Goal: Task Accomplishment & Management: Manage account settings

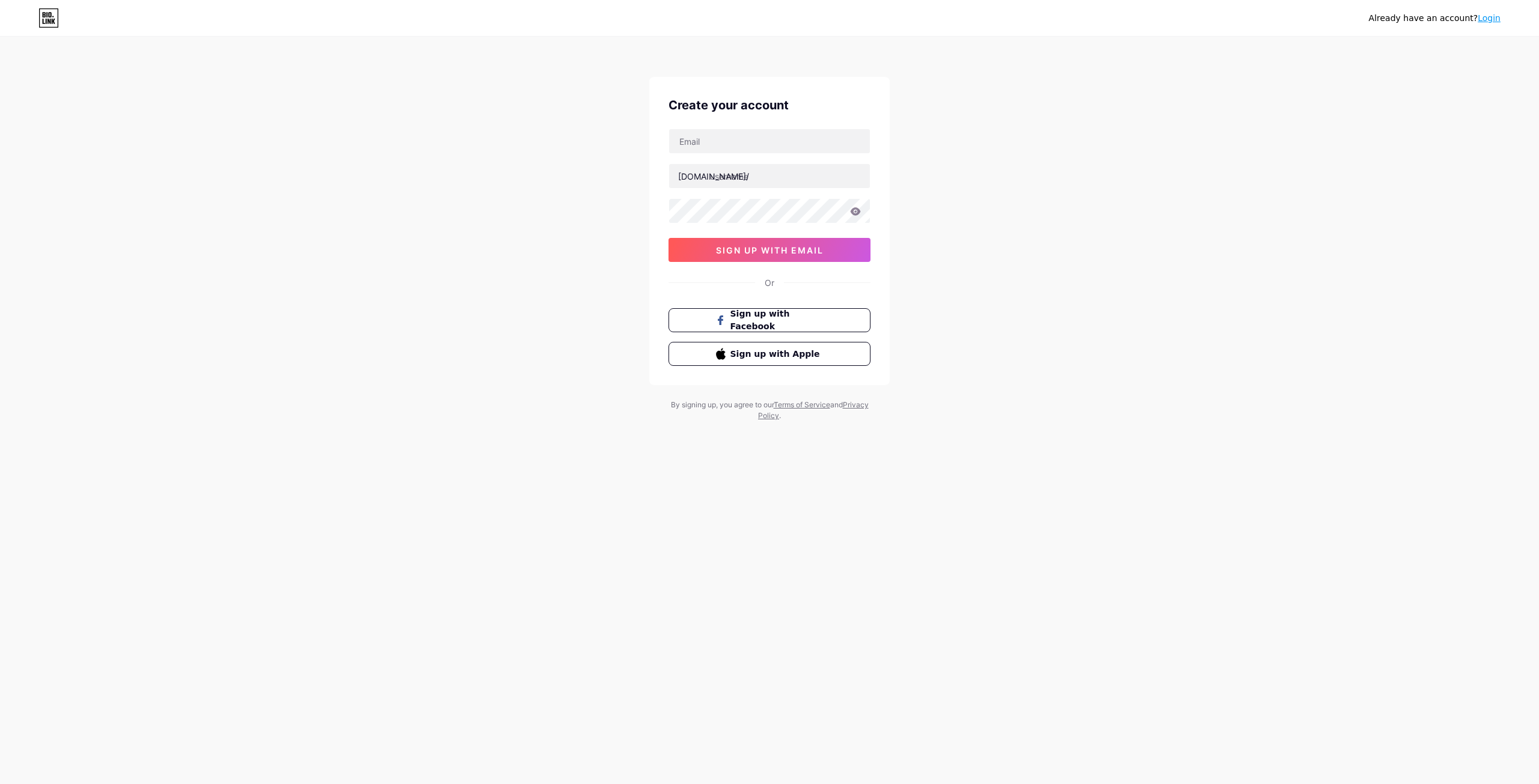
click at [765, 141] on input "text" at bounding box center [769, 141] width 201 height 24
click at [868, 136] on input "text" at bounding box center [769, 141] width 201 height 24
click at [809, 141] on input "text" at bounding box center [769, 141] width 201 height 24
type input "a23entertainment.vn@gmail.com"
click at [777, 174] on input "text" at bounding box center [769, 176] width 201 height 24
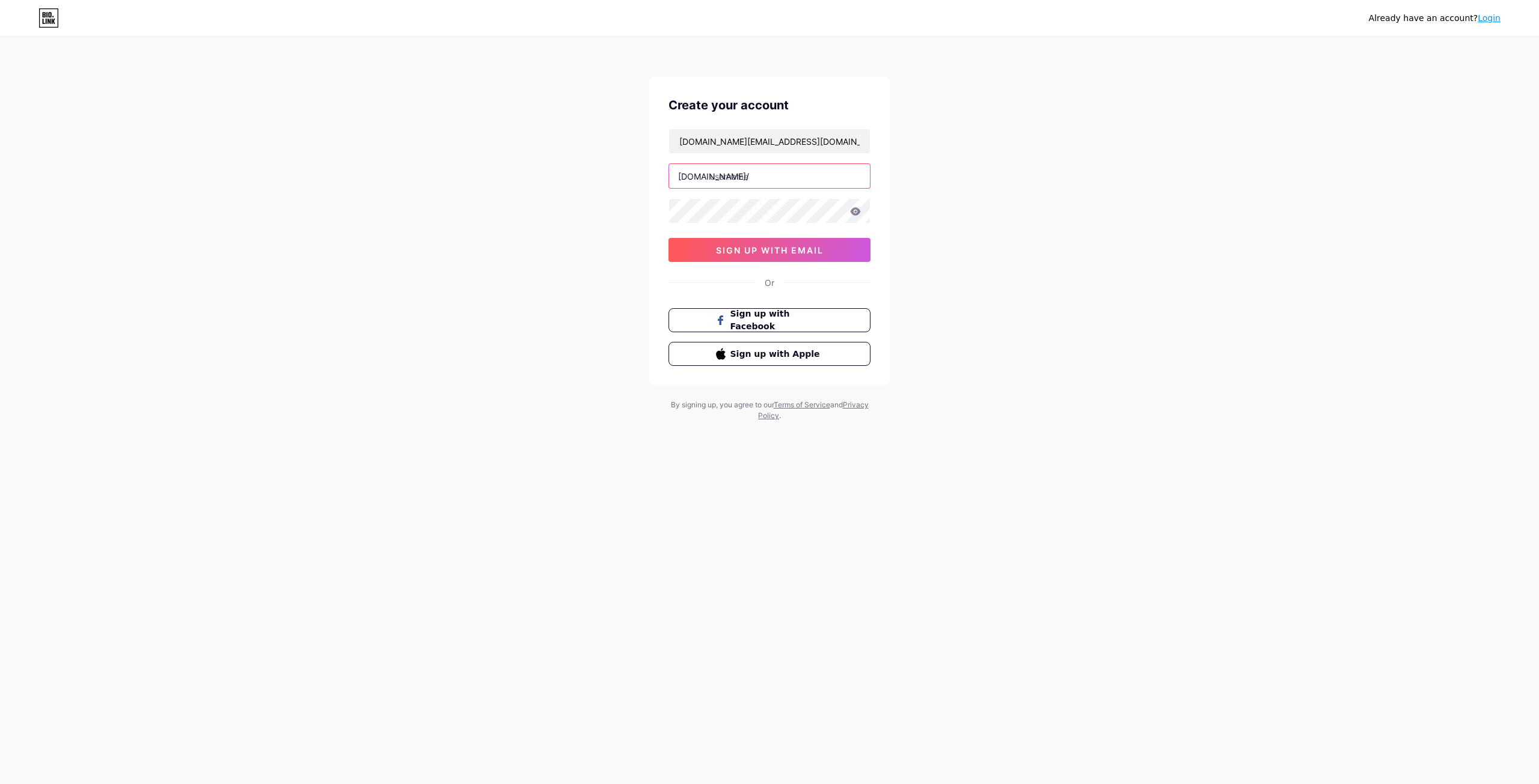
type input "n"
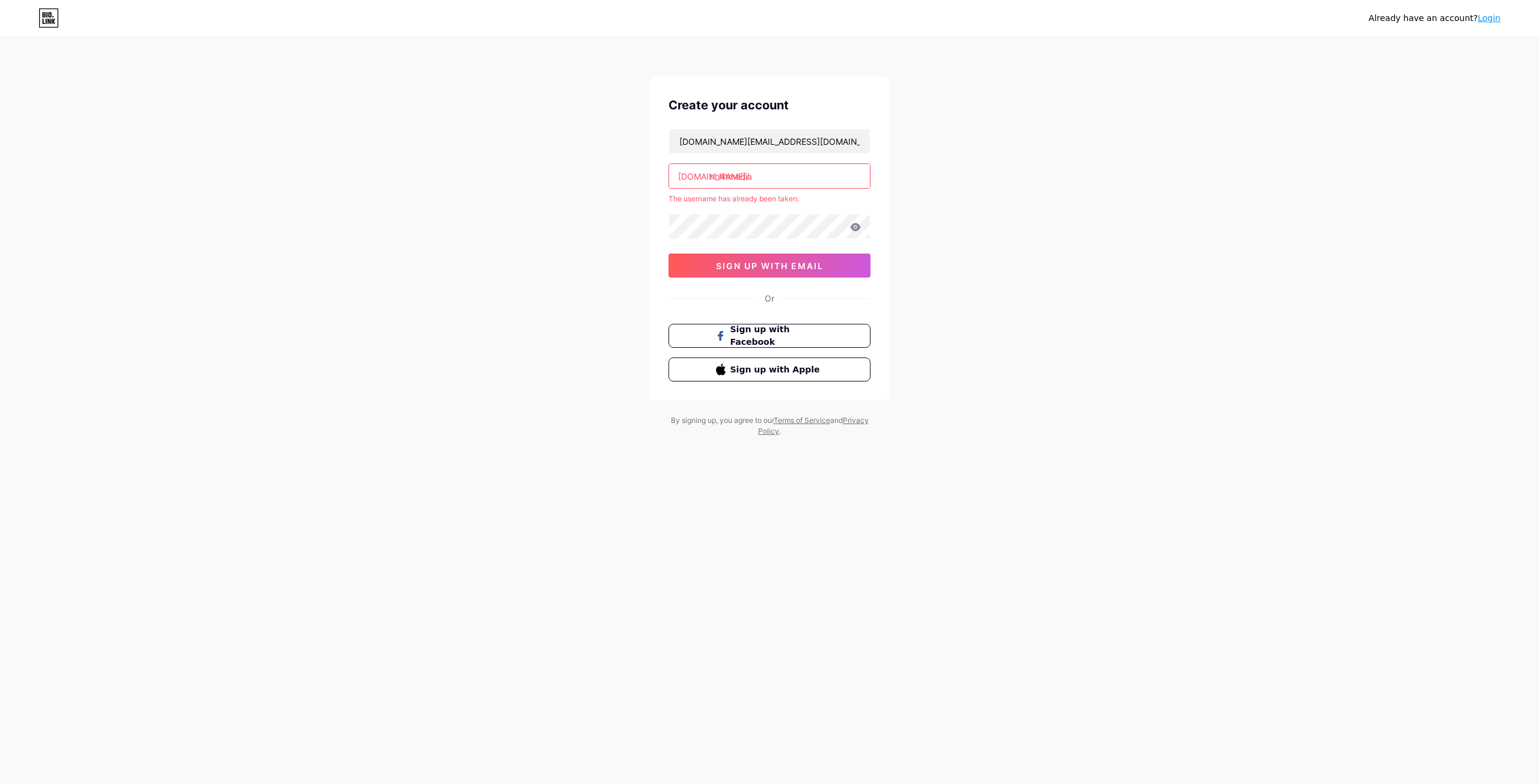
click at [774, 181] on input "nh4tmedia" at bounding box center [769, 176] width 201 height 24
click at [772, 174] on input "nh4tmedia" at bounding box center [769, 176] width 201 height 24
click at [759, 169] on input "nh4tmedia" at bounding box center [769, 176] width 201 height 24
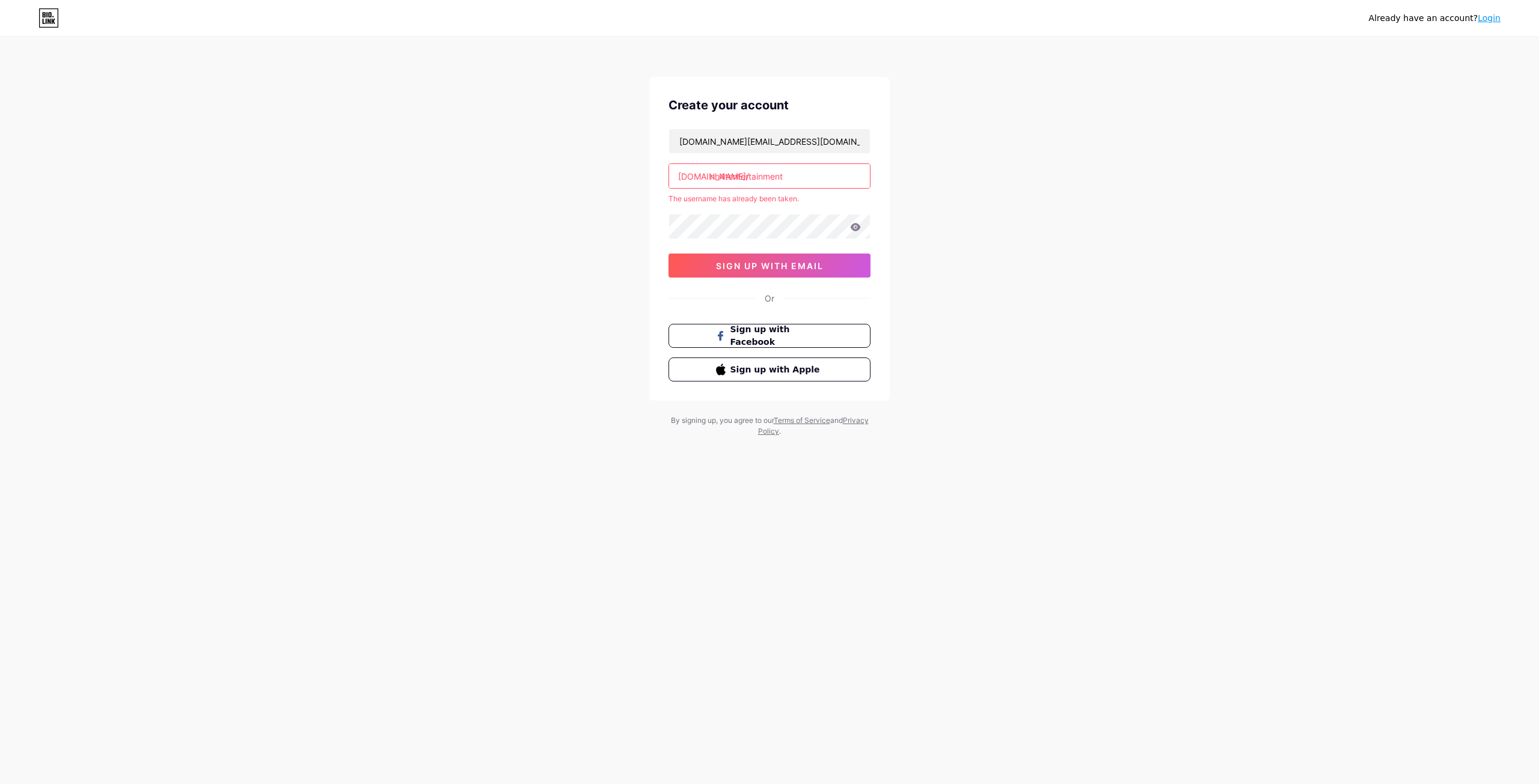
click at [784, 178] on input "nh4tentertainment" at bounding box center [769, 176] width 201 height 24
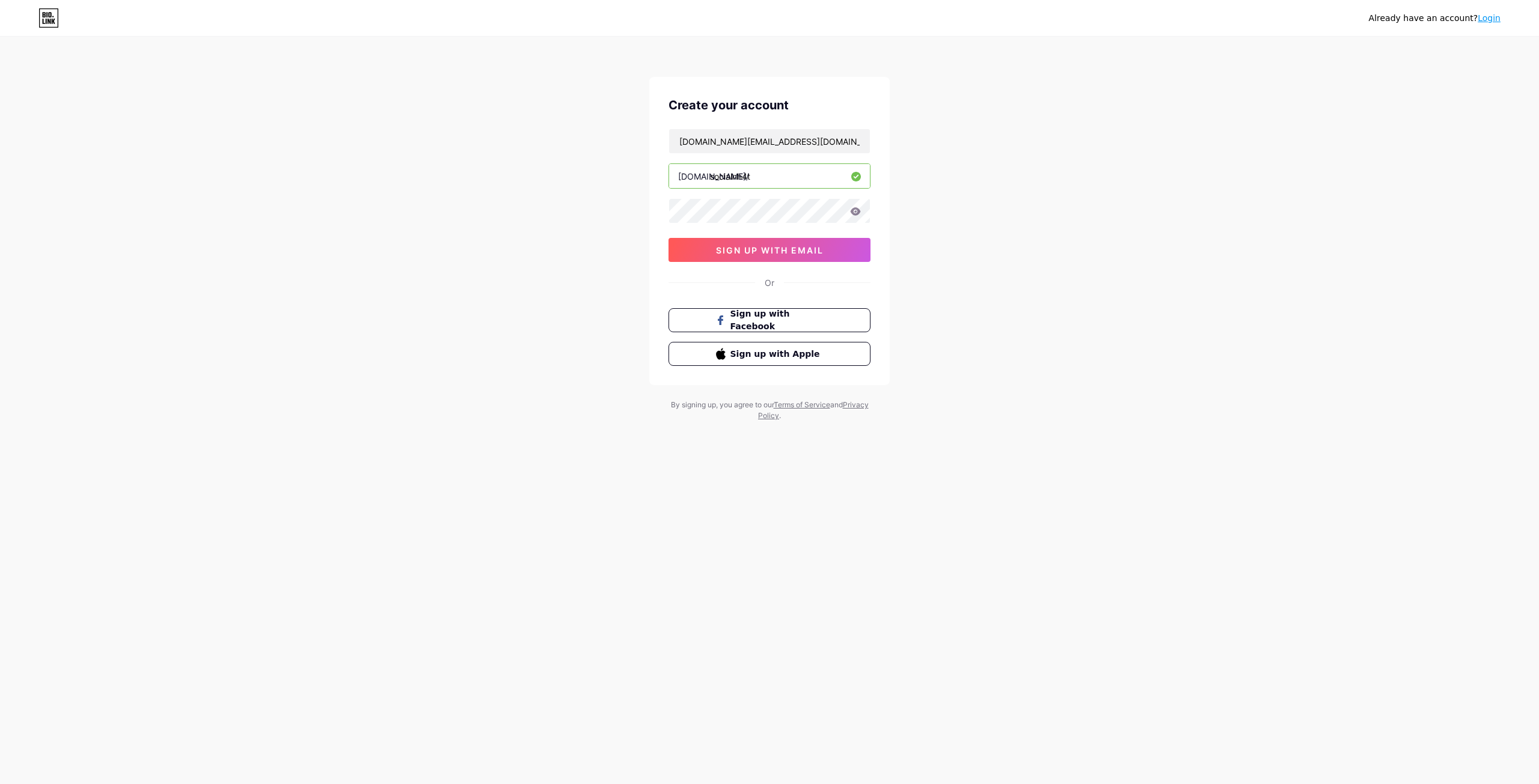
click at [771, 174] on input "socialnh4t" at bounding box center [769, 176] width 201 height 24
type input "nh4tsocial"
click at [700, 249] on button "sign up with email" at bounding box center [769, 250] width 202 height 24
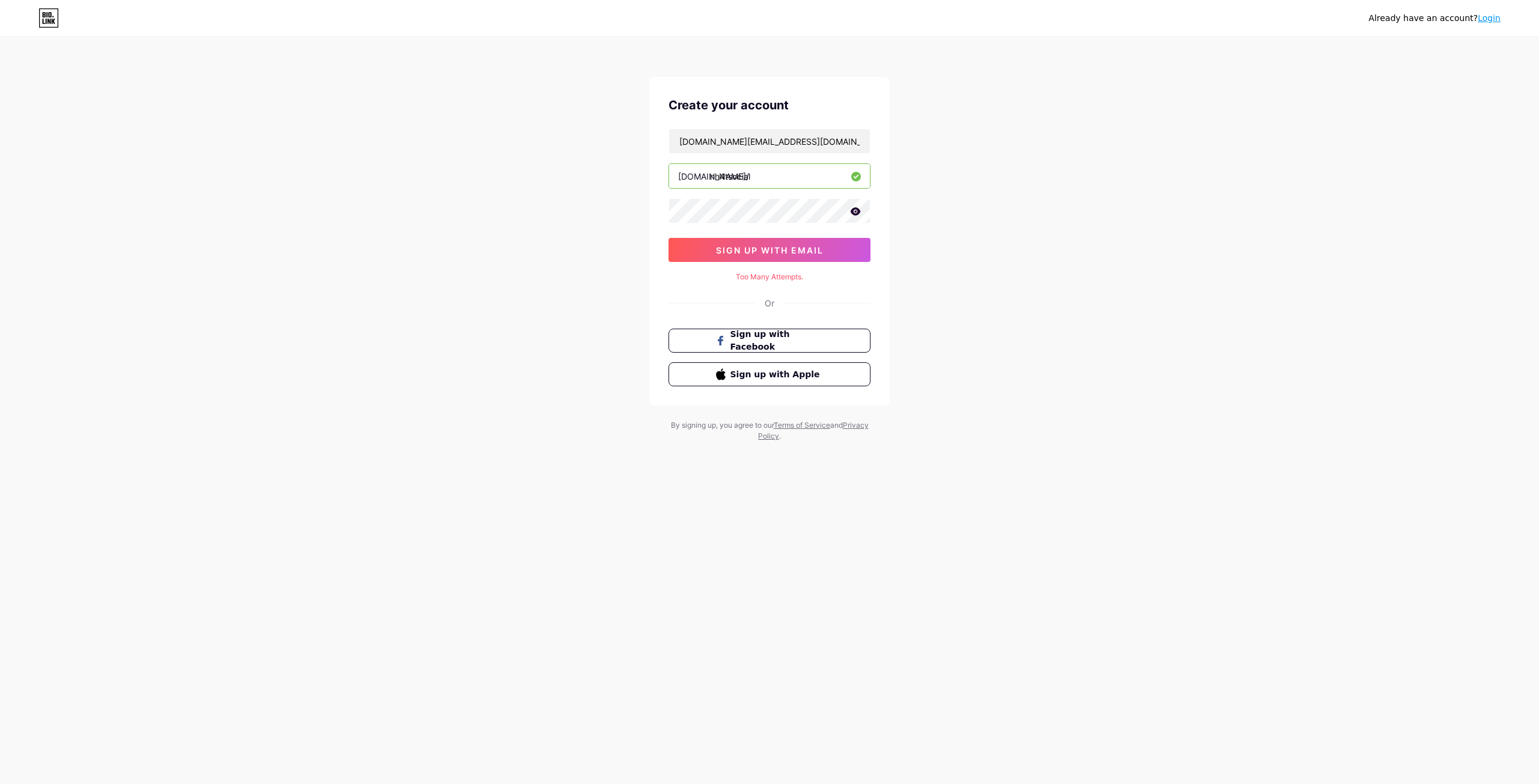
click at [855, 213] on icon at bounding box center [855, 211] width 11 height 8
click at [700, 248] on button "sign up with email" at bounding box center [769, 250] width 202 height 24
click at [709, 254] on button "sign up with email" at bounding box center [769, 250] width 202 height 24
click at [706, 246] on button "sign up with email" at bounding box center [769, 250] width 202 height 24
click at [818, 140] on input "a23entertainment.vn@gmail.com" at bounding box center [769, 141] width 201 height 24
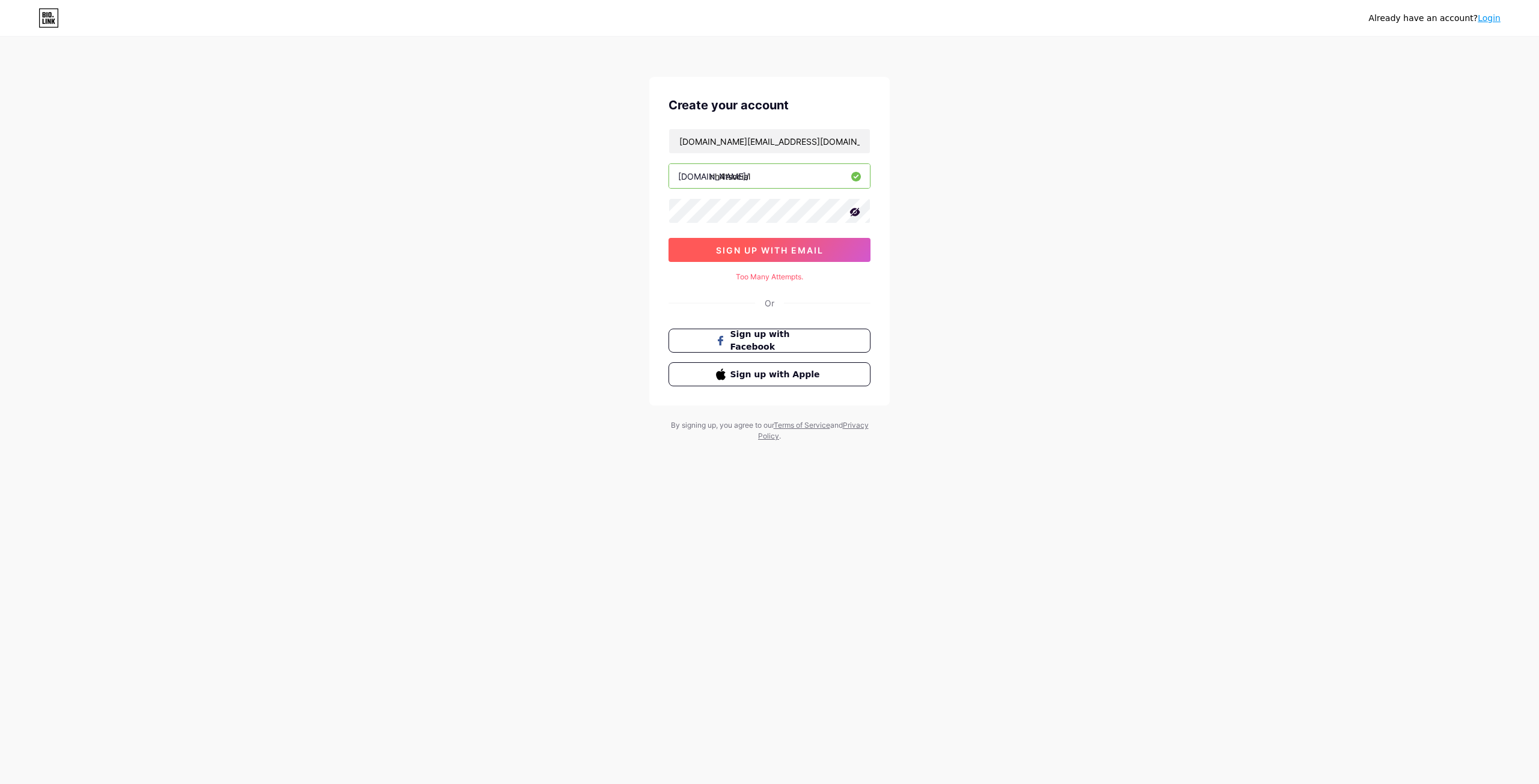
drag, startPoint x: 965, startPoint y: 184, endPoint x: 821, endPoint y: 258, distance: 161.9
click at [962, 191] on div "Already have an account? Login Create your account a23entertainment.vn@gmail.co…" at bounding box center [769, 240] width 1539 height 480
click at [809, 241] on button "đăng ký bằng email" at bounding box center [769, 250] width 202 height 24
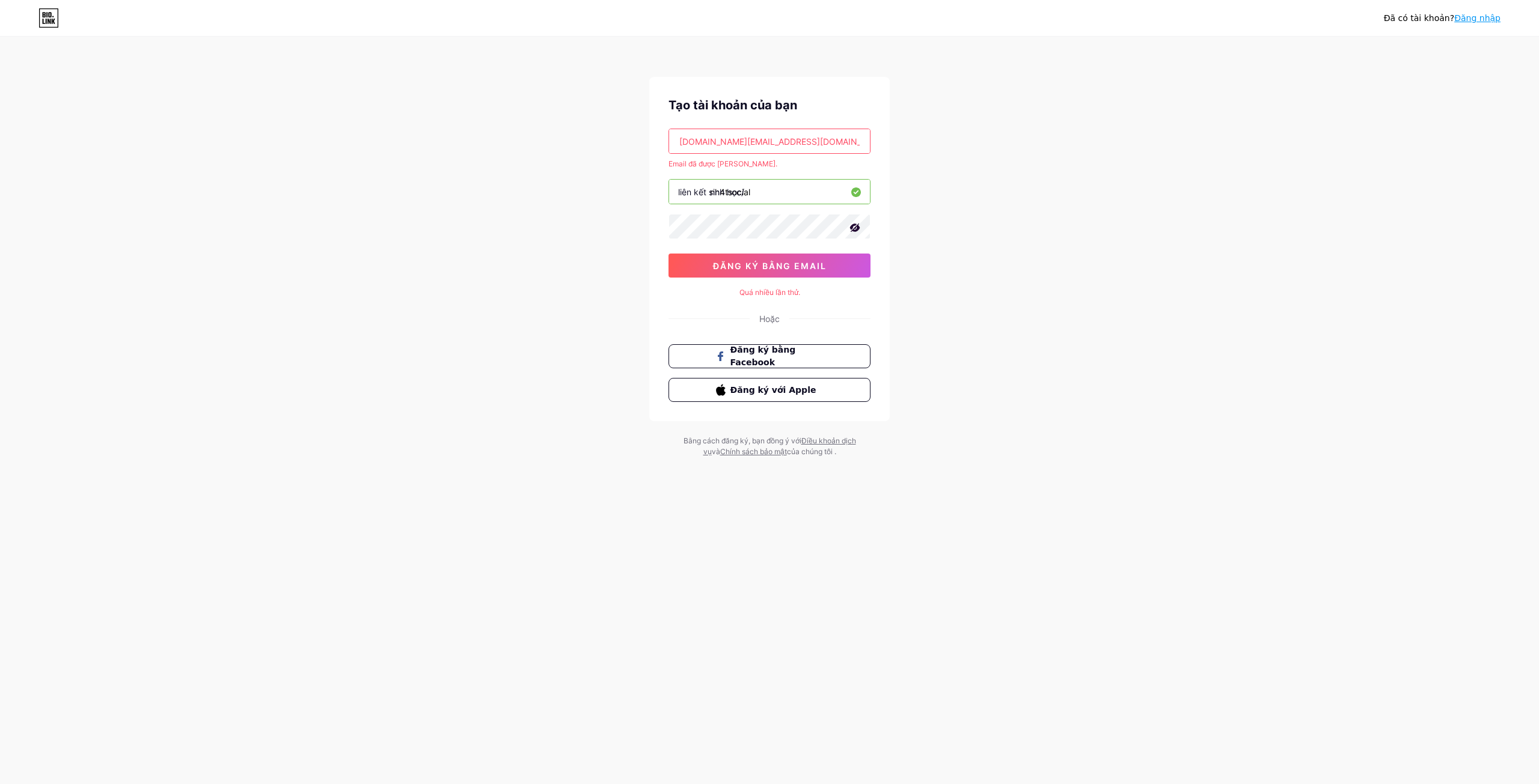
drag, startPoint x: 762, startPoint y: 141, endPoint x: 630, endPoint y: 153, distance: 132.5
click at [633, 153] on div "Đã có tài khoản? Đăng nhập Tạo tài khoản của bạn a23entertainment.vn@gmail.com …" at bounding box center [769, 248] width 1539 height 496
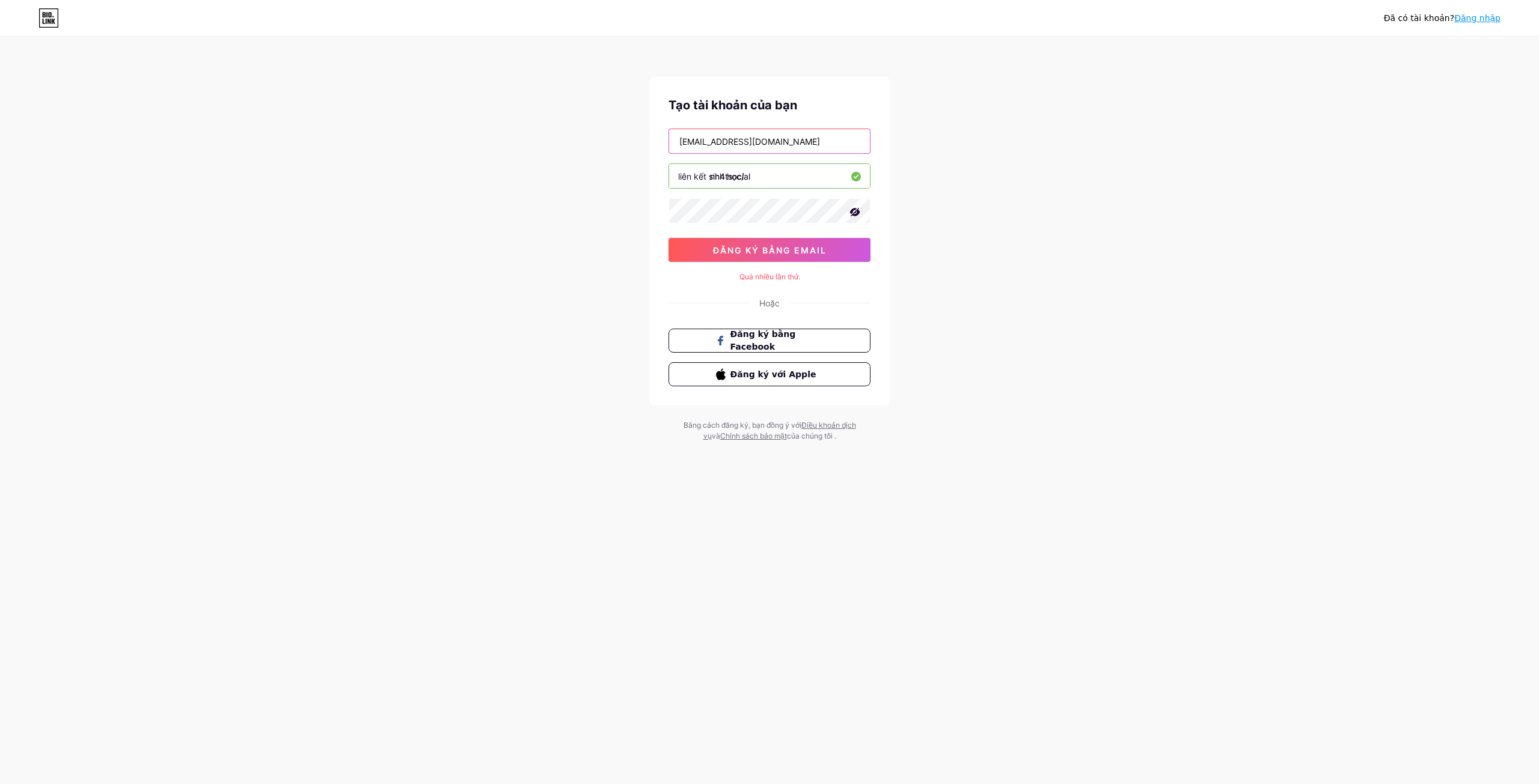
type input "bandoanxemm@gmail.com"
click at [746, 254] on font "đăng ký bằng email" at bounding box center [770, 251] width 113 height 10
click at [965, 228] on div "Đã có tài khoản? Đăng nhập Tạo tài khoản của bạn bandoanxemm@gmail.com liên kết…" at bounding box center [769, 240] width 1539 height 480
click at [832, 253] on button "đăng ký bằng email" at bounding box center [769, 250] width 202 height 24
click at [832, 252] on button "đăng ký bằng email" at bounding box center [769, 250] width 202 height 24
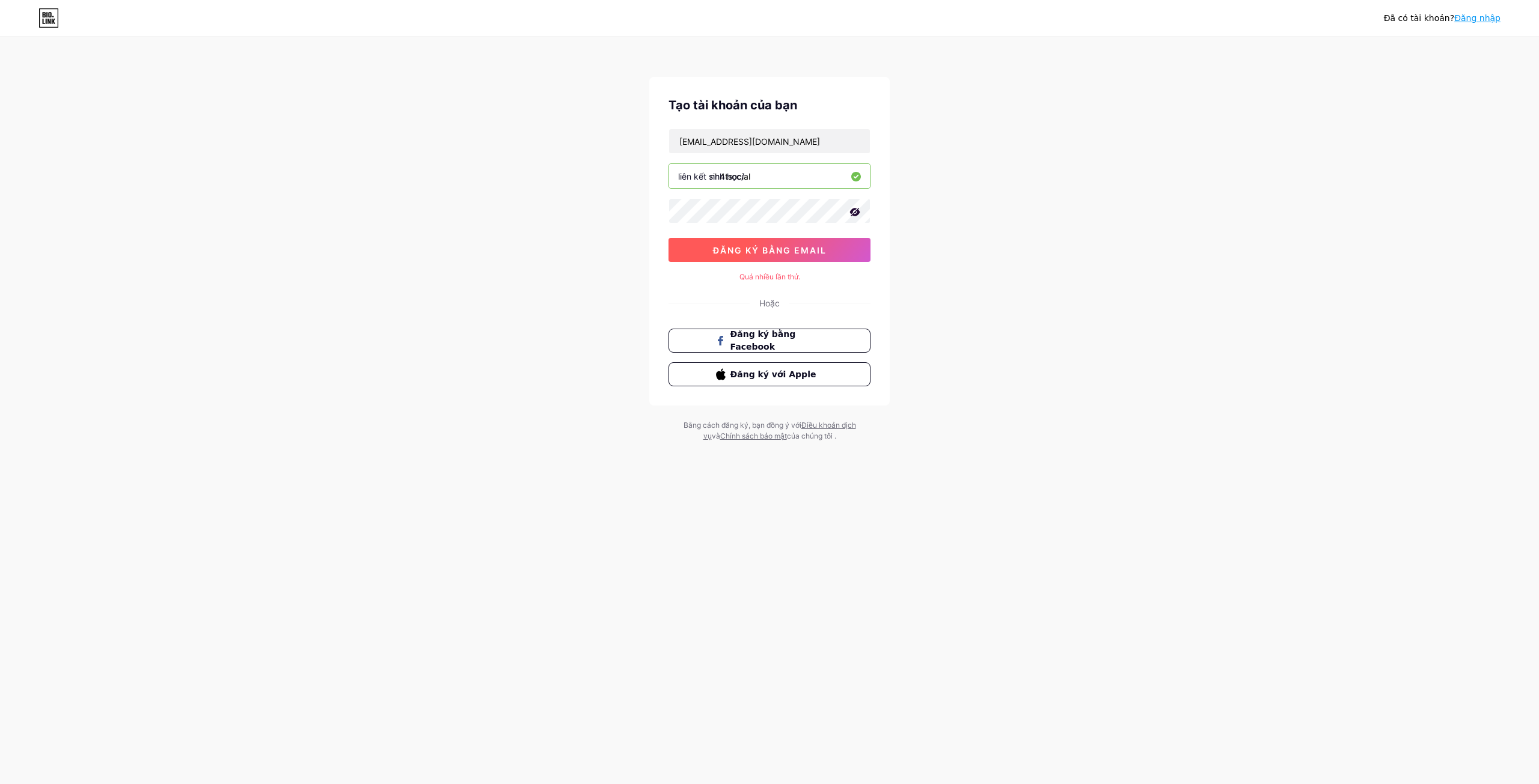
click at [831, 252] on button "đăng ký bằng email" at bounding box center [769, 250] width 202 height 24
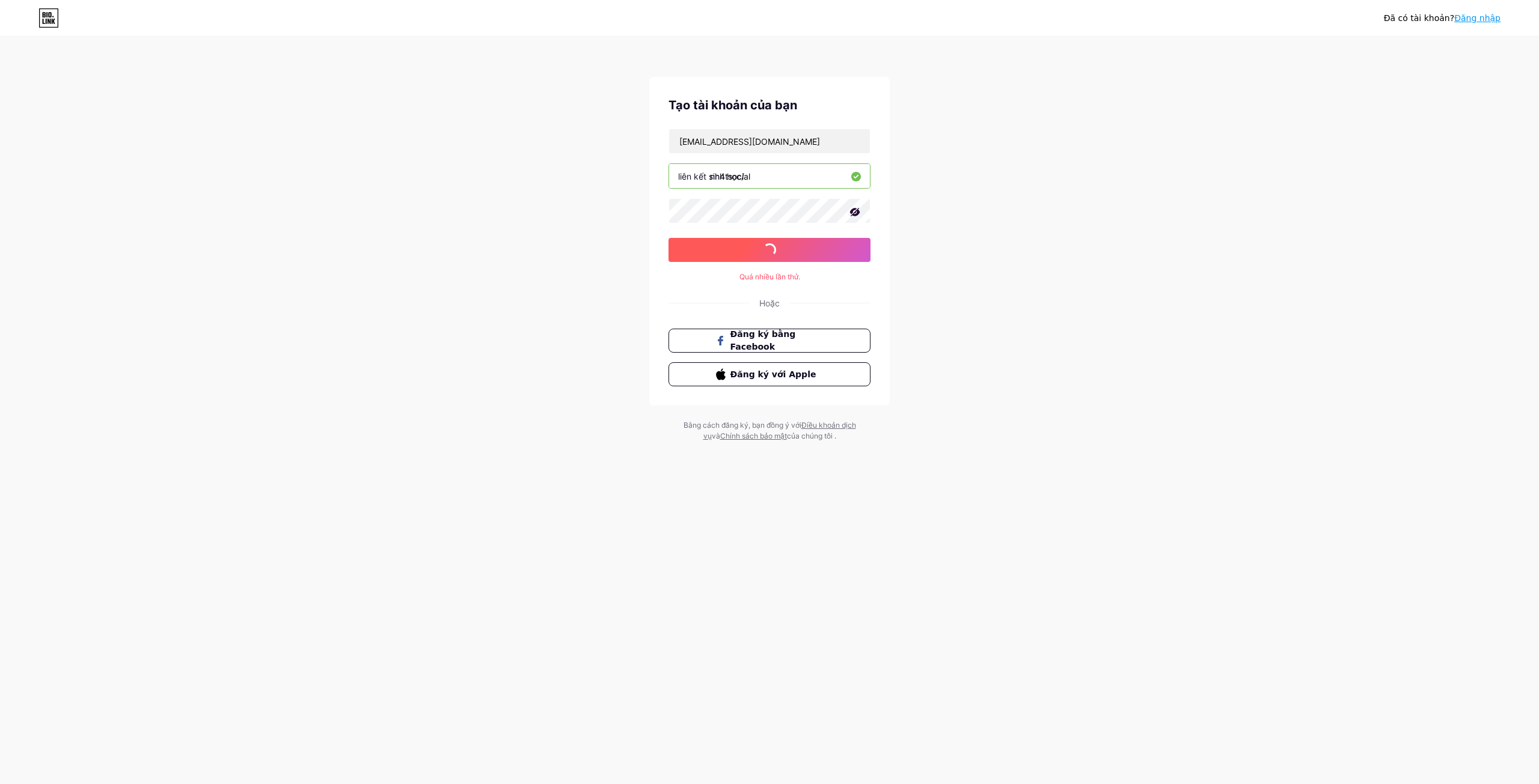
click at [830, 252] on button "đăng ký bằng email" at bounding box center [769, 250] width 202 height 24
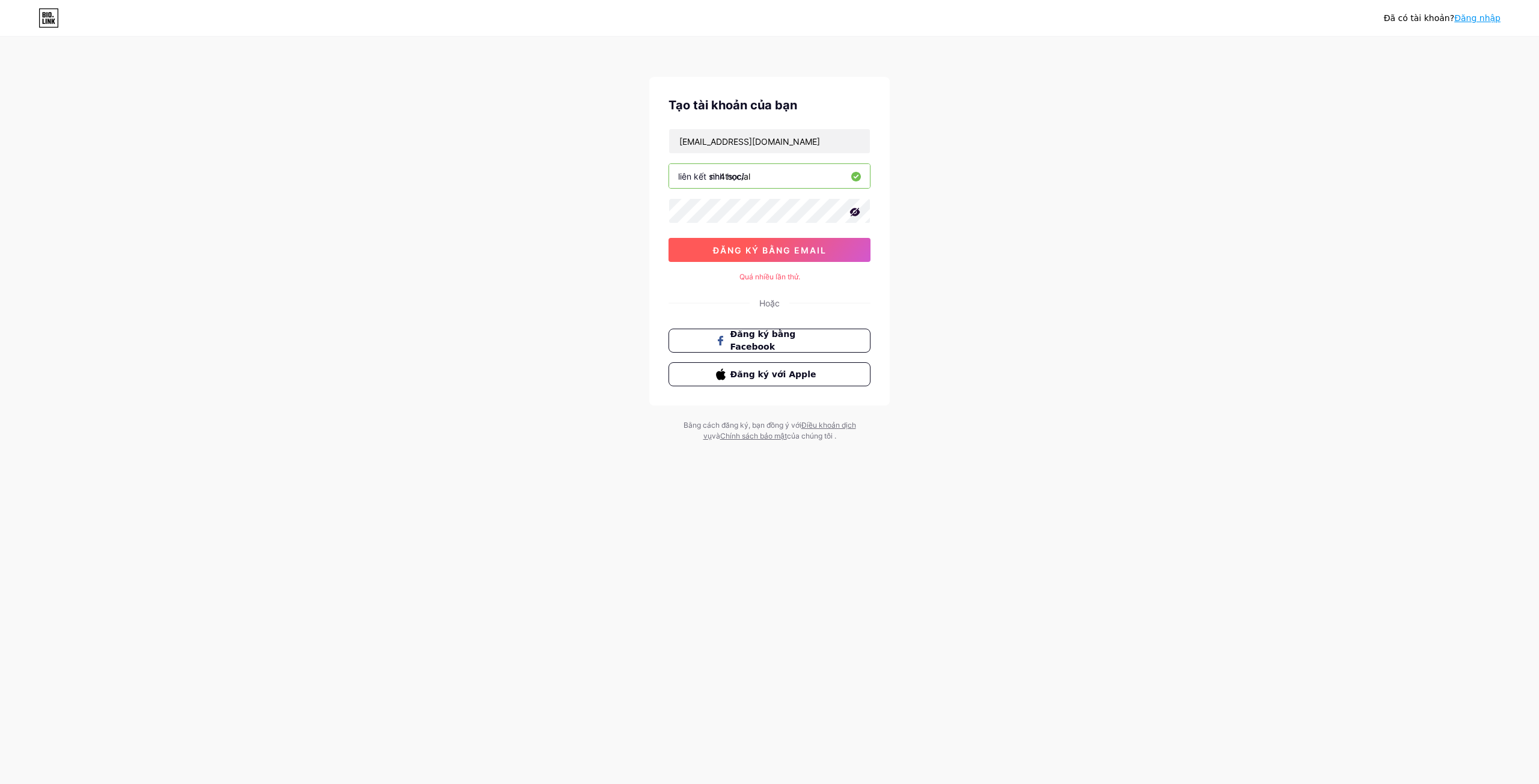
click at [801, 249] on font "đăng ký bằng email" at bounding box center [770, 251] width 113 height 10
click at [797, 227] on div "bandoanxemm@gmail.com liên kết sinh học/ nh4tsocial 0cAFcWeA5UruGtk926ydcrNGEU7…" at bounding box center [769, 195] width 202 height 134
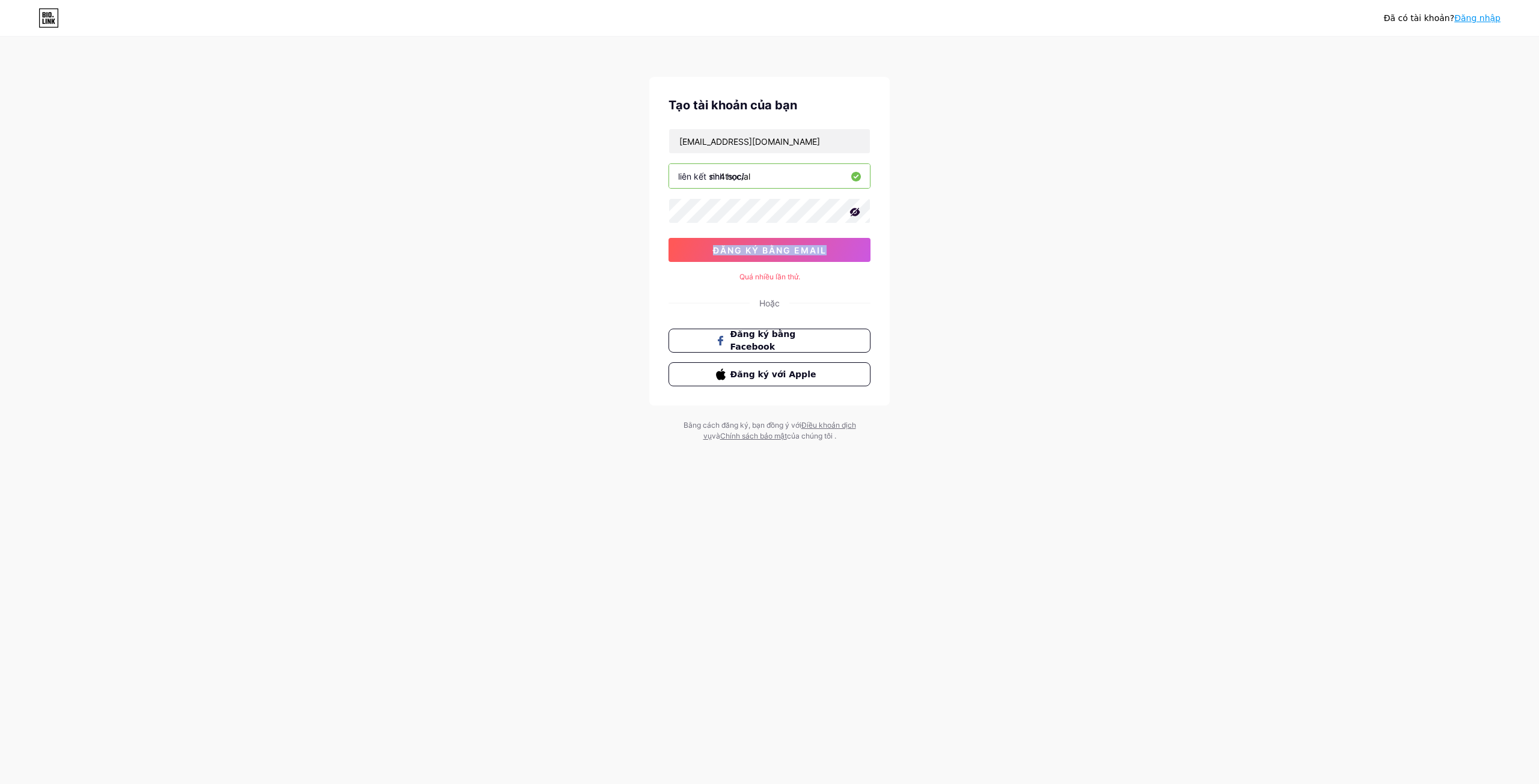
click at [797, 227] on div "bandoanxemm@gmail.com liên kết sinh học/ nh4tsocial 0cAFcWeA5UruGtk926ydcrNGEU7…" at bounding box center [769, 195] width 202 height 134
click at [1474, 19] on font "Đăng nhập" at bounding box center [1477, 18] width 46 height 10
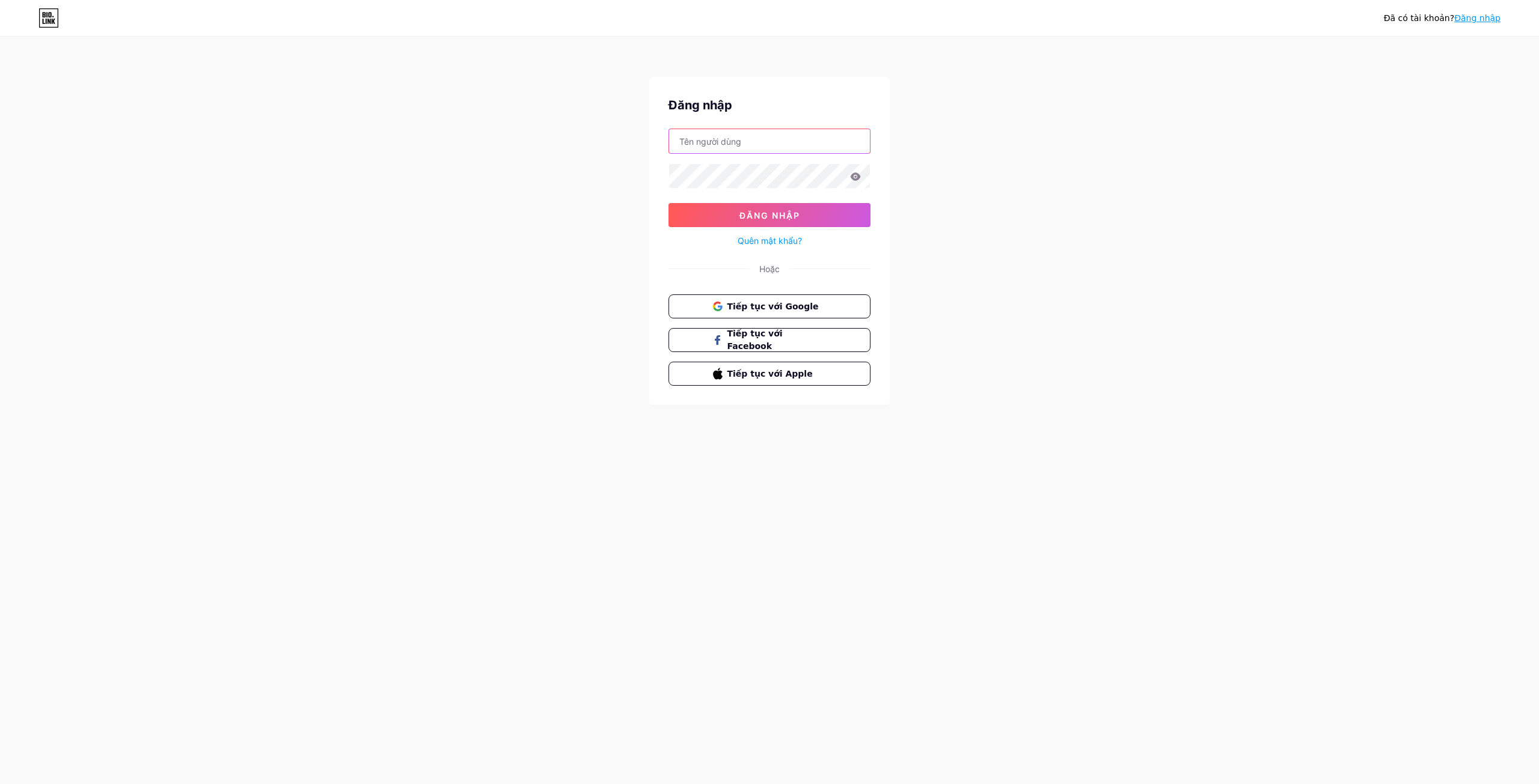
type input "a23entertainment.vn@gmail.com"
click at [859, 175] on icon at bounding box center [856, 176] width 10 height 7
click at [836, 210] on button "Đăng nhập" at bounding box center [769, 215] width 202 height 24
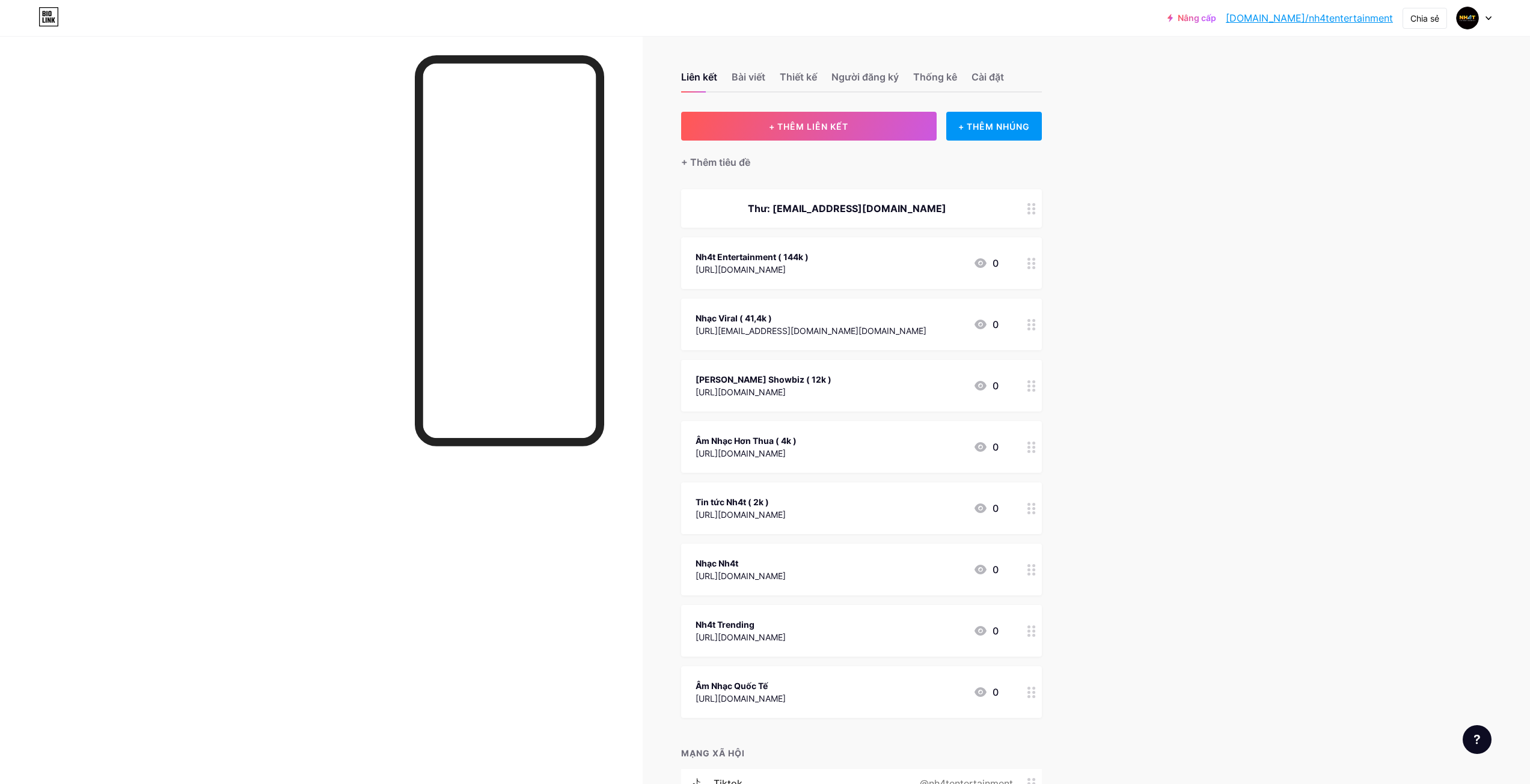
click at [885, 213] on font "Thư: nh4tmanager@gmail.com" at bounding box center [847, 209] width 199 height 12
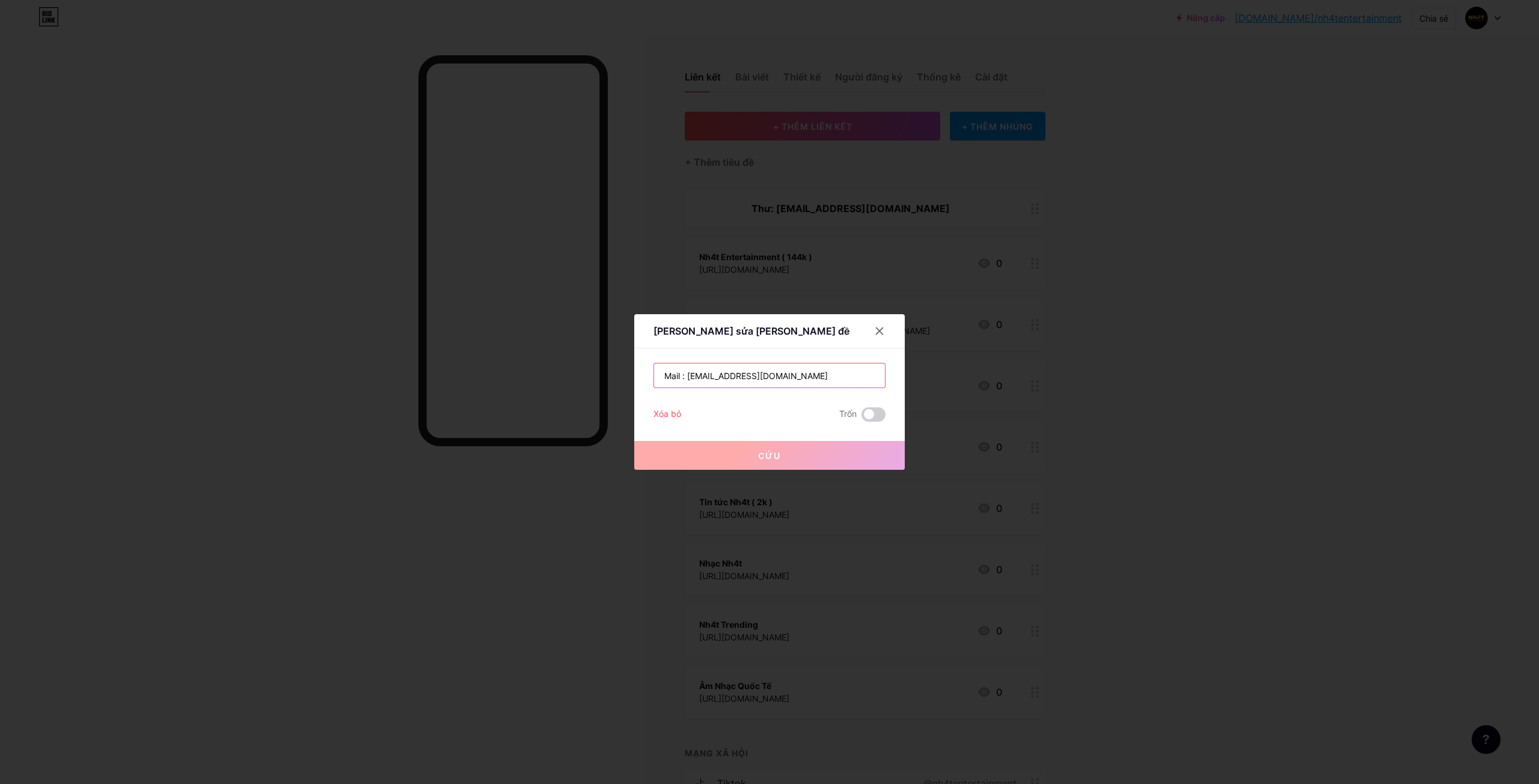
click at [815, 384] on input "Mail : [EMAIL_ADDRESS][DOMAIN_NAME]" at bounding box center [769, 375] width 231 height 24
click at [767, 380] on input "Mail : [EMAIL_ADDRESS][DOMAIN_NAME]" at bounding box center [769, 375] width 231 height 24
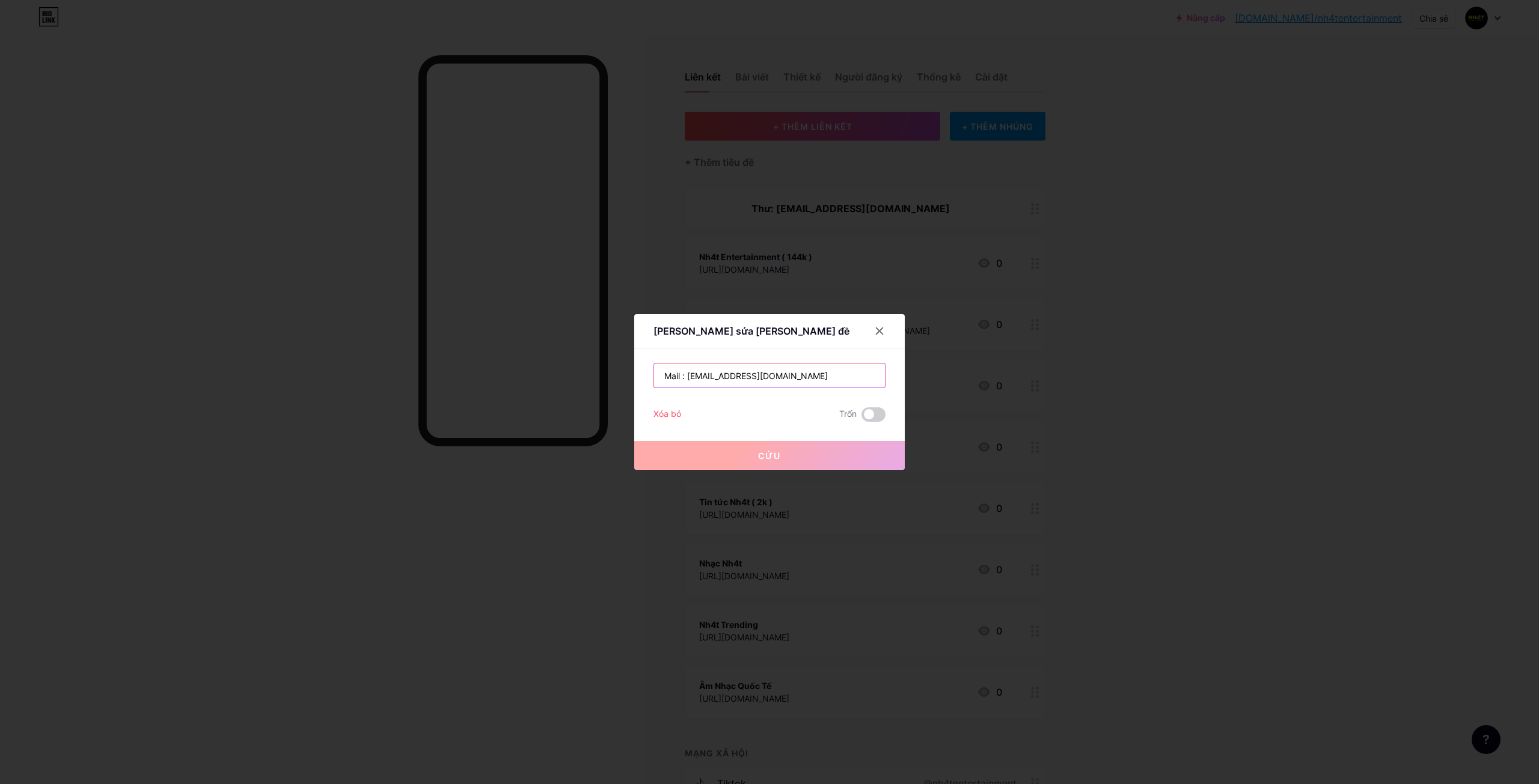
click at [767, 380] on input "Mail : [EMAIL_ADDRESS][DOMAIN_NAME]" at bounding box center [769, 375] width 231 height 24
paste input "contact.nh4tentertainment"
type input "[EMAIL_ADDRESS][DOMAIN_NAME]"
click at [810, 454] on button "Cứu" at bounding box center [769, 455] width 271 height 29
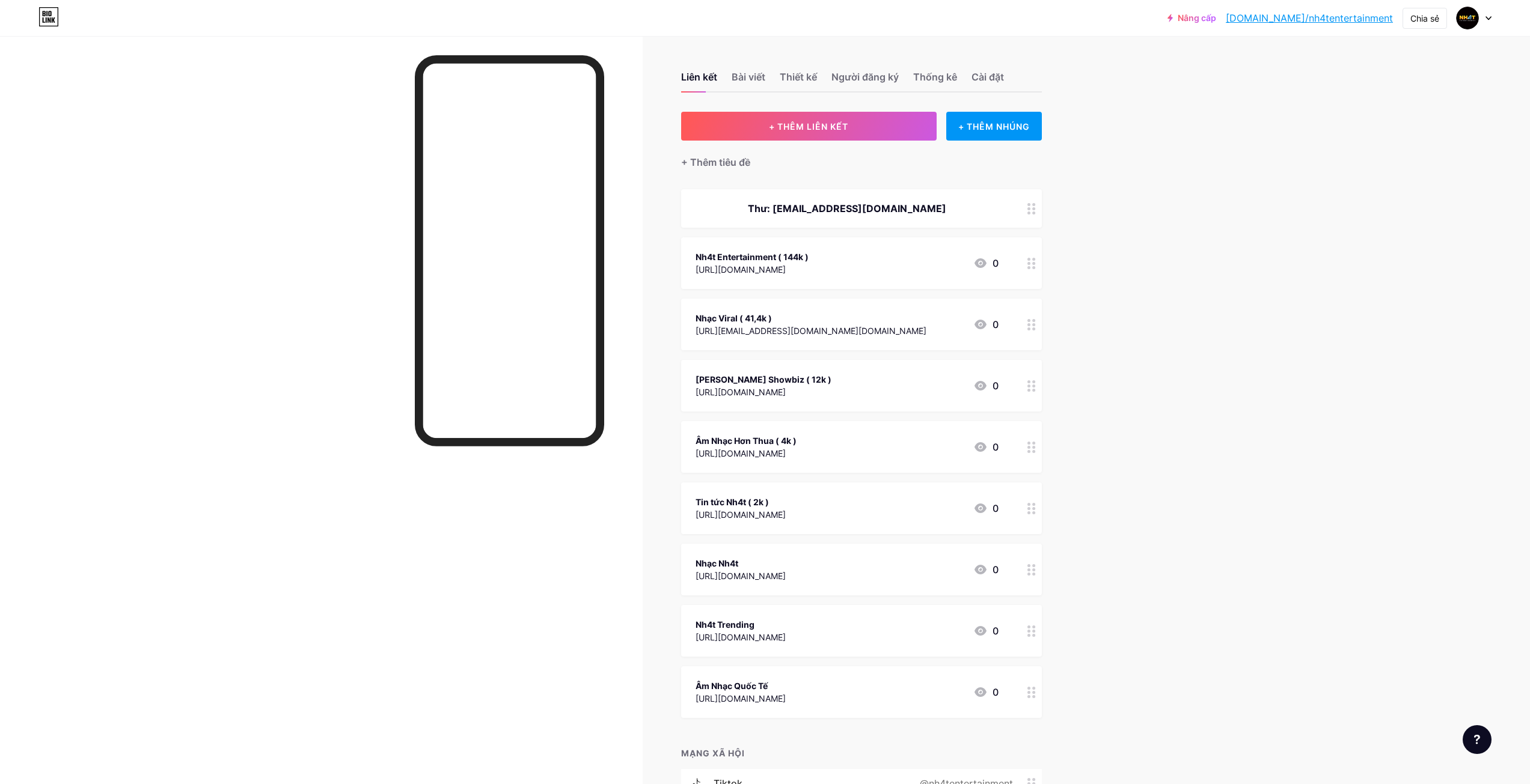
click at [1166, 289] on div "Nâng cấp bio.link/nh4ten... bio.link/nh4tentertainment Chia sẻ Chuyển đổi tài k…" at bounding box center [765, 483] width 1530 height 967
drag, startPoint x: 833, startPoint y: 127, endPoint x: 909, endPoint y: 228, distance: 126.4
click at [858, 248] on div "+ ADD LINK + ADD EMBED + Add header [EMAIL_ADDRESS][DOMAIN_NAME] Nh4t Entertain…" at bounding box center [861, 509] width 360 height 794
click at [868, 131] on button "+ THÊM LIÊN KẾT" at bounding box center [809, 126] width 255 height 29
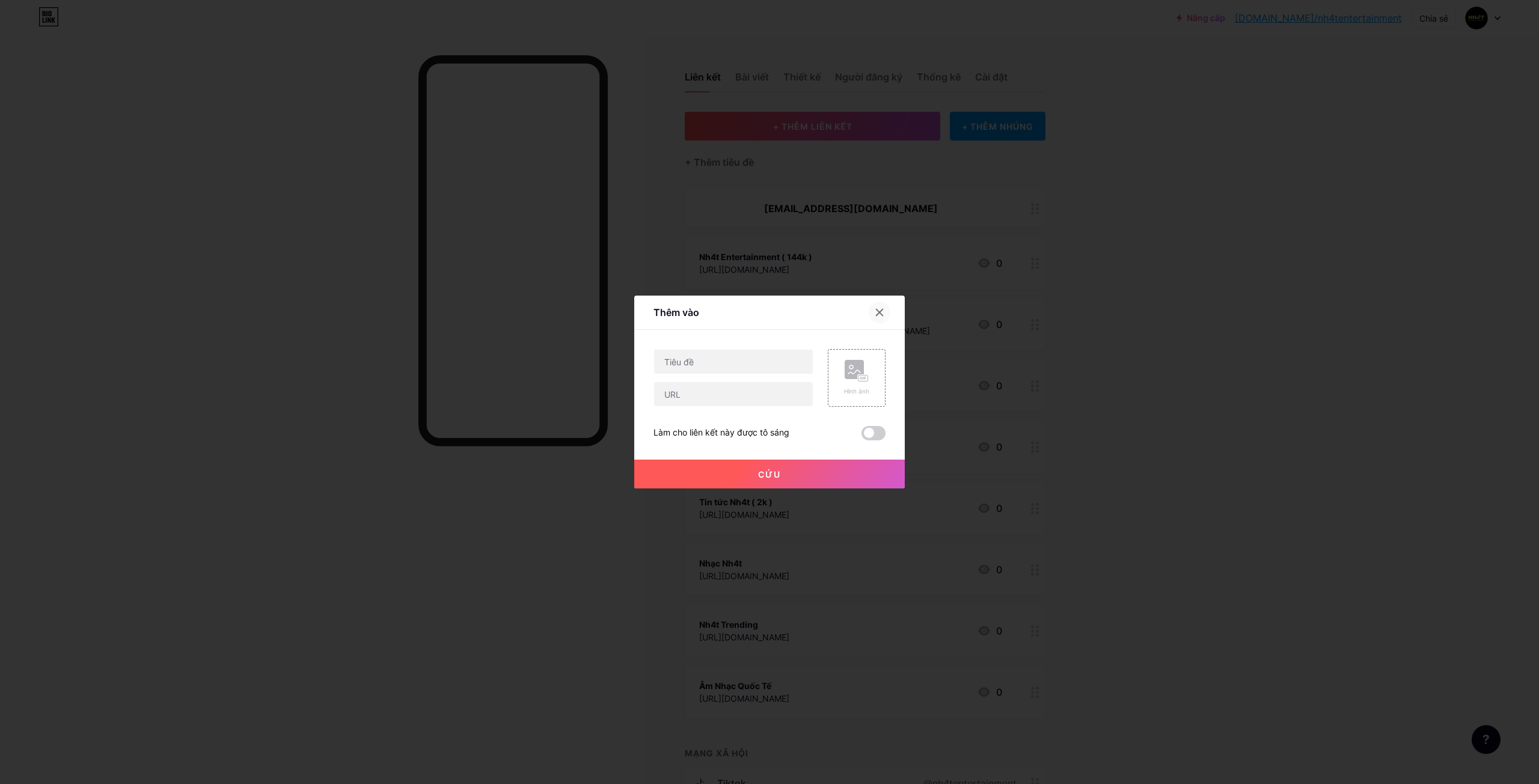
click at [882, 310] on icon at bounding box center [880, 313] width 7 height 7
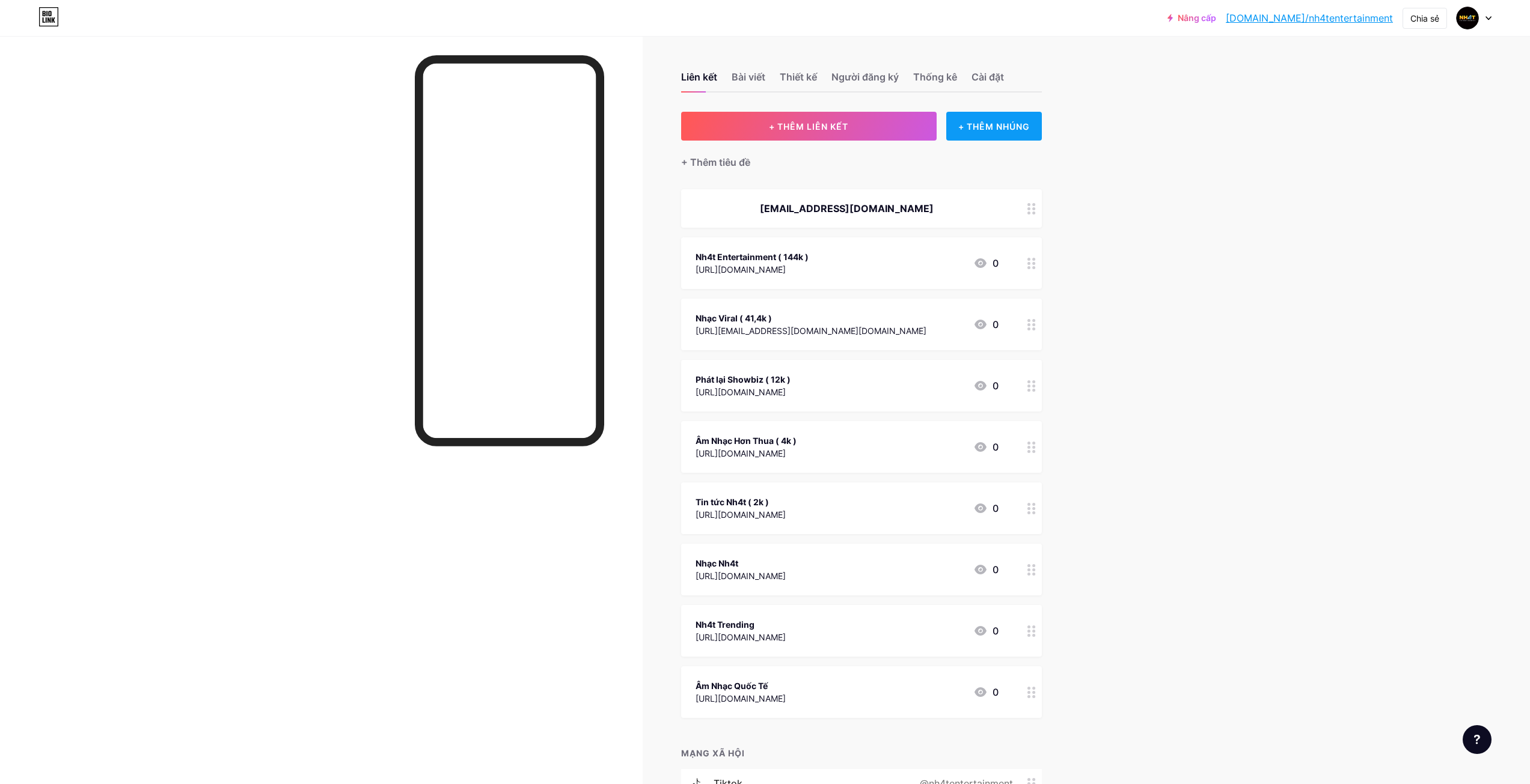
click at [1005, 124] on font "+ THÊM NHÚNG" at bounding box center [994, 127] width 72 height 10
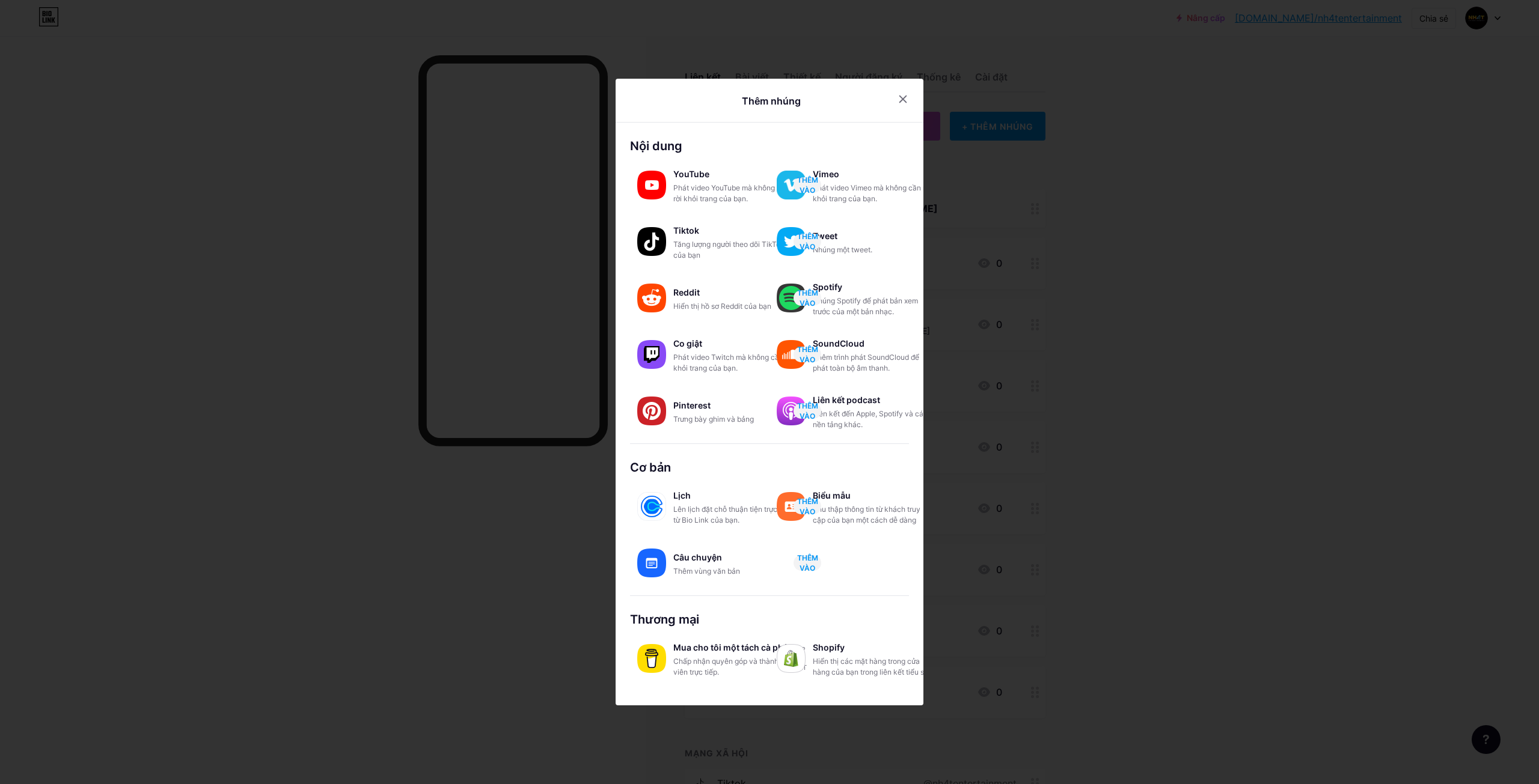
click at [1140, 288] on div at bounding box center [769, 392] width 1539 height 784
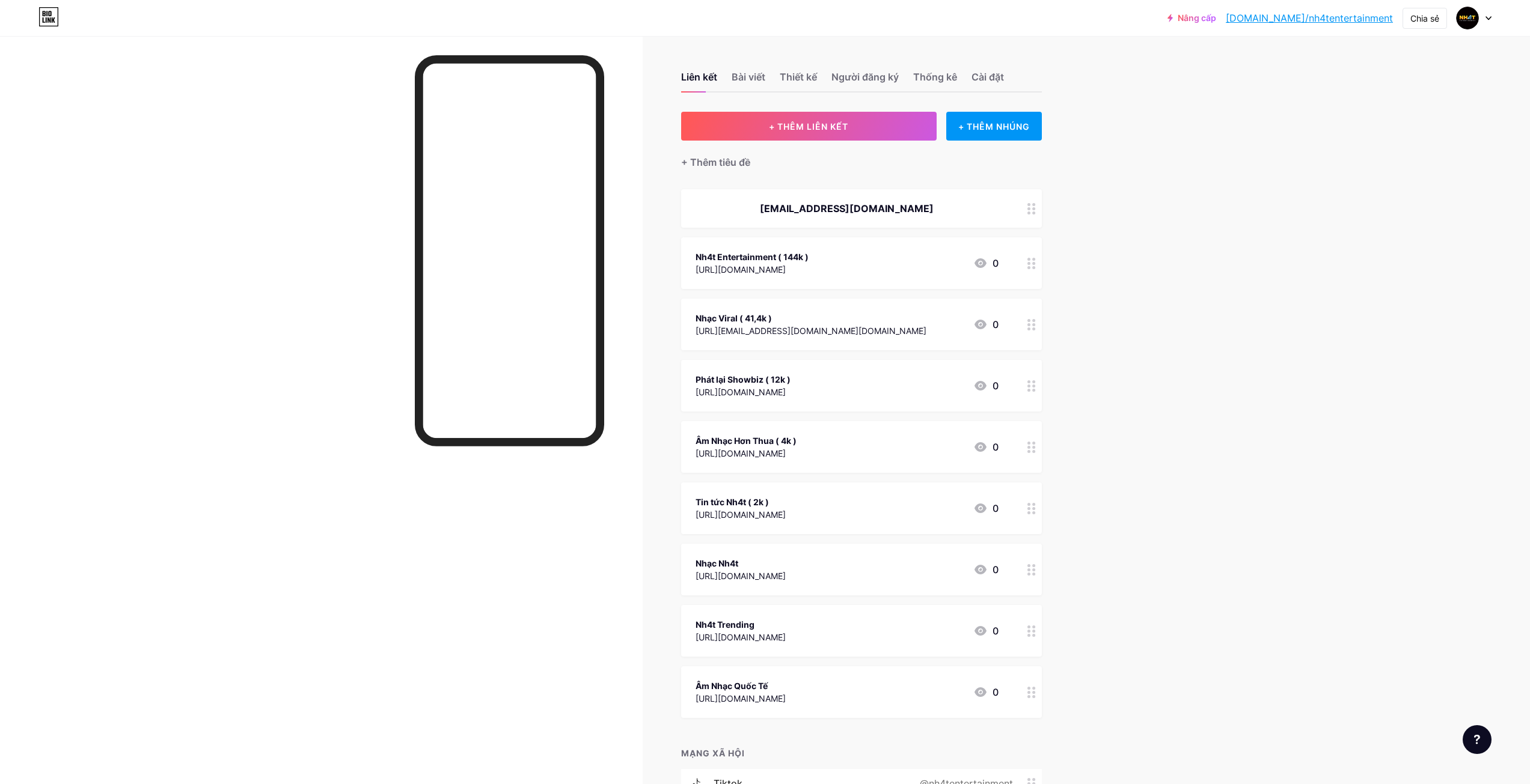
click at [756, 69] on div "Liên kết Bài viết Thiết kế Người đăng ký Thống kê Cài đặt" at bounding box center [861, 72] width 360 height 42
click at [757, 75] on font "Bài viết" at bounding box center [749, 77] width 34 height 12
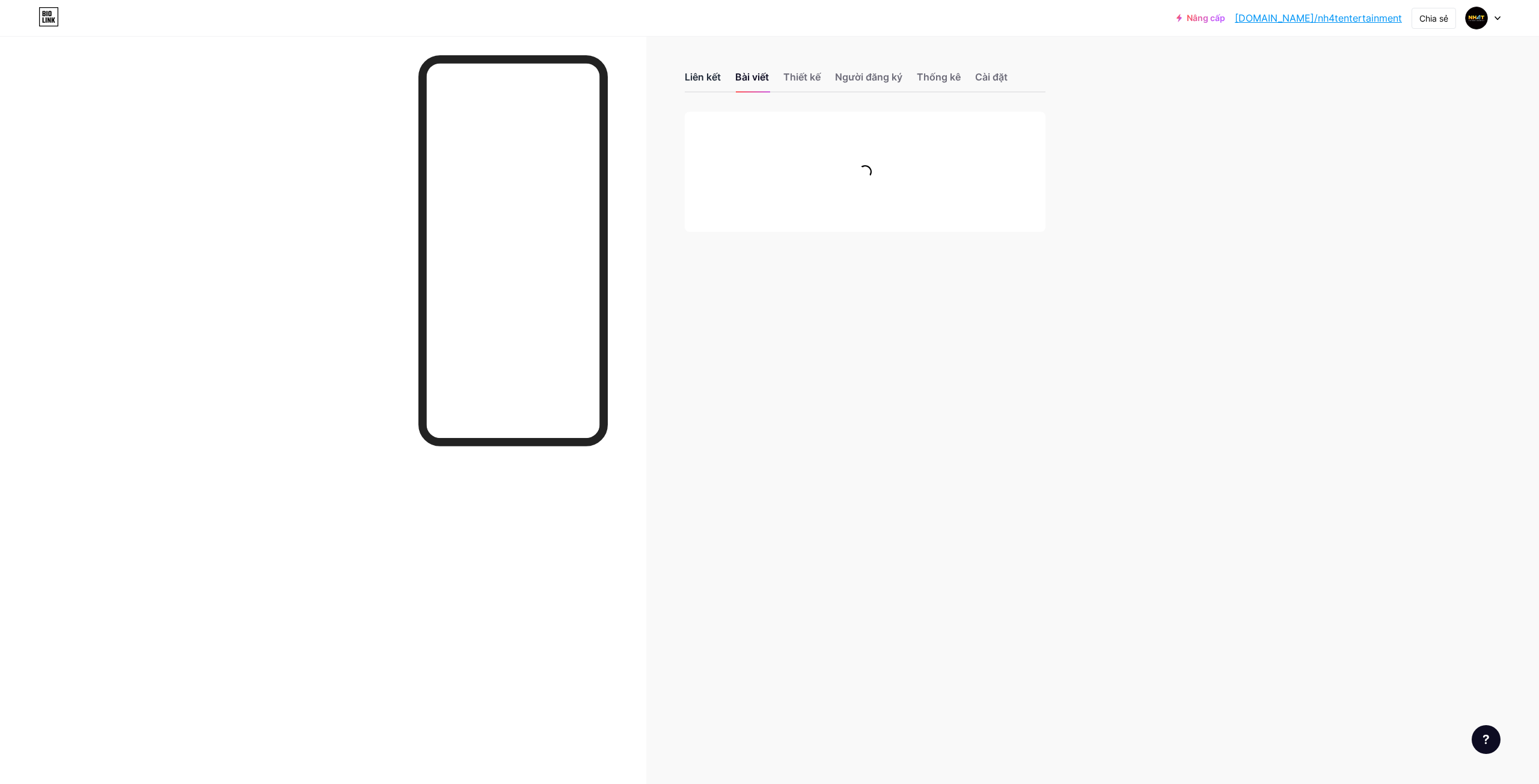
click at [695, 78] on font "Liên kết" at bounding box center [703, 77] width 36 height 12
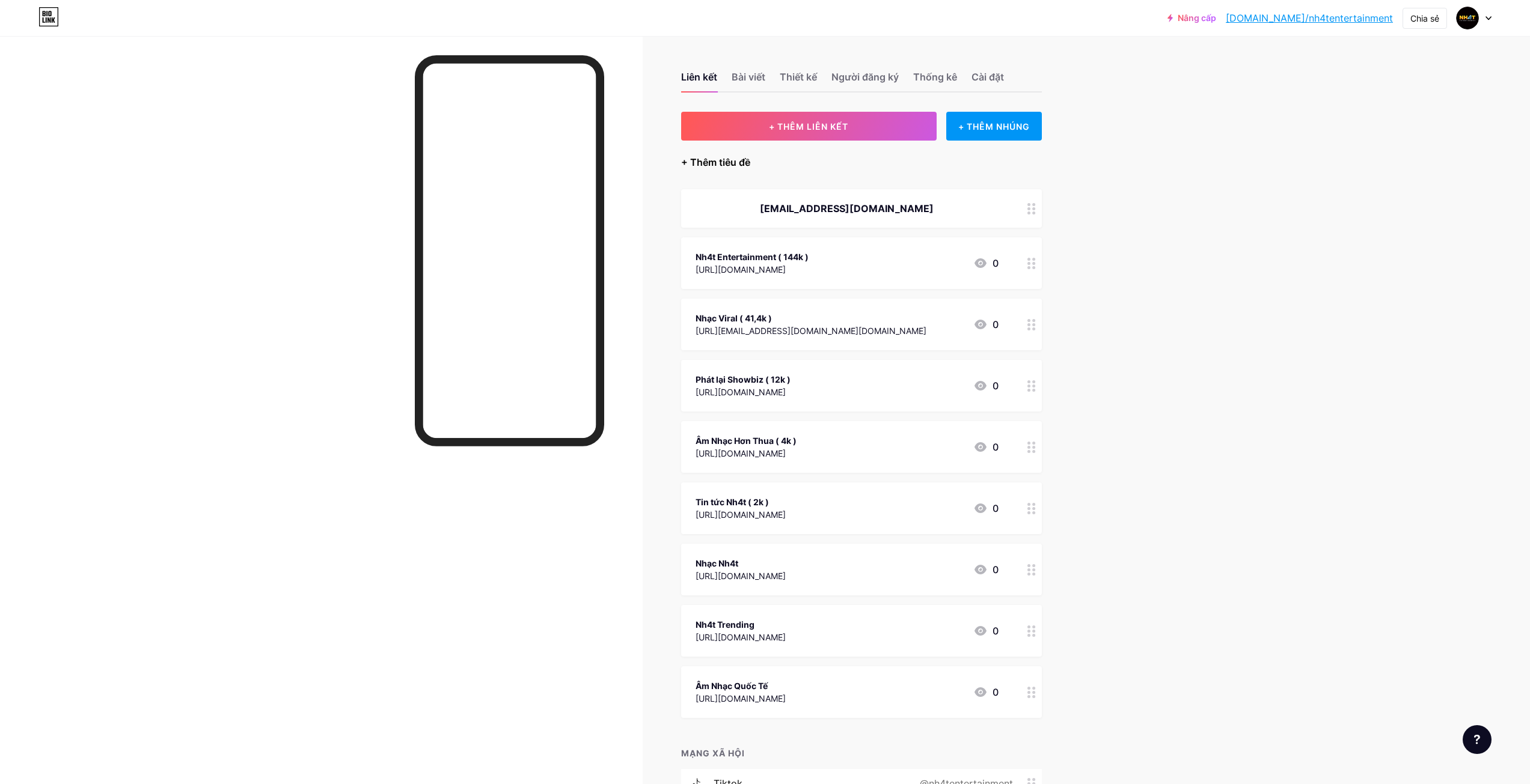
click at [719, 156] on font "+ Thêm tiêu đề" at bounding box center [716, 162] width 69 height 12
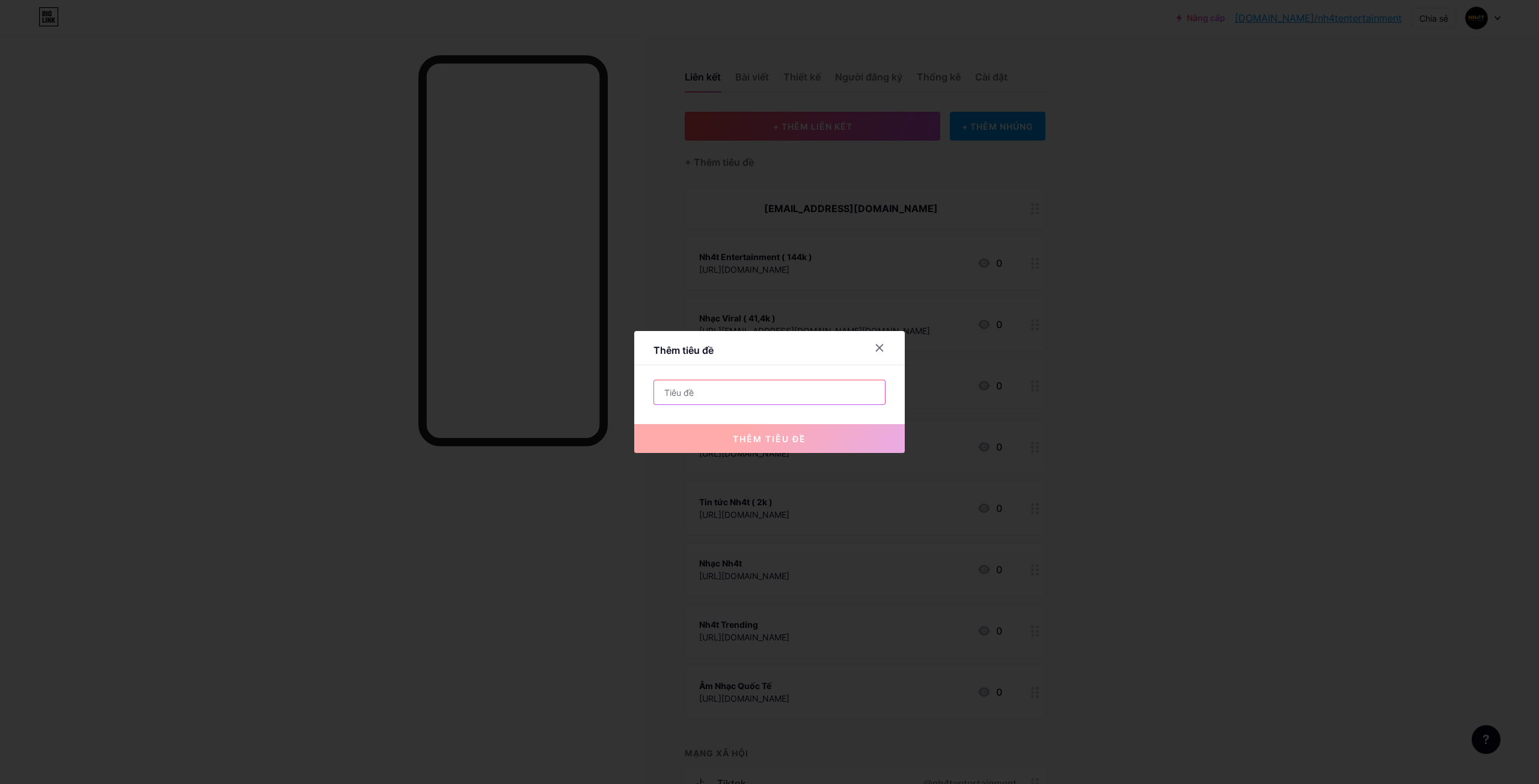
click at [741, 389] on input "text" at bounding box center [769, 392] width 231 height 24
drag, startPoint x: 797, startPoint y: 398, endPoint x: 686, endPoint y: 401, distance: 111.0
click at [686, 401] on input "Mail : [EMAIL_ADDRESS][DOMAIN_NAME]" at bounding box center [769, 392] width 231 height 24
paste input "contact.nh4tentertainment"
type input "Mail : [EMAIL_ADDRESS][DOMAIN_NAME]"
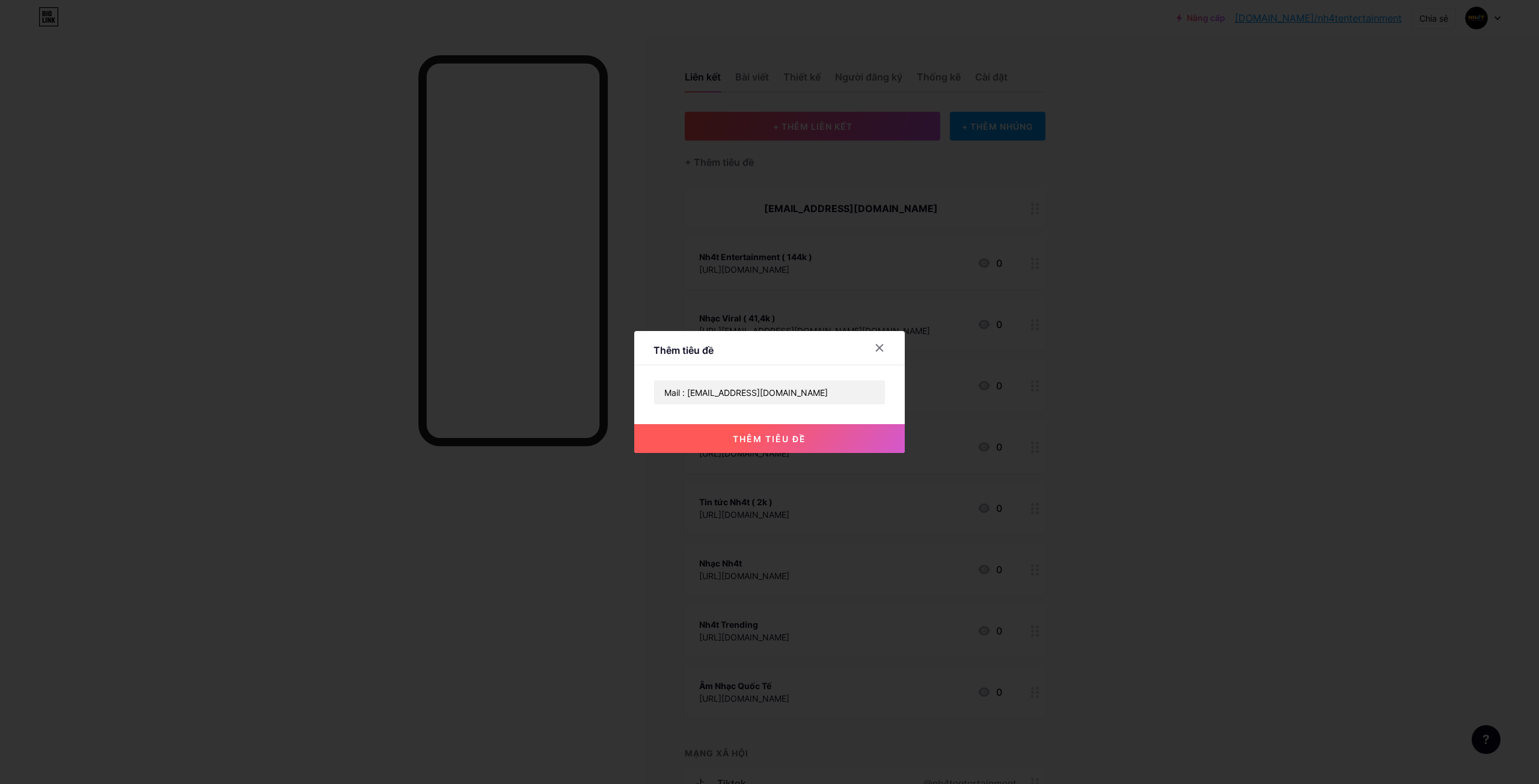
click at [789, 445] on button "thêm tiêu đề" at bounding box center [769, 439] width 271 height 29
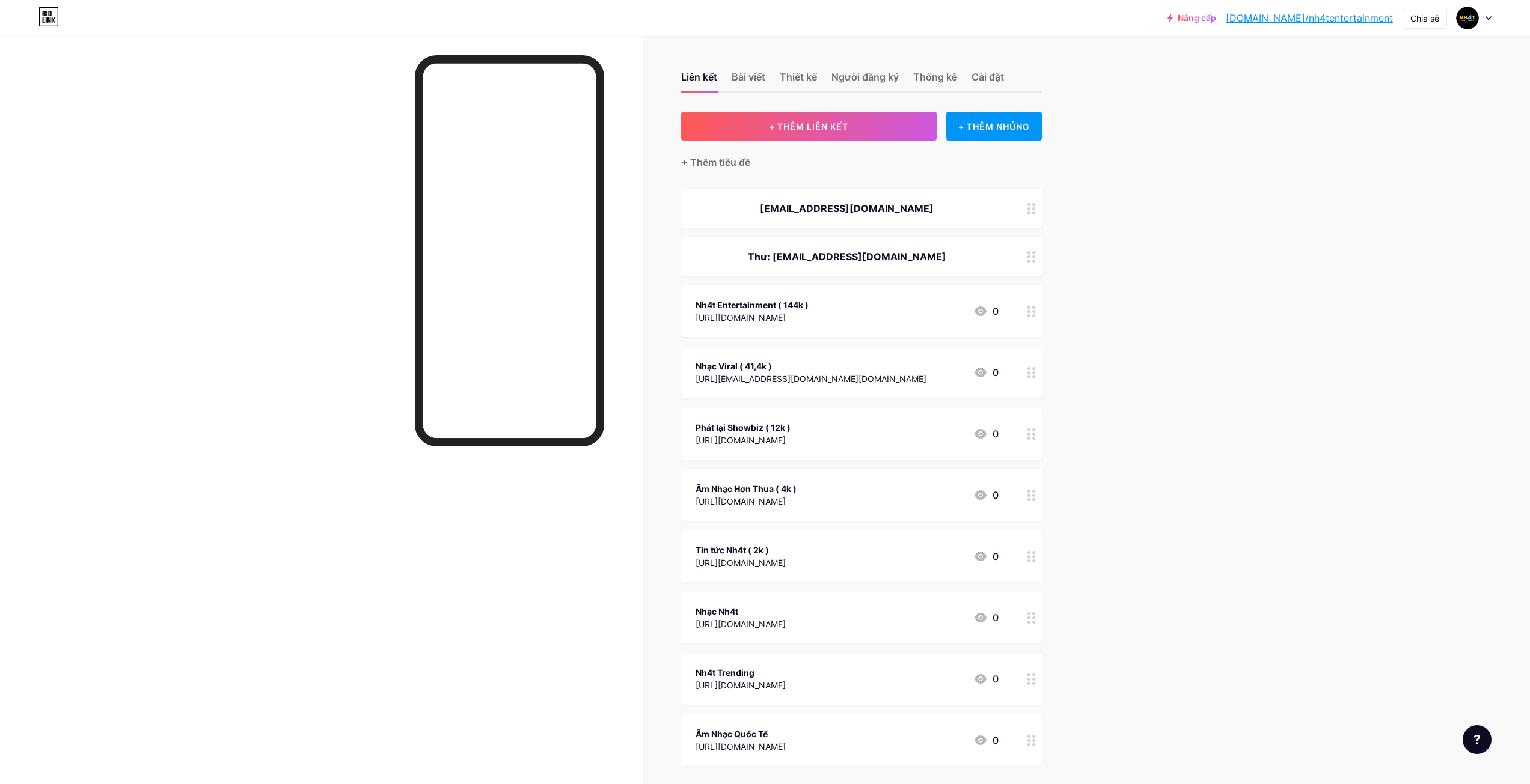
click at [1033, 210] on icon at bounding box center [1031, 208] width 8 height 11
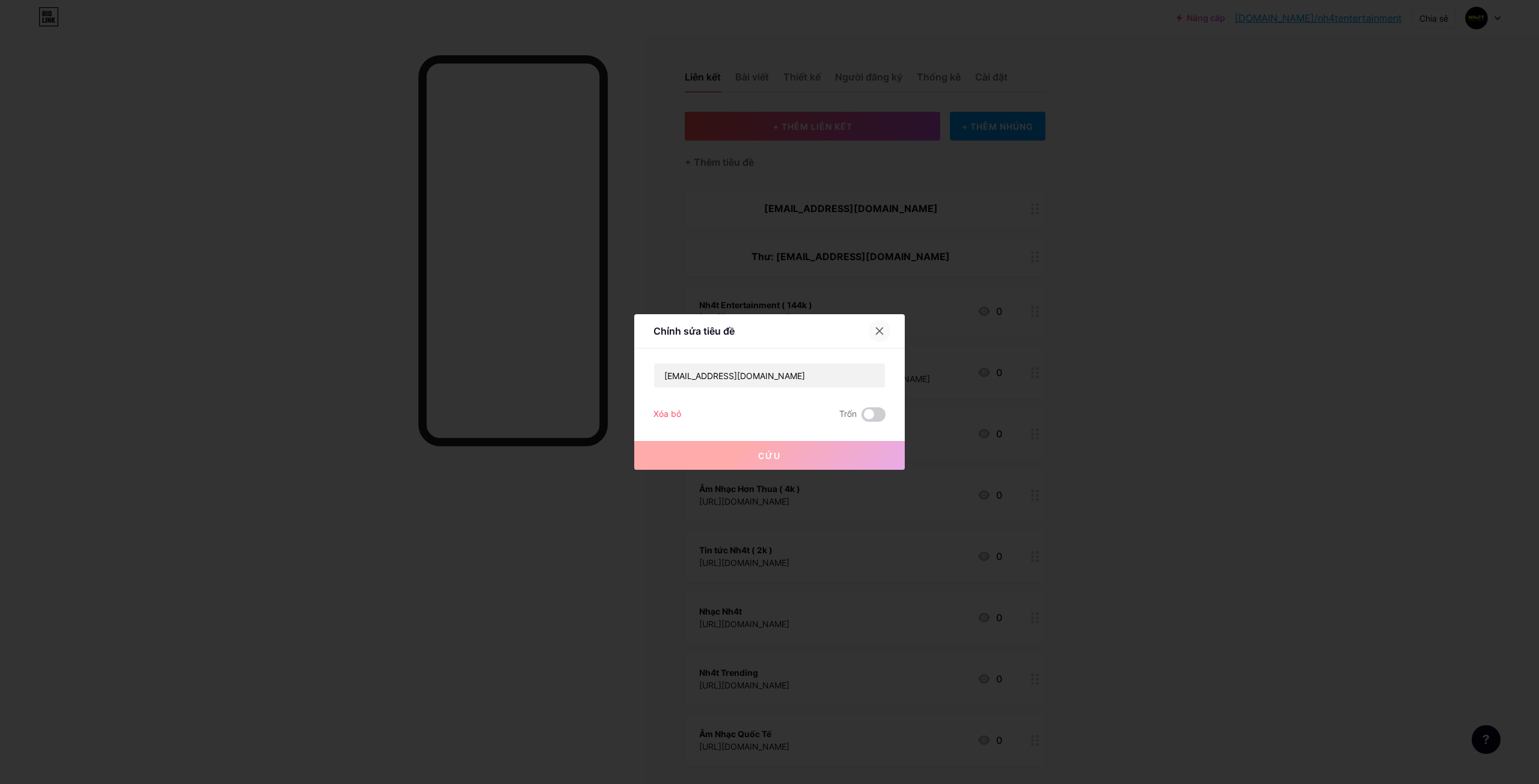
click at [870, 326] on div at bounding box center [879, 330] width 22 height 22
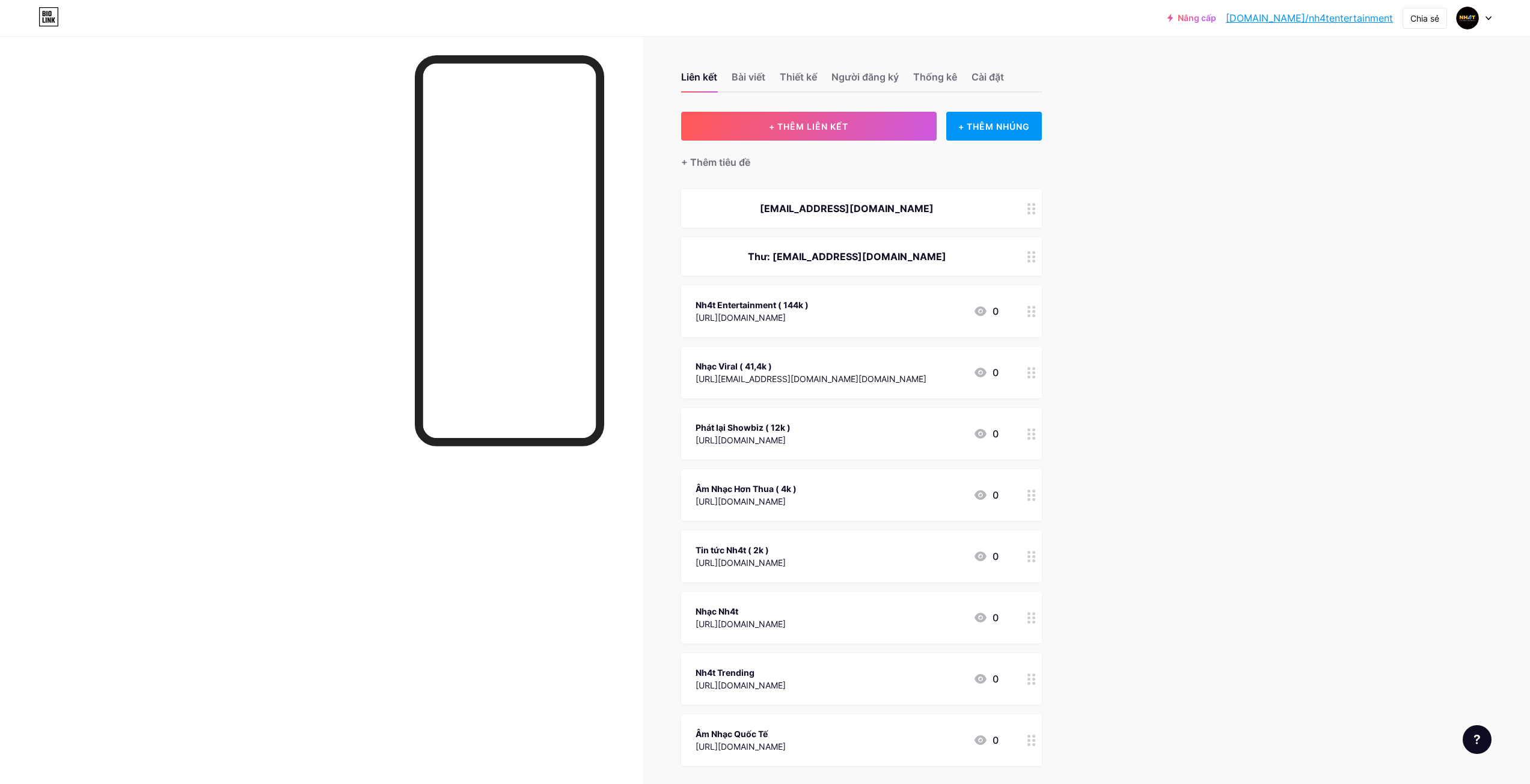
click at [1035, 252] on circle at bounding box center [1034, 253] width 3 height 3
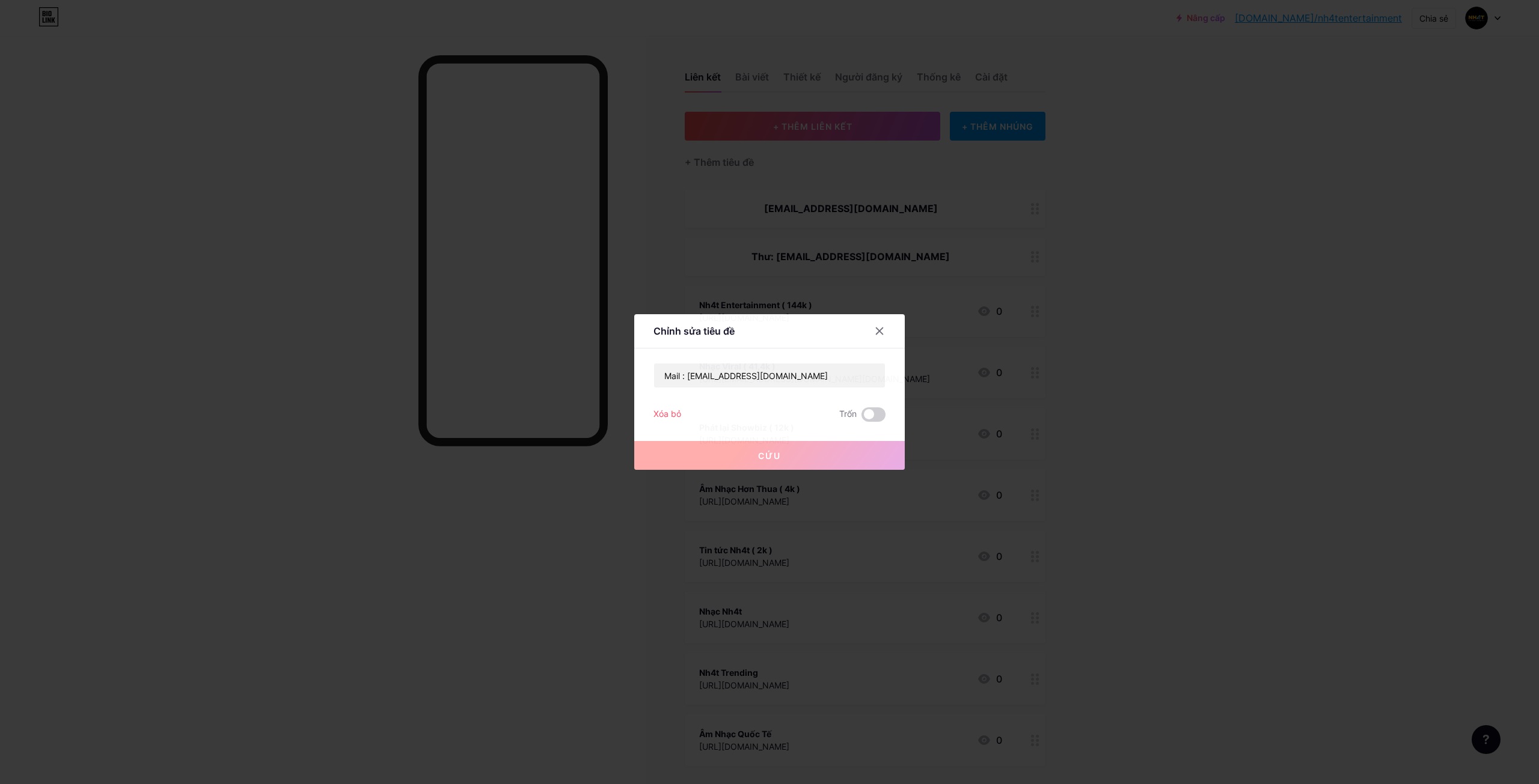
click at [658, 414] on font "Xóa bỏ" at bounding box center [667, 414] width 28 height 10
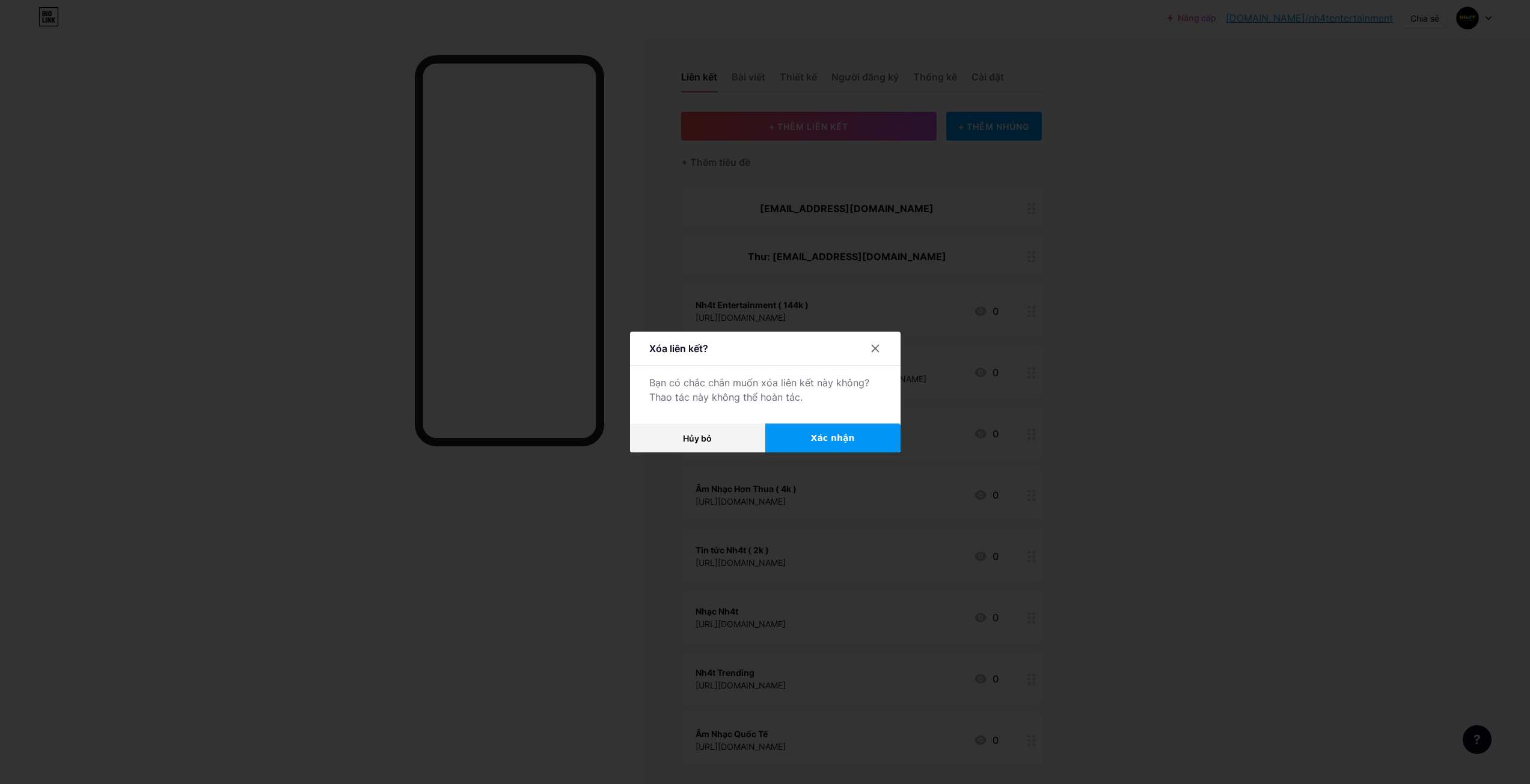
click at [843, 433] on font "Xác nhận" at bounding box center [833, 438] width 44 height 10
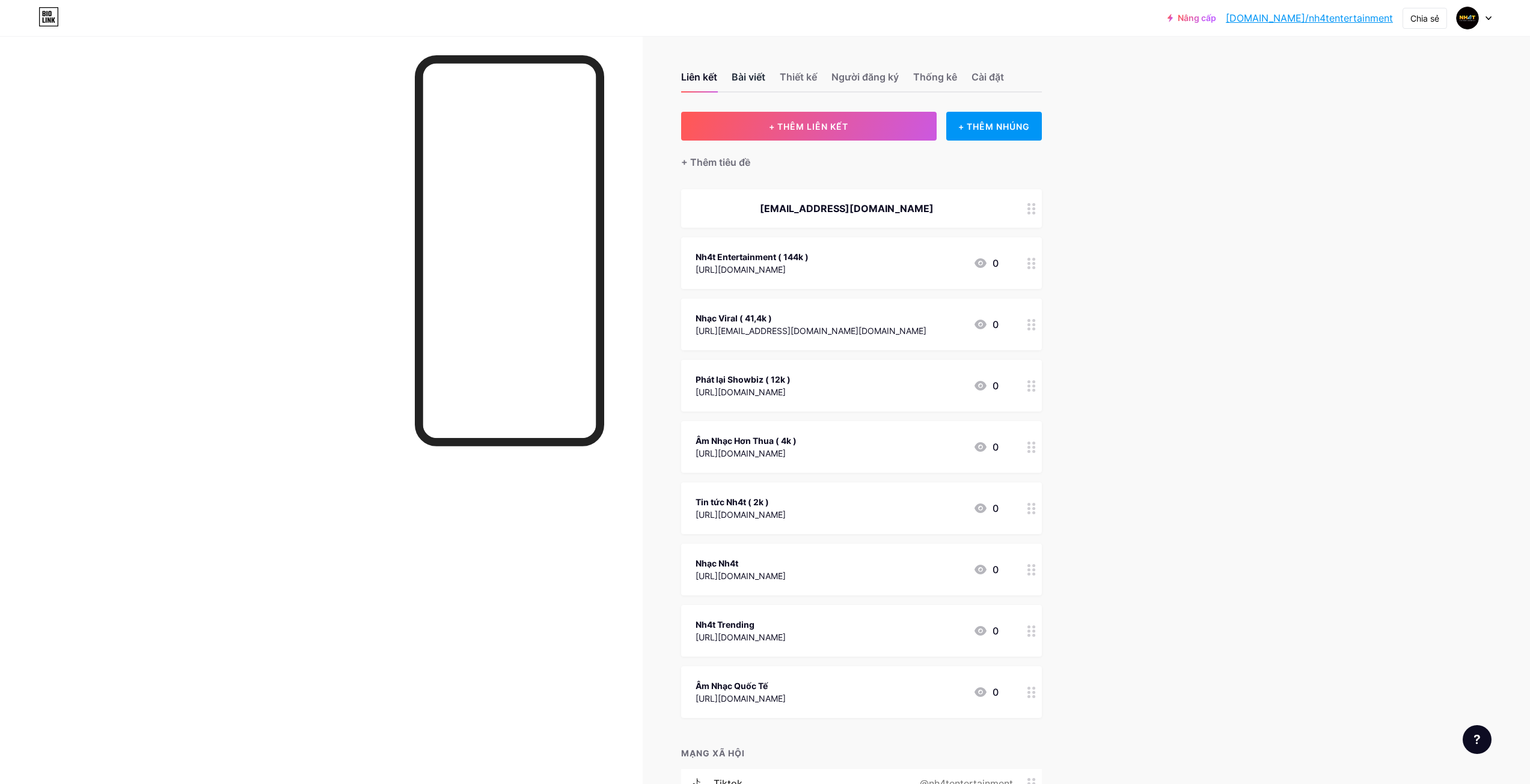
click at [751, 81] on font "Bài viết" at bounding box center [749, 77] width 34 height 12
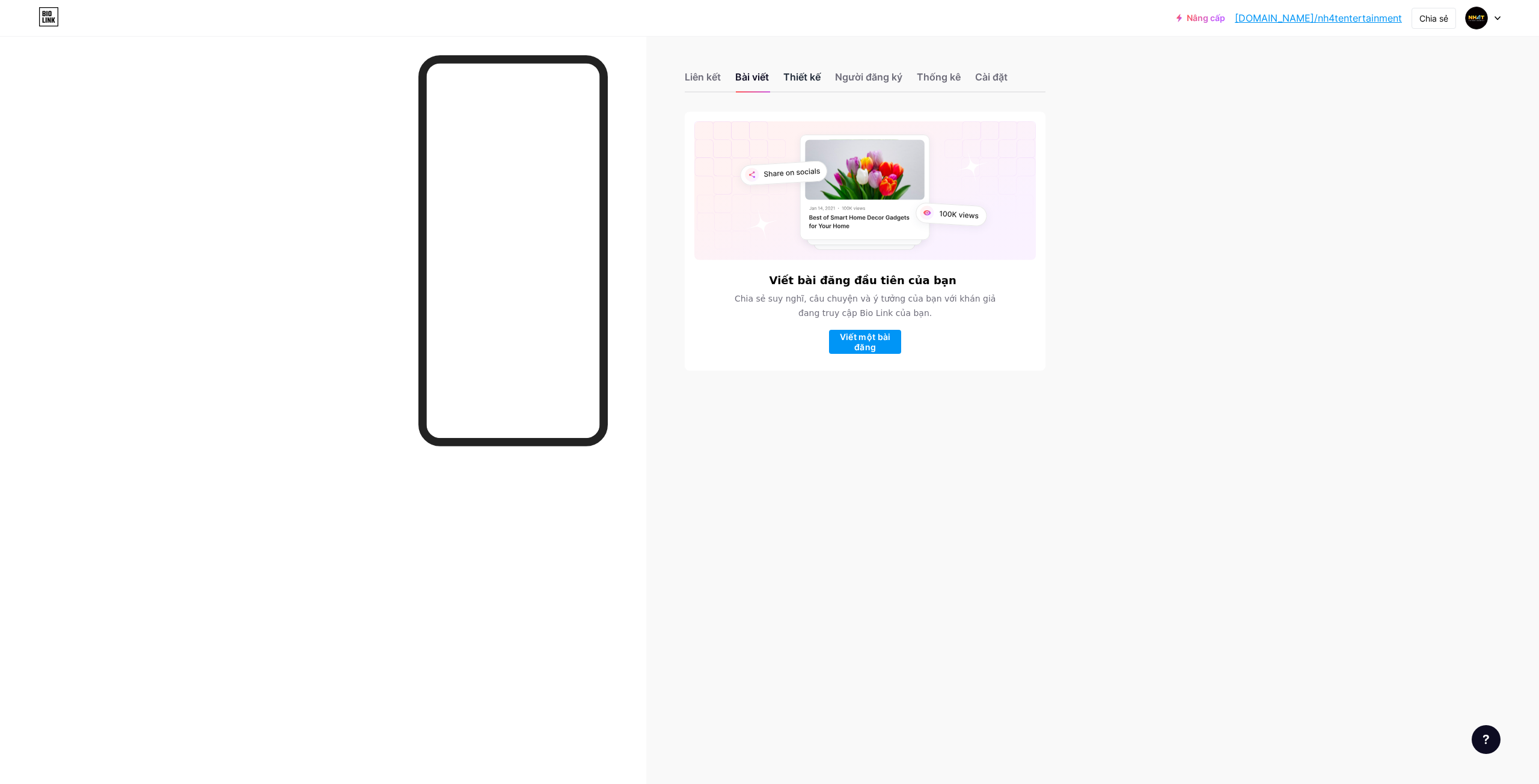
click at [814, 72] on font "Thiết kế" at bounding box center [802, 77] width 37 height 12
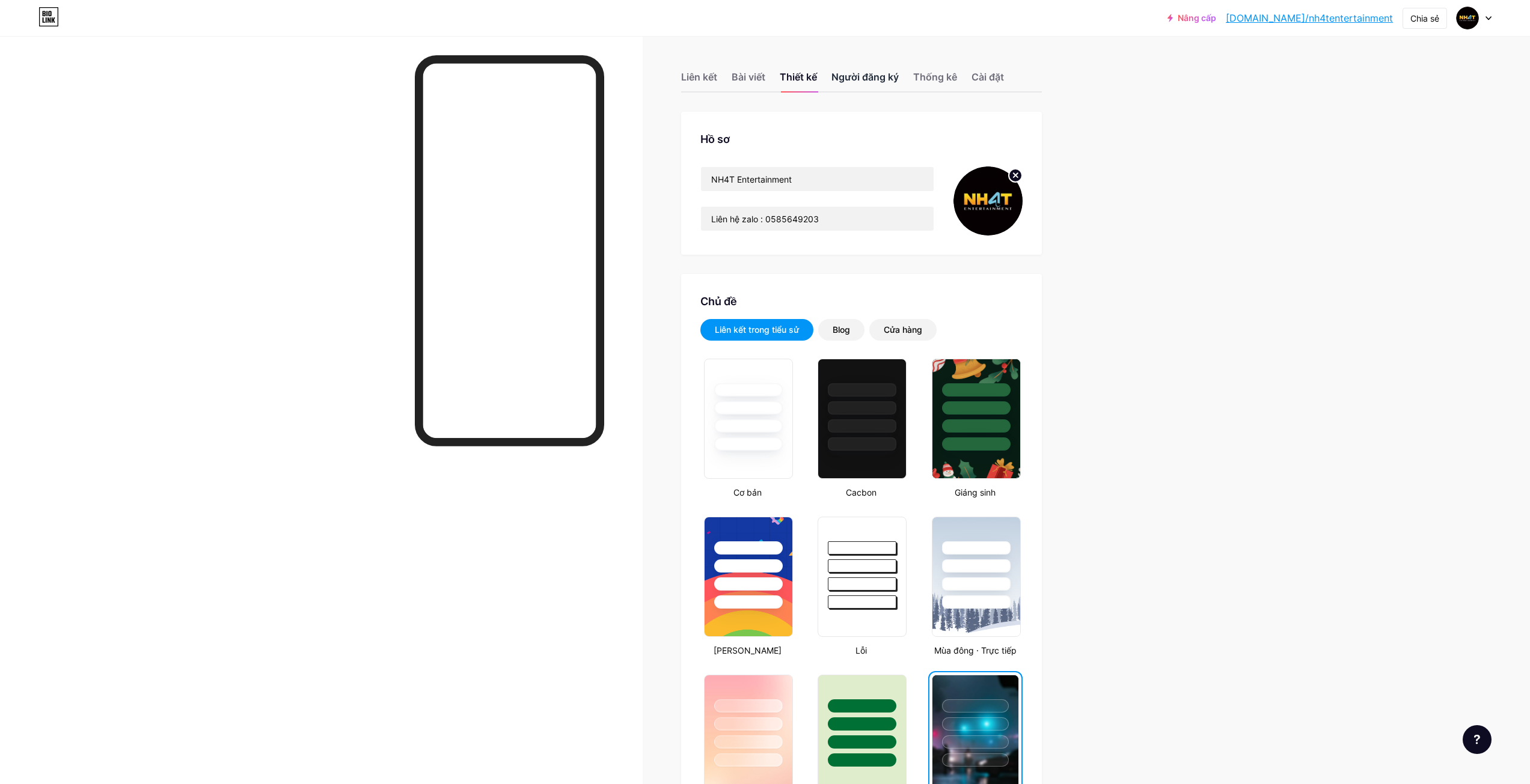
click at [895, 76] on font "Người đăng ký" at bounding box center [865, 77] width 67 height 12
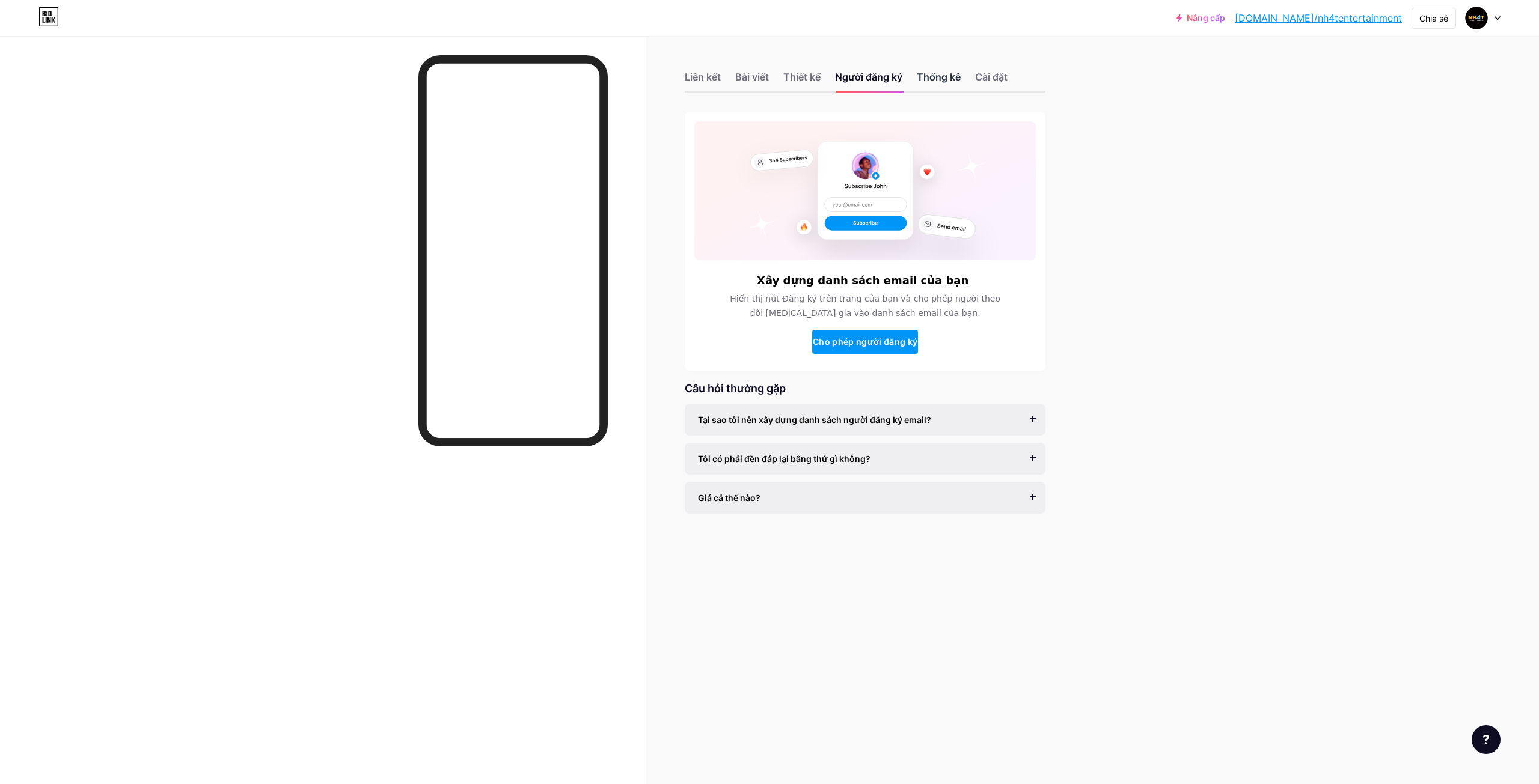
click at [947, 77] on font "Thống kê" at bounding box center [938, 77] width 44 height 12
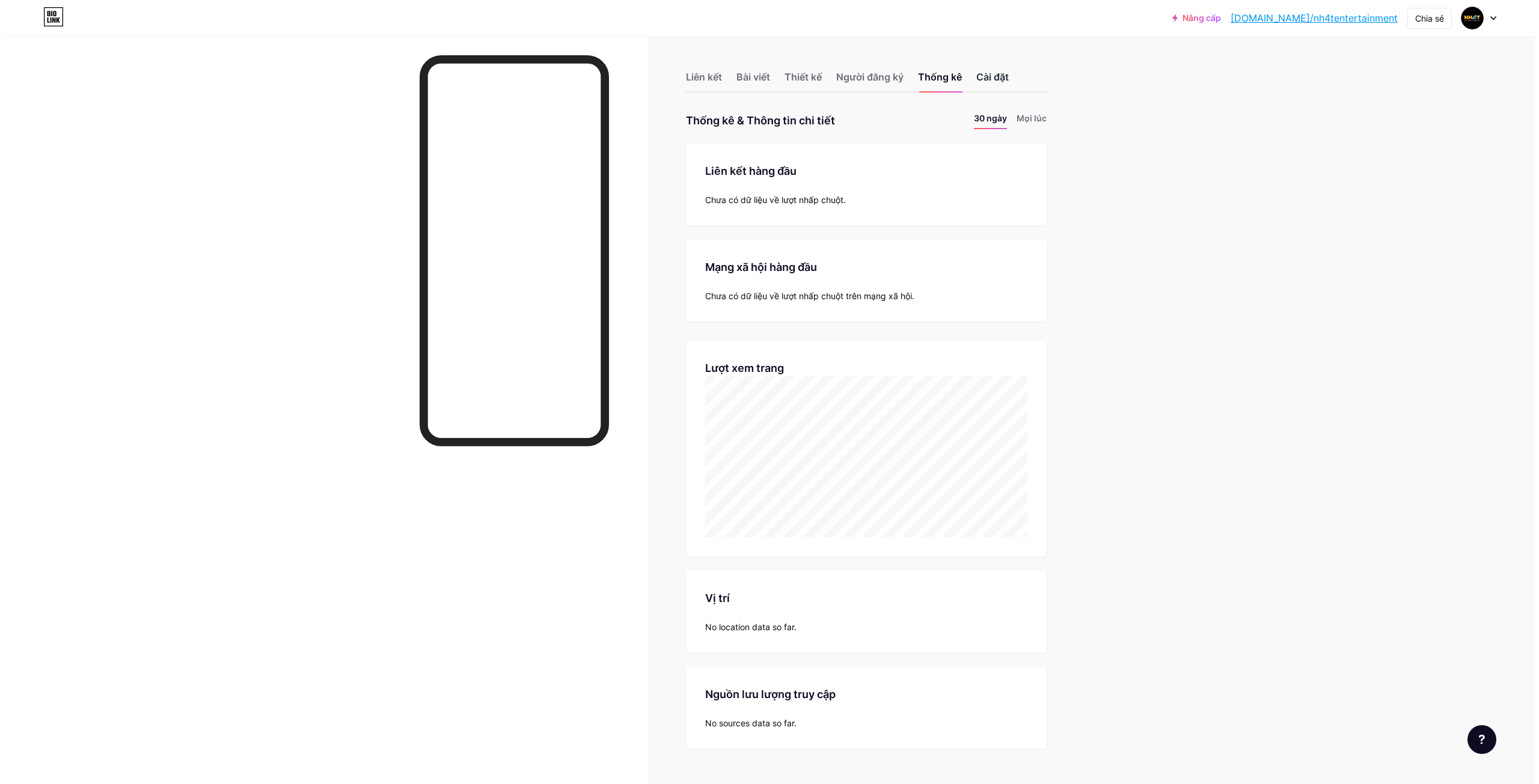
scroll to position [784, 1529]
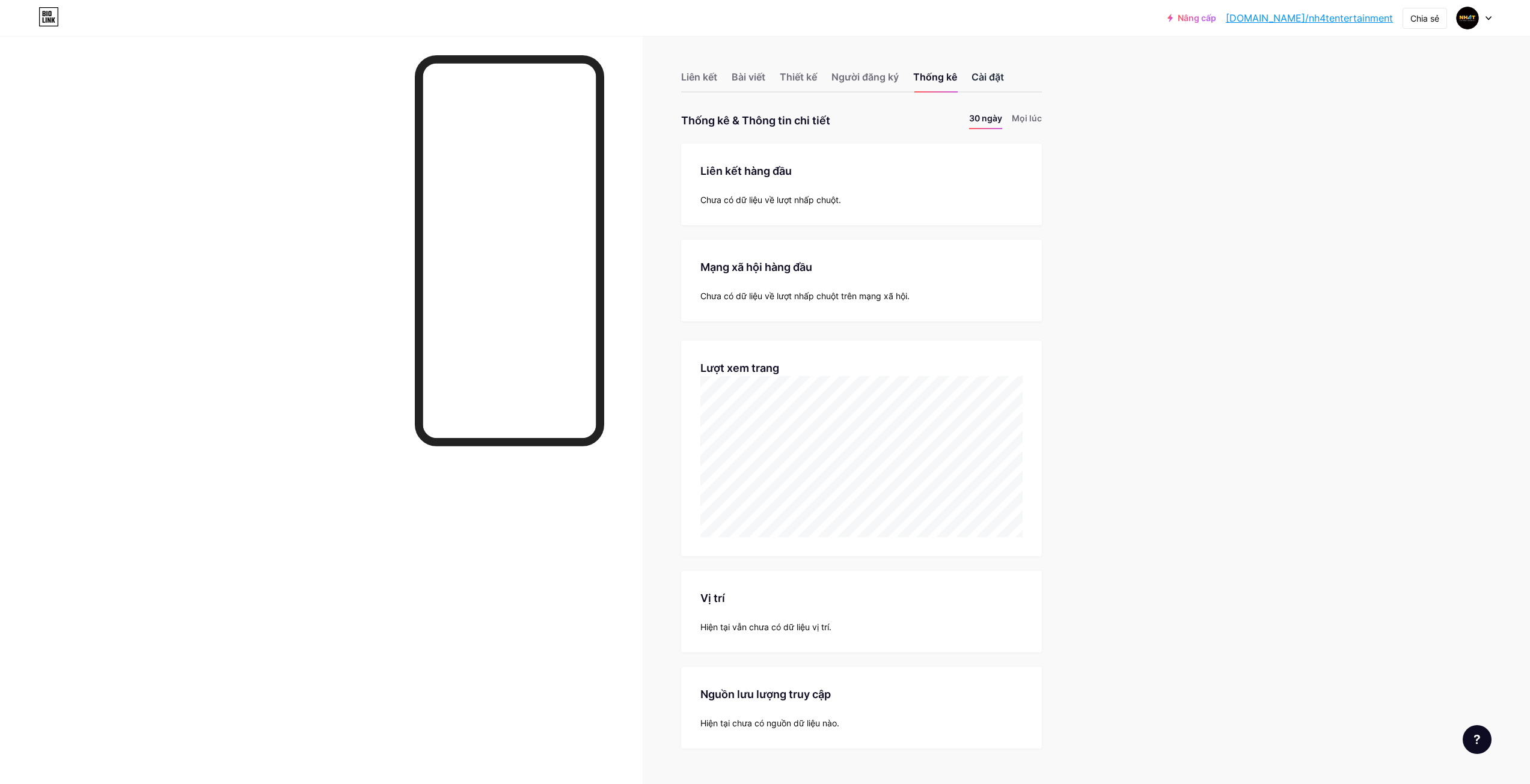
click at [992, 80] on font "Cài đặt" at bounding box center [988, 77] width 33 height 12
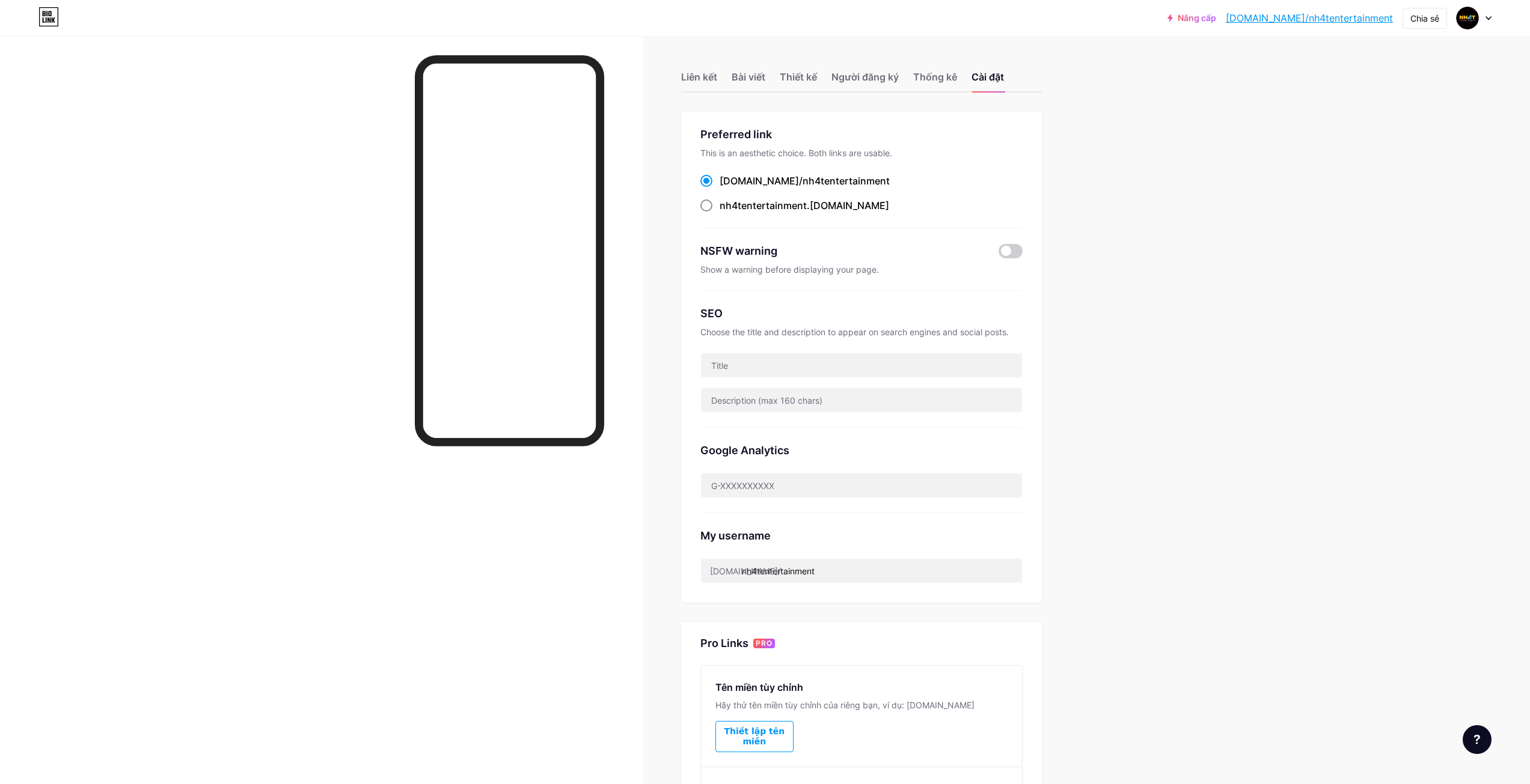
click at [729, 204] on span "nh4tentertainment" at bounding box center [763, 205] width 87 height 12
click at [728, 213] on input "nh4tentertainment .[DOMAIN_NAME]" at bounding box center [723, 216] width 7 height 7
radio input "true"
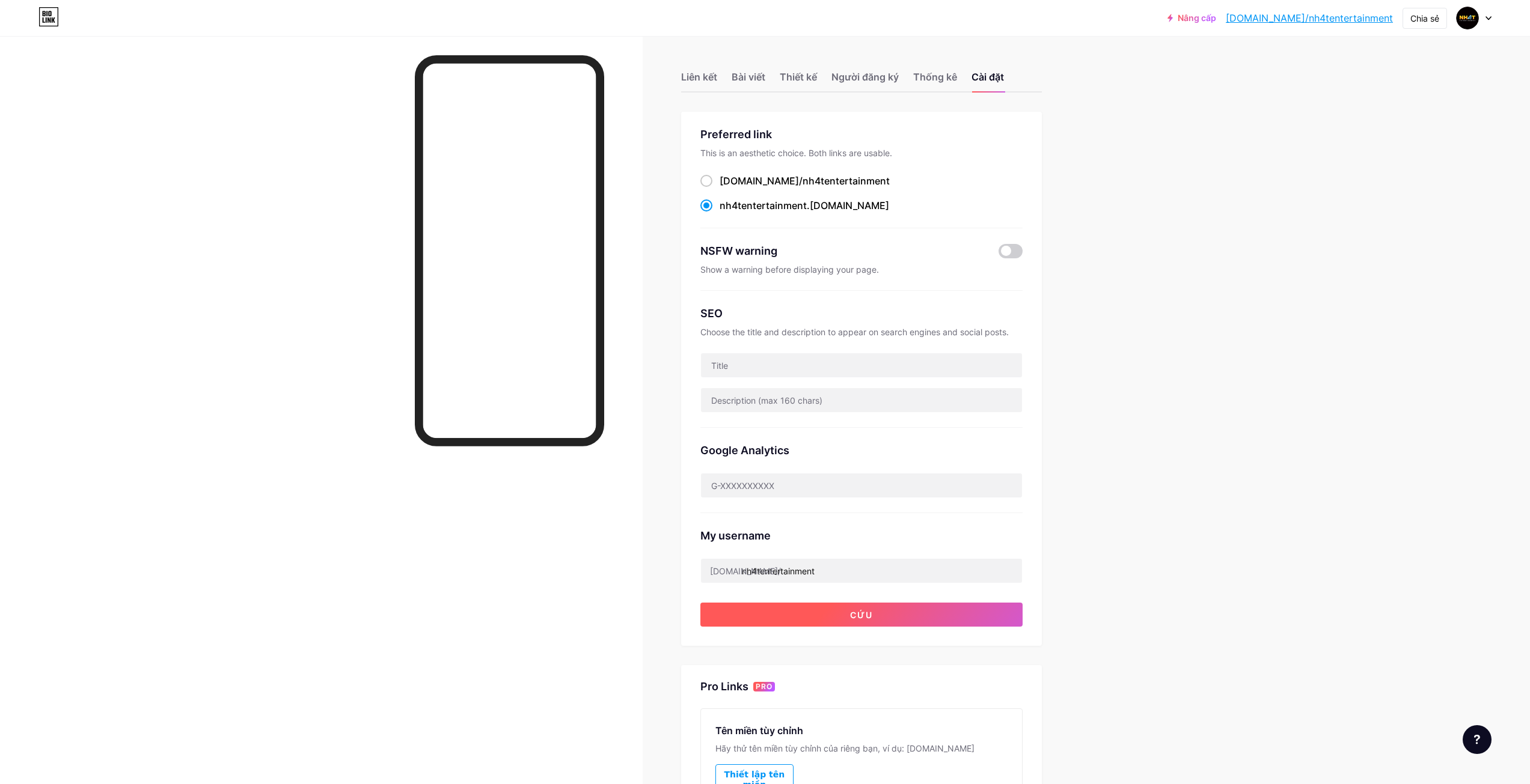
click at [908, 612] on button "Cứu" at bounding box center [862, 615] width 322 height 24
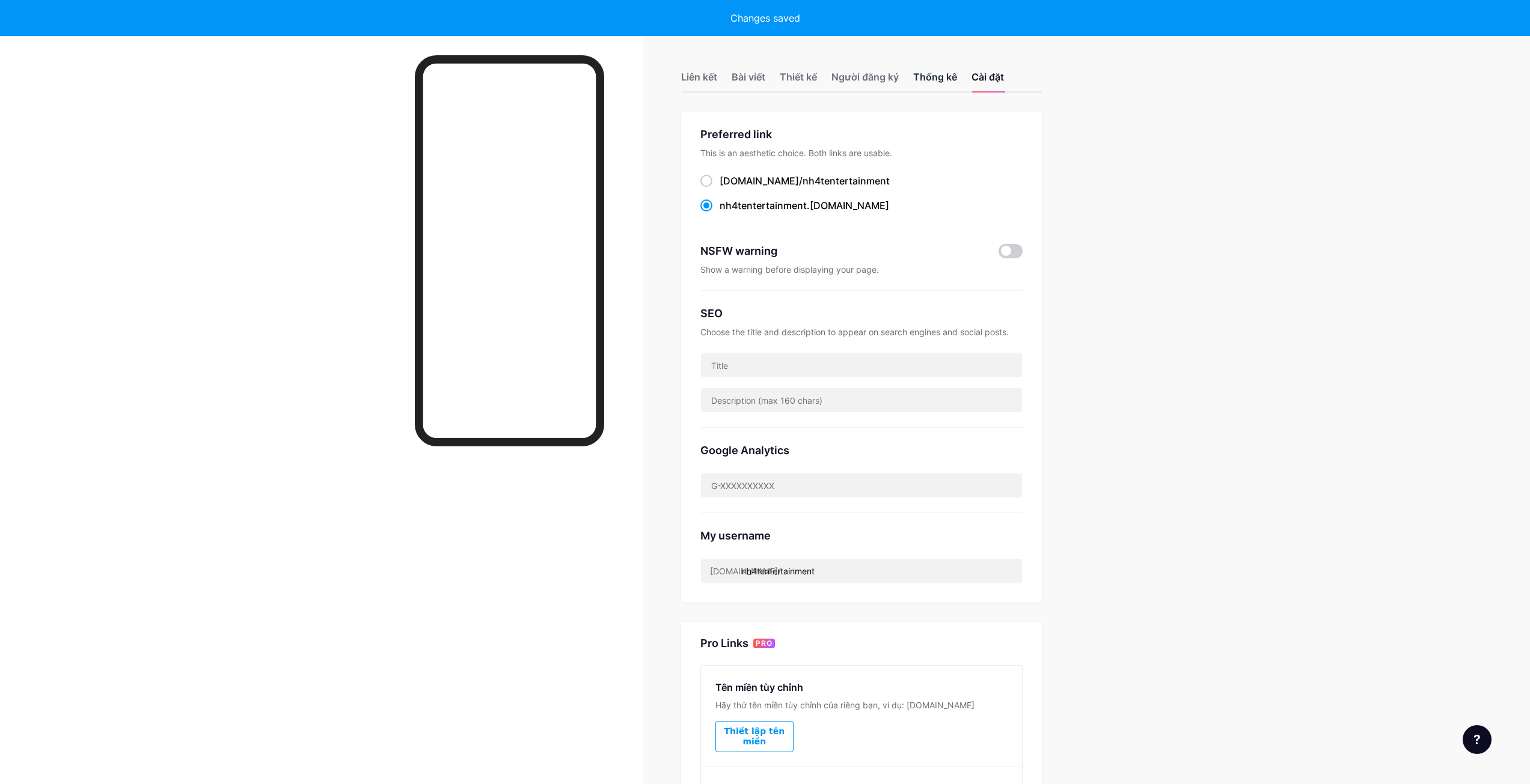
click at [939, 82] on font "Thống kê" at bounding box center [935, 77] width 44 height 12
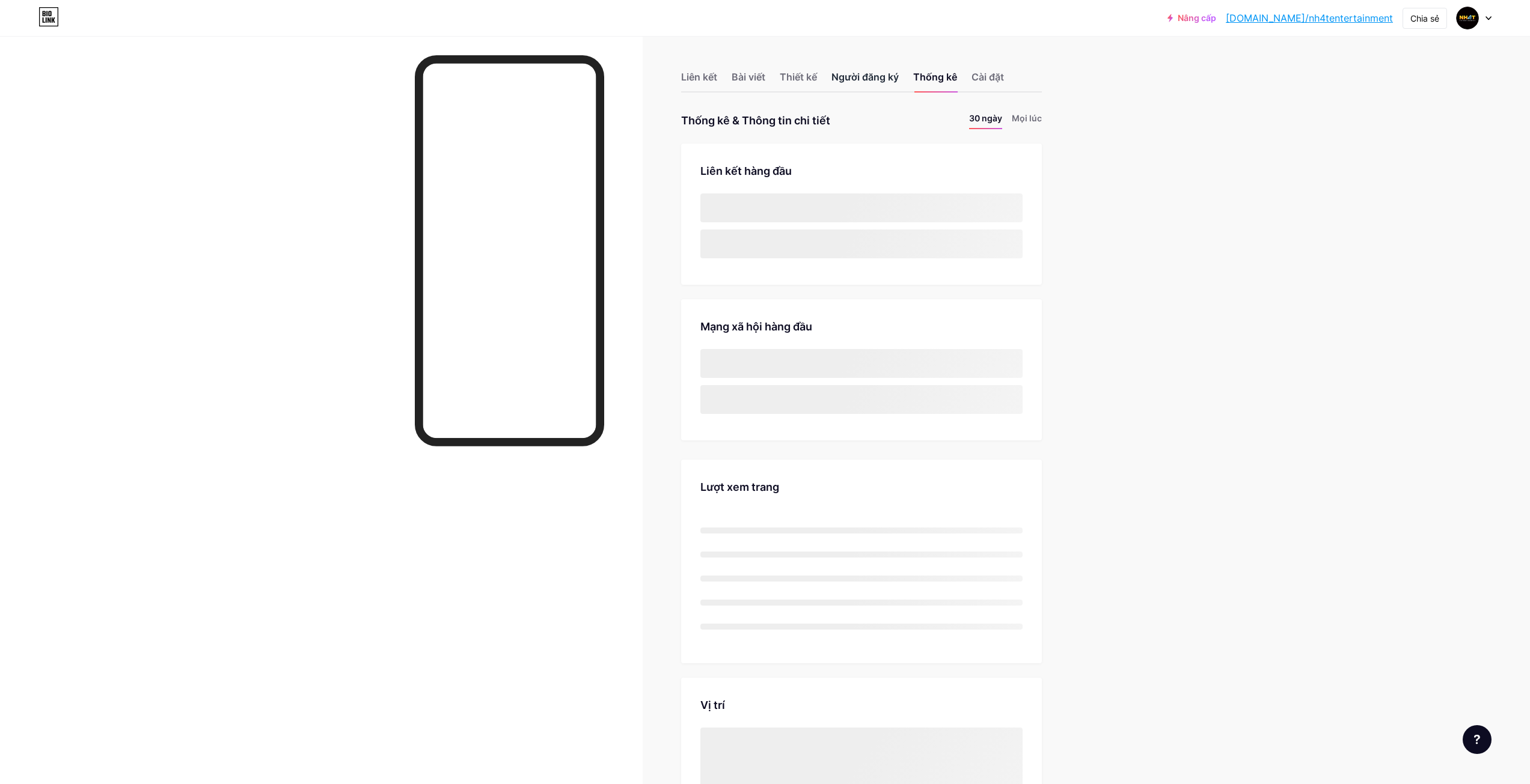
click at [890, 82] on font "Người đăng ký" at bounding box center [865, 77] width 67 height 12
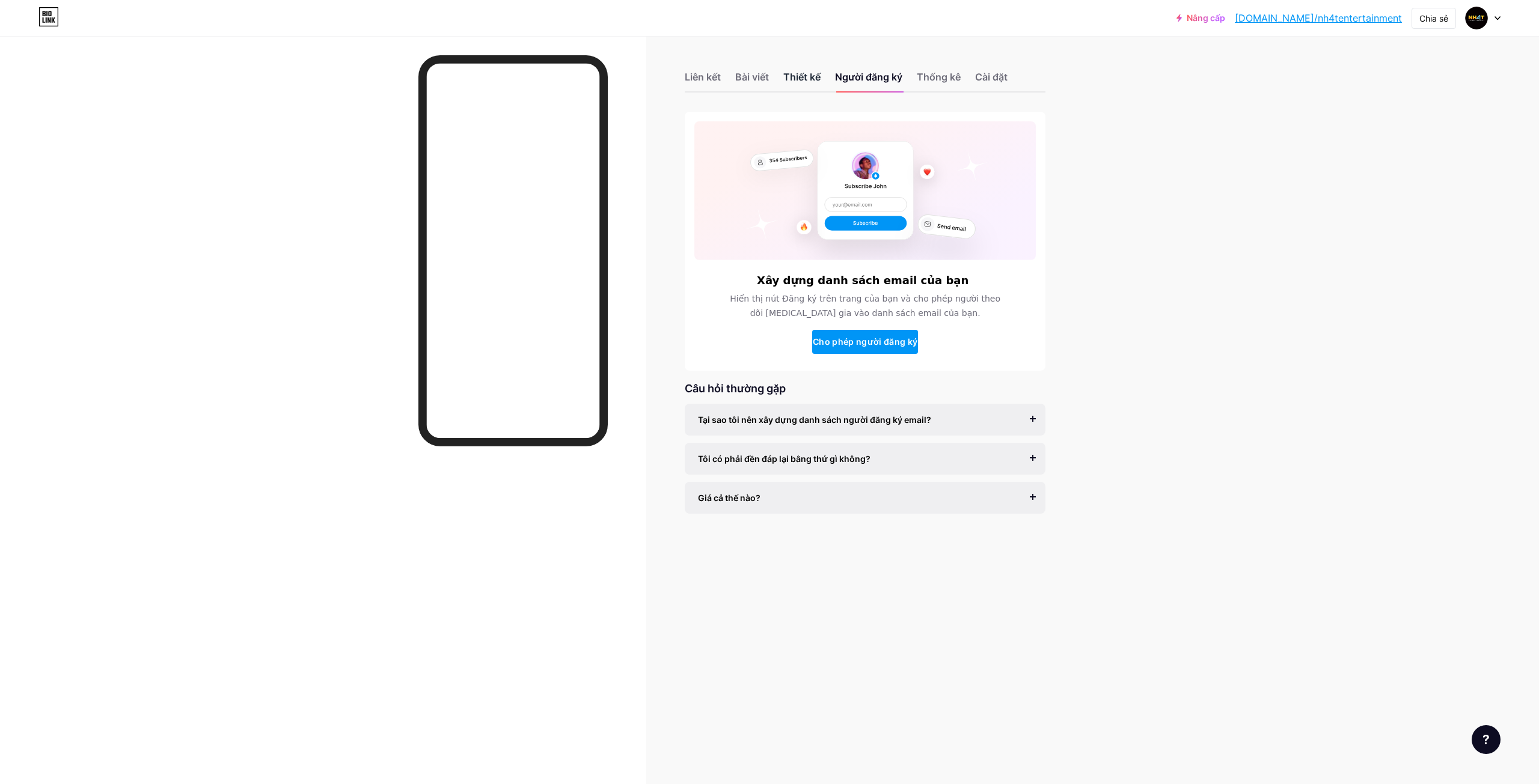
click at [820, 81] on font "Thiết kế" at bounding box center [802, 77] width 37 height 12
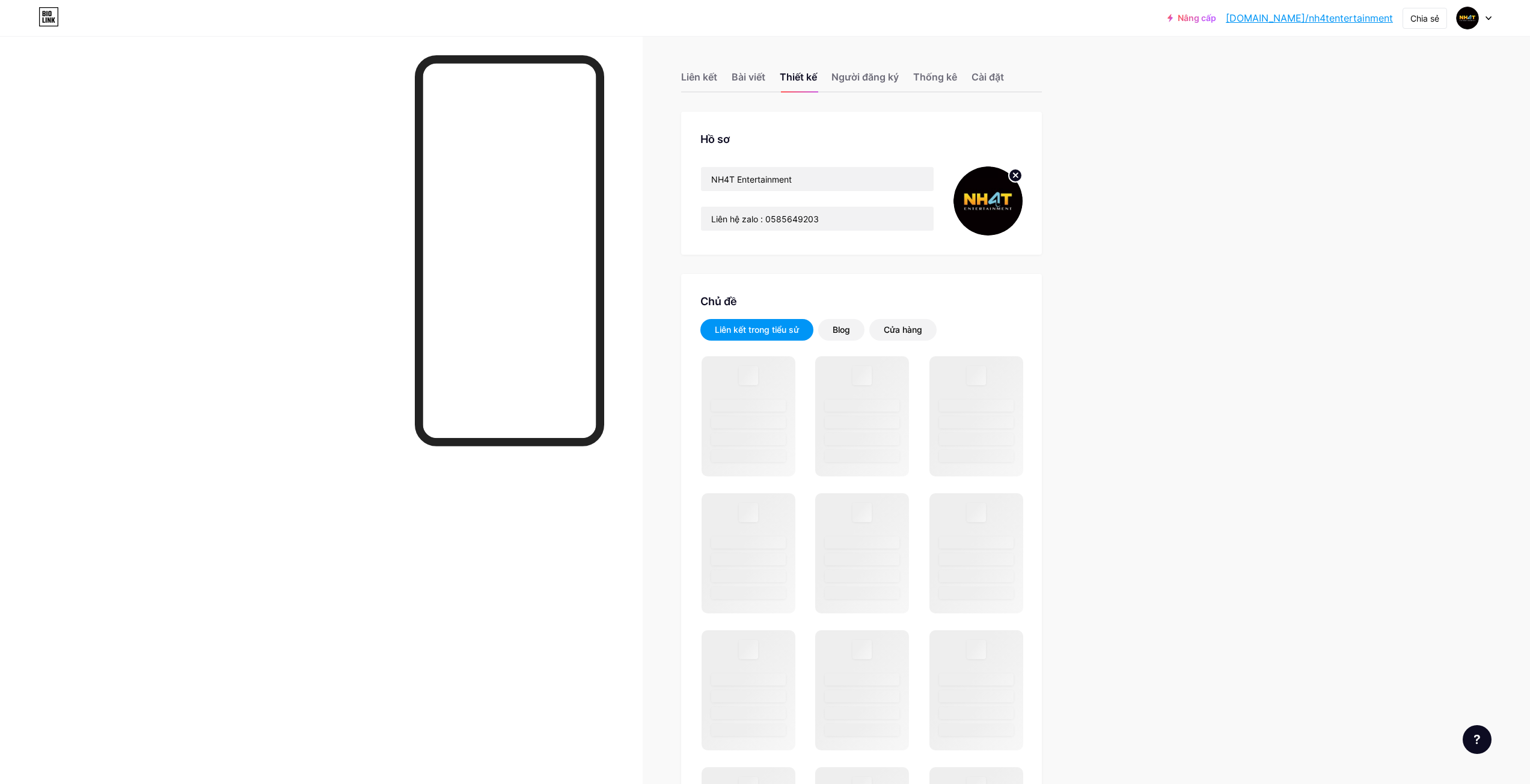
click at [735, 79] on div "Liên kết Bài viết Thiết kế Người đăng ký Thống kê Cài đặt" at bounding box center [861, 72] width 360 height 42
click at [757, 67] on div "Liên kết Bài viết Thiết kế Người đăng ký Thống kê Cài đặt" at bounding box center [861, 72] width 360 height 42
click at [717, 76] on font "Liên kết" at bounding box center [699, 77] width 36 height 12
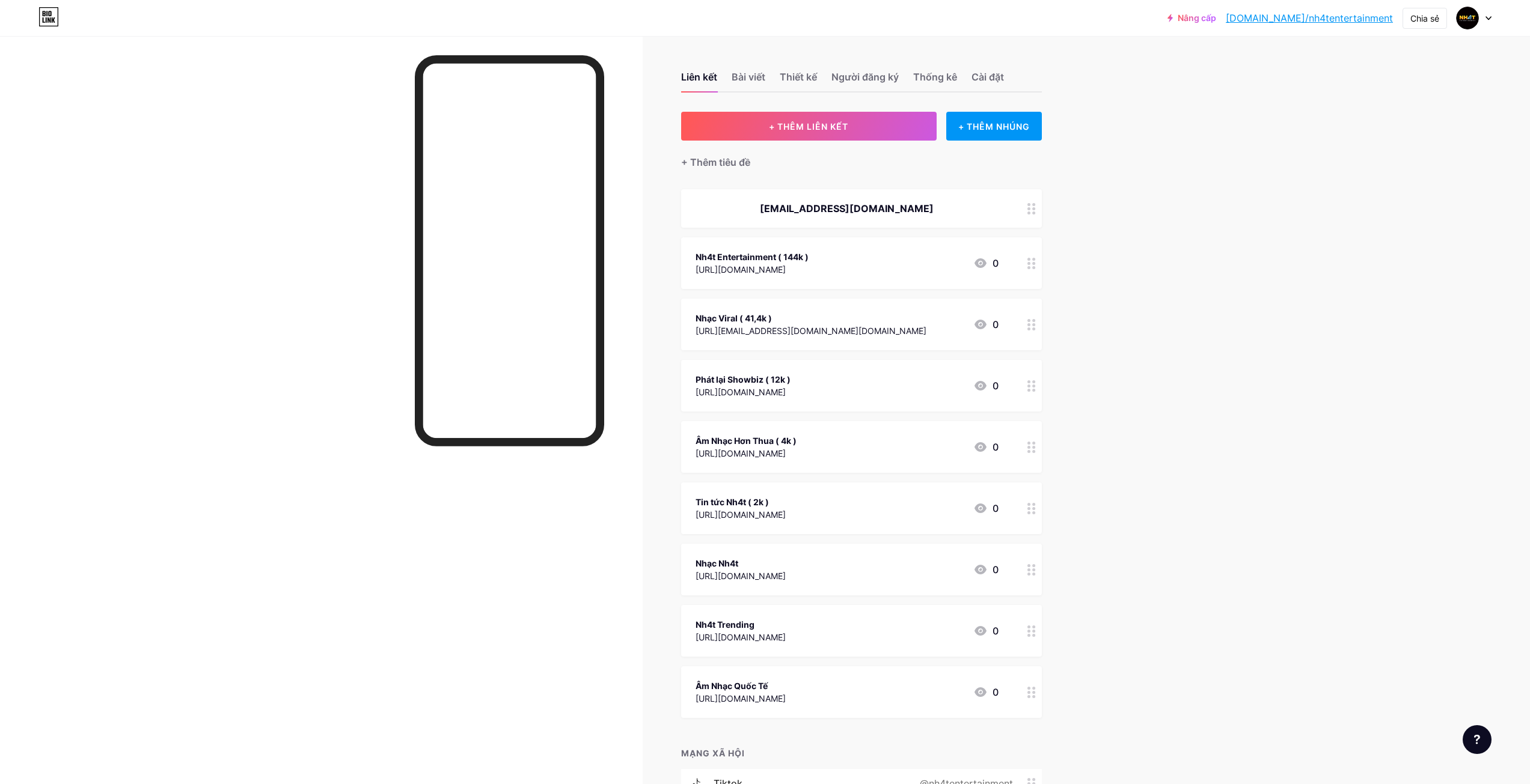
click at [865, 209] on font "[EMAIL_ADDRESS][DOMAIN_NAME]" at bounding box center [846, 209] width 174 height 12
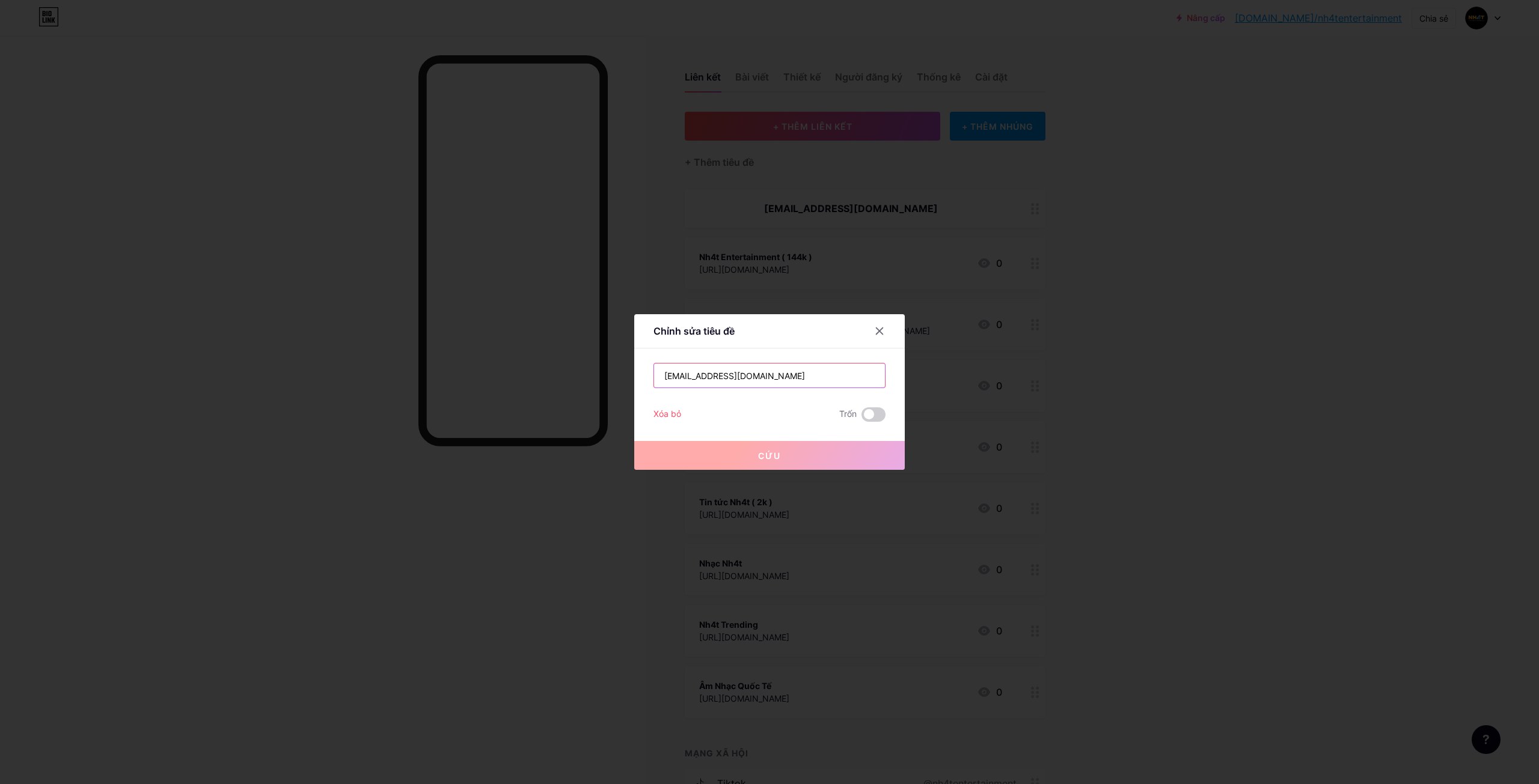
click at [808, 382] on input "[EMAIL_ADDRESS][DOMAIN_NAME]" at bounding box center [769, 375] width 231 height 24
click at [843, 370] on input "[EMAIL_ADDRESS][DOMAIN_NAME]" at bounding box center [769, 375] width 231 height 24
drag, startPoint x: 841, startPoint y: 376, endPoint x: 572, endPoint y: 363, distance: 269.3
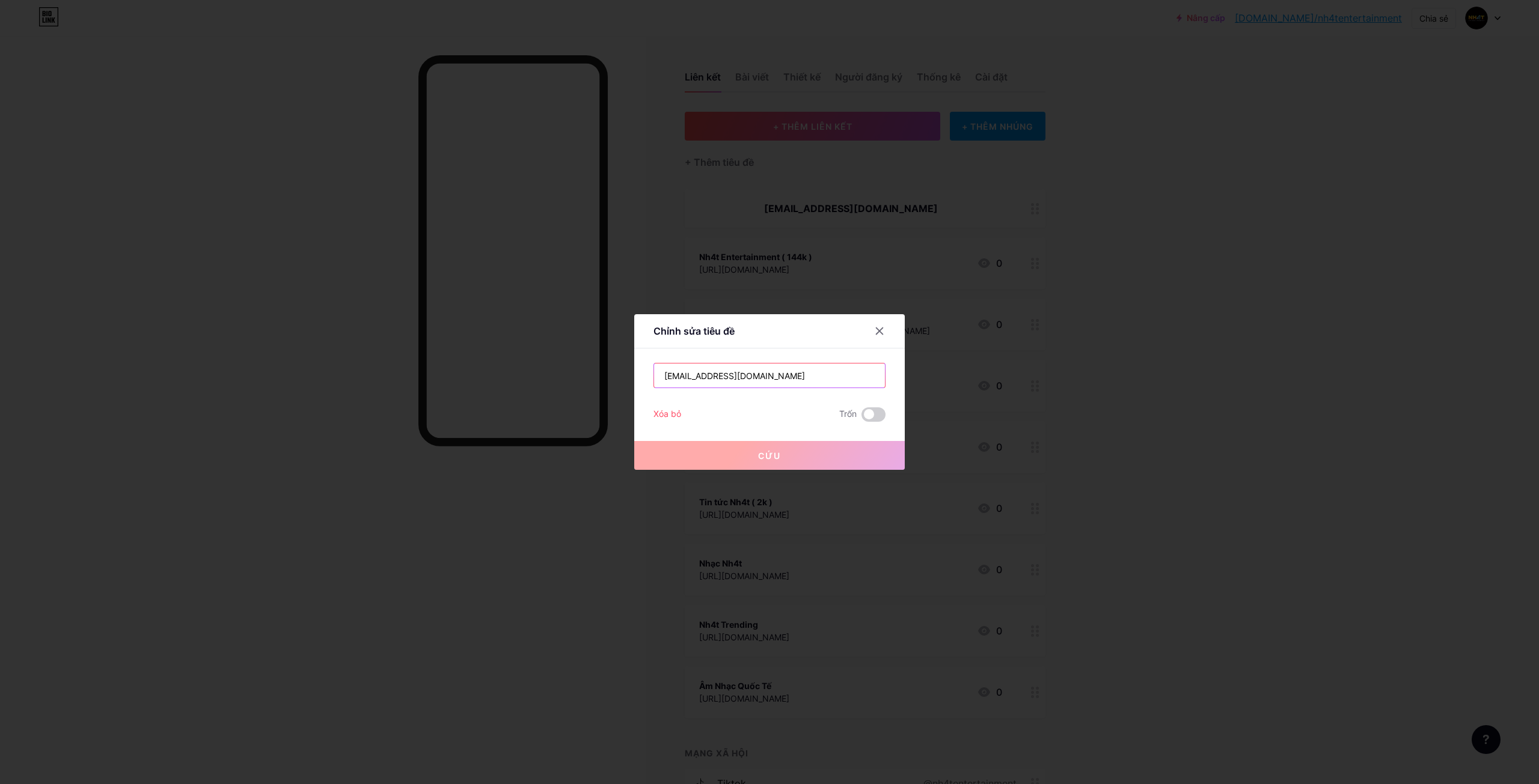
click at [572, 363] on div "Chỉnh sửa tiêu đề [EMAIL_ADDRESS][DOMAIN_NAME] Xóa bỏ Trốn Cứu" at bounding box center [769, 392] width 1539 height 784
drag, startPoint x: 645, startPoint y: 404, endPoint x: 675, endPoint y: 410, distance: 30.6
click at [644, 405] on div "Chỉnh sửa tiêu đề [EMAIL_ADDRESS][DOMAIN_NAME] Xóa bỏ Trốn Cứu" at bounding box center [769, 392] width 271 height 156
click at [675, 410] on font "Xóa bỏ" at bounding box center [667, 414] width 28 height 10
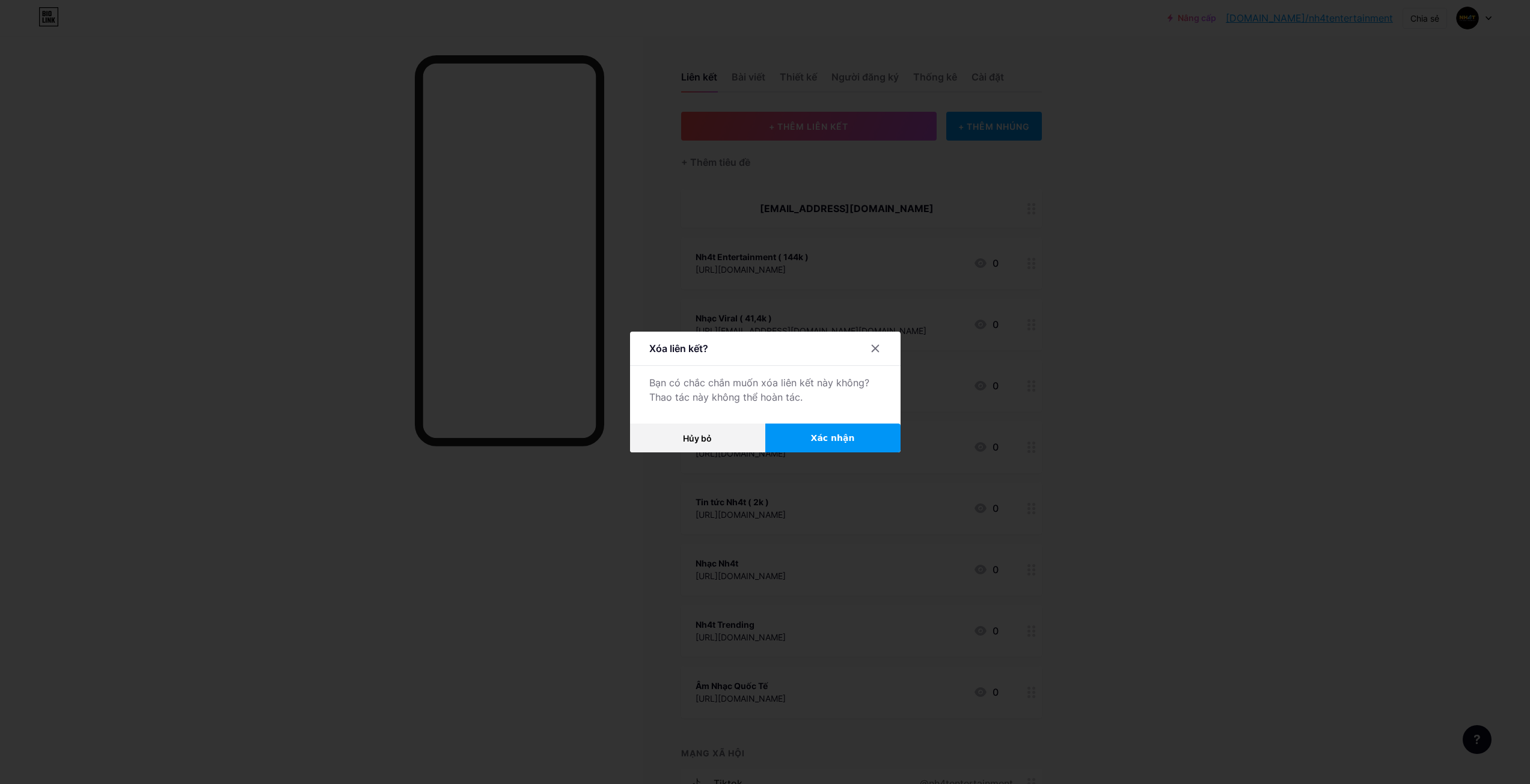
click at [790, 431] on button "Xác nhận" at bounding box center [833, 438] width 135 height 29
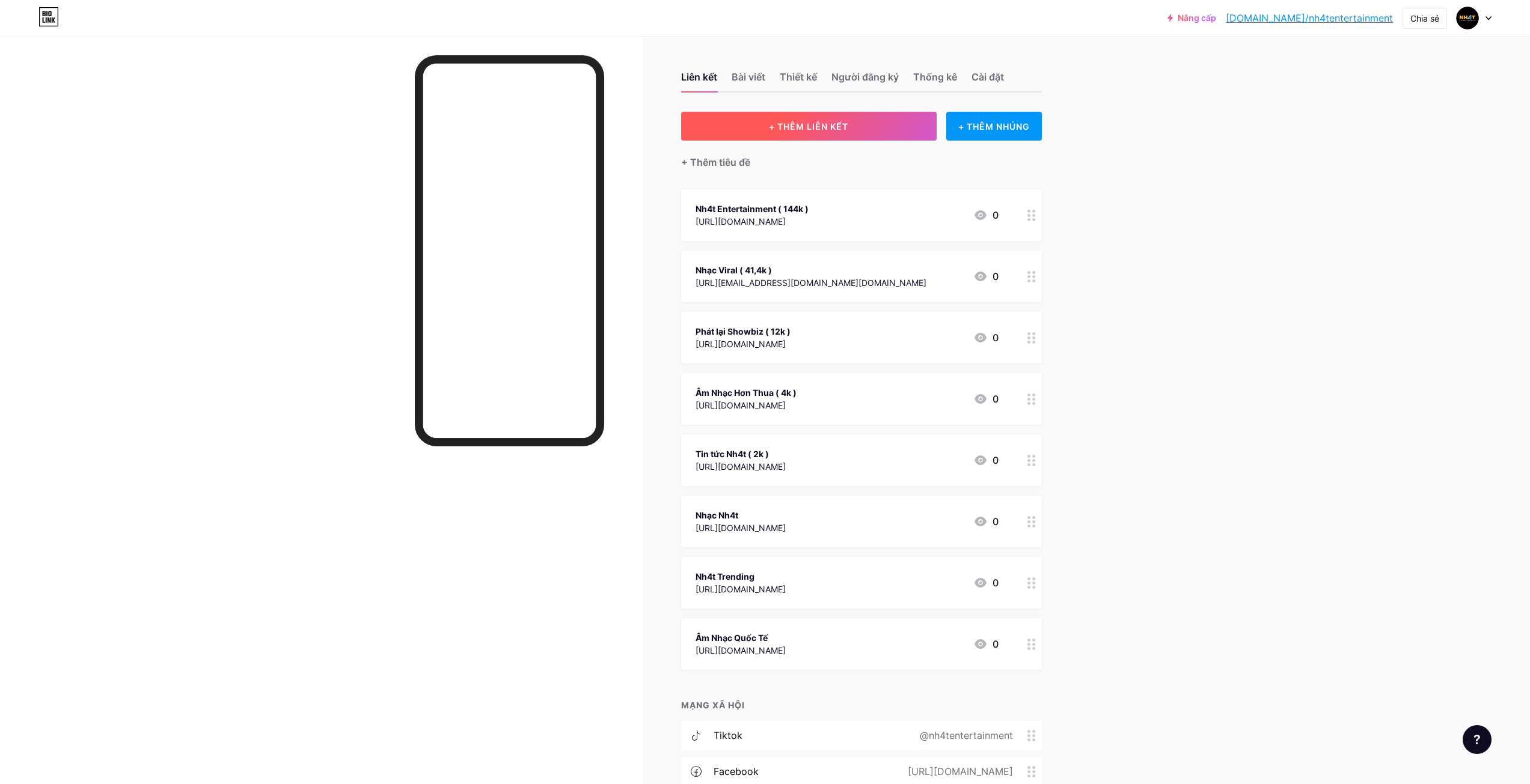
click at [831, 112] on button "+ THÊM LIÊN KẾT" at bounding box center [809, 126] width 255 height 29
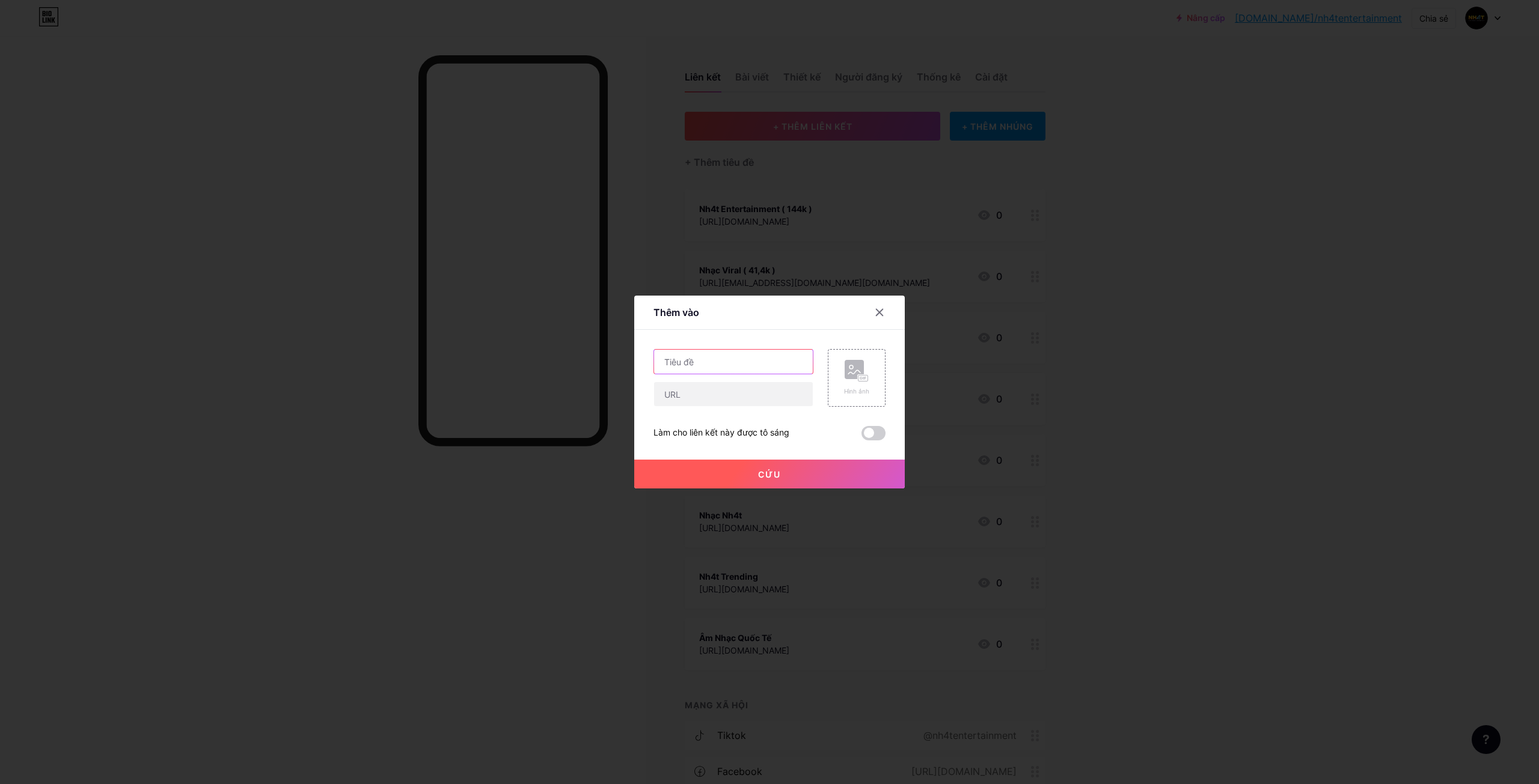
click at [695, 360] on input "text" at bounding box center [733, 362] width 159 height 24
type input "NH4T Media"
drag, startPoint x: 715, startPoint y: 396, endPoint x: 725, endPoint y: 407, distance: 14.9
click at [715, 396] on input "text" at bounding box center [733, 394] width 159 height 24
paste input "[URL][EMAIL_ADDRESS][DOMAIN_NAME][DOMAIN_NAME]"
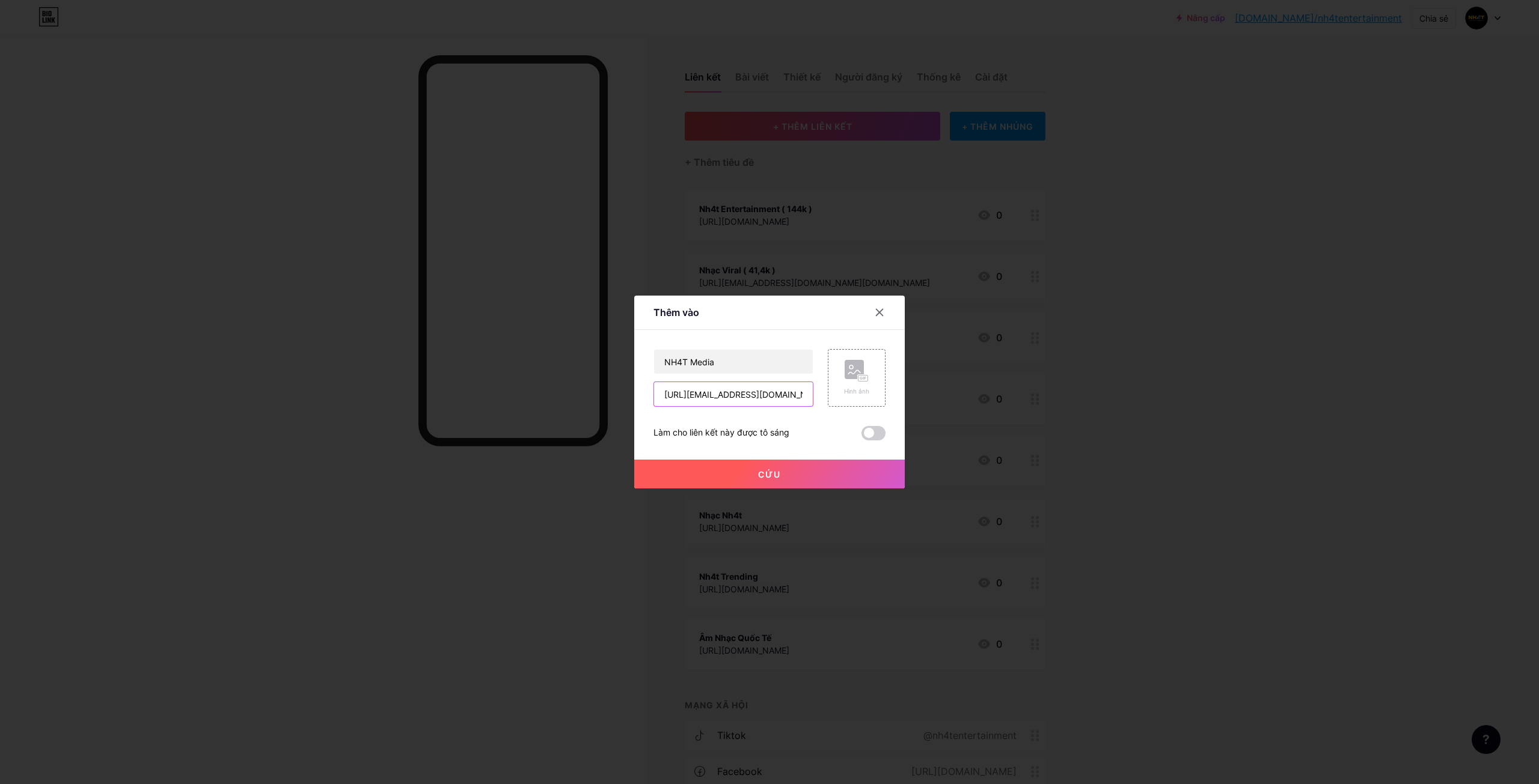
scroll to position [0, 37]
type input "[URL][EMAIL_ADDRESS][DOMAIN_NAME][DOMAIN_NAME]"
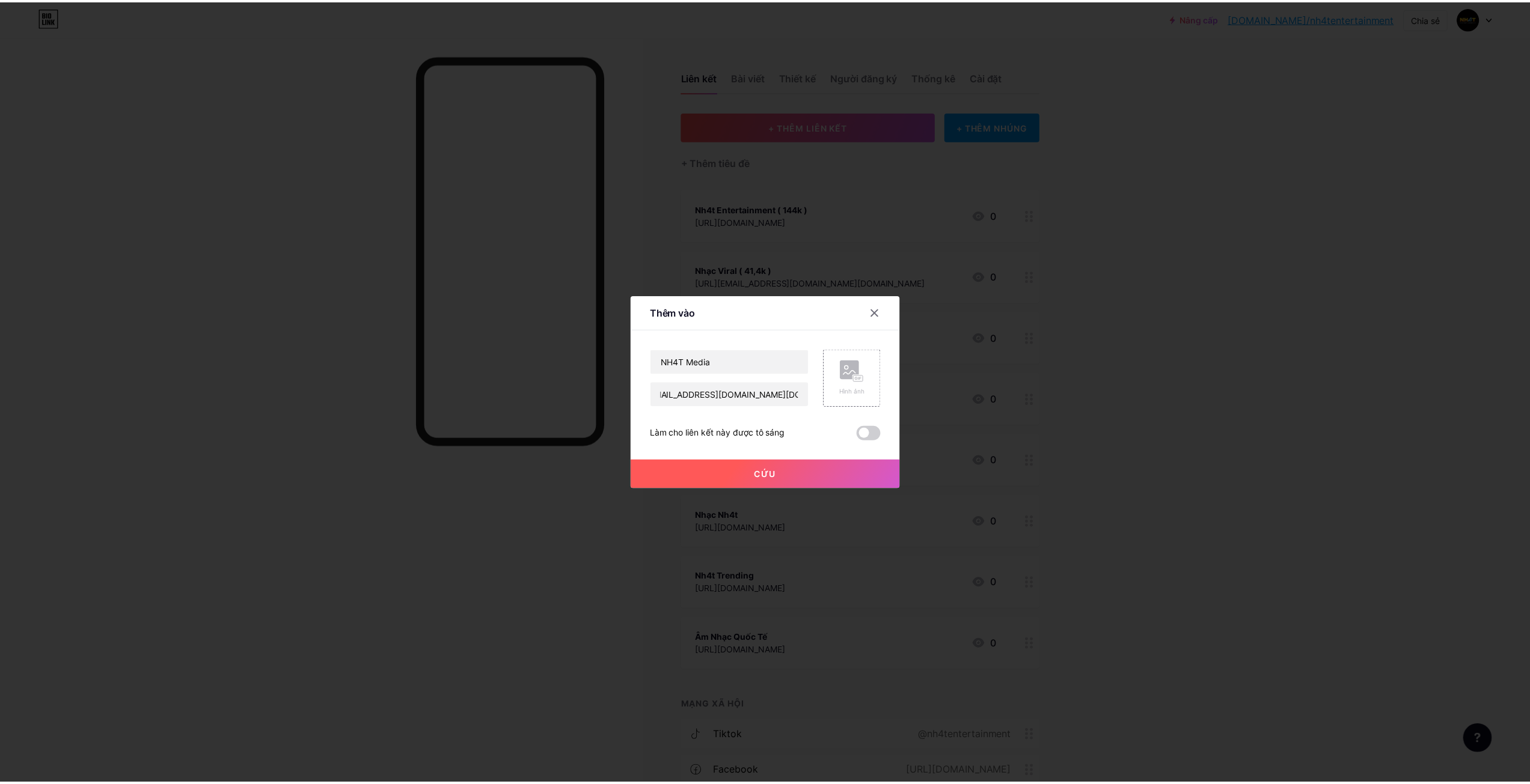
scroll to position [0, 0]
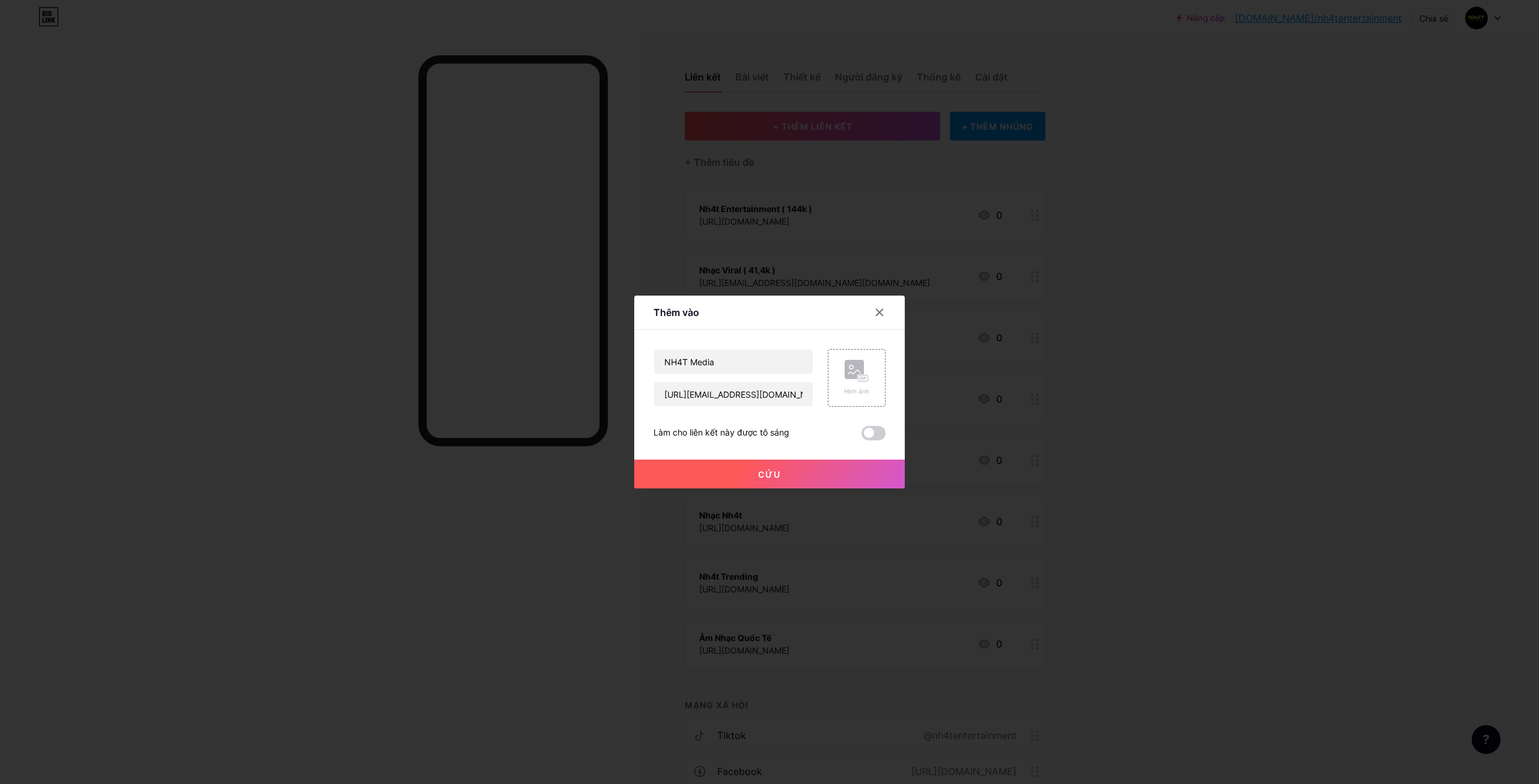
click at [800, 475] on button "Cứu" at bounding box center [769, 474] width 271 height 29
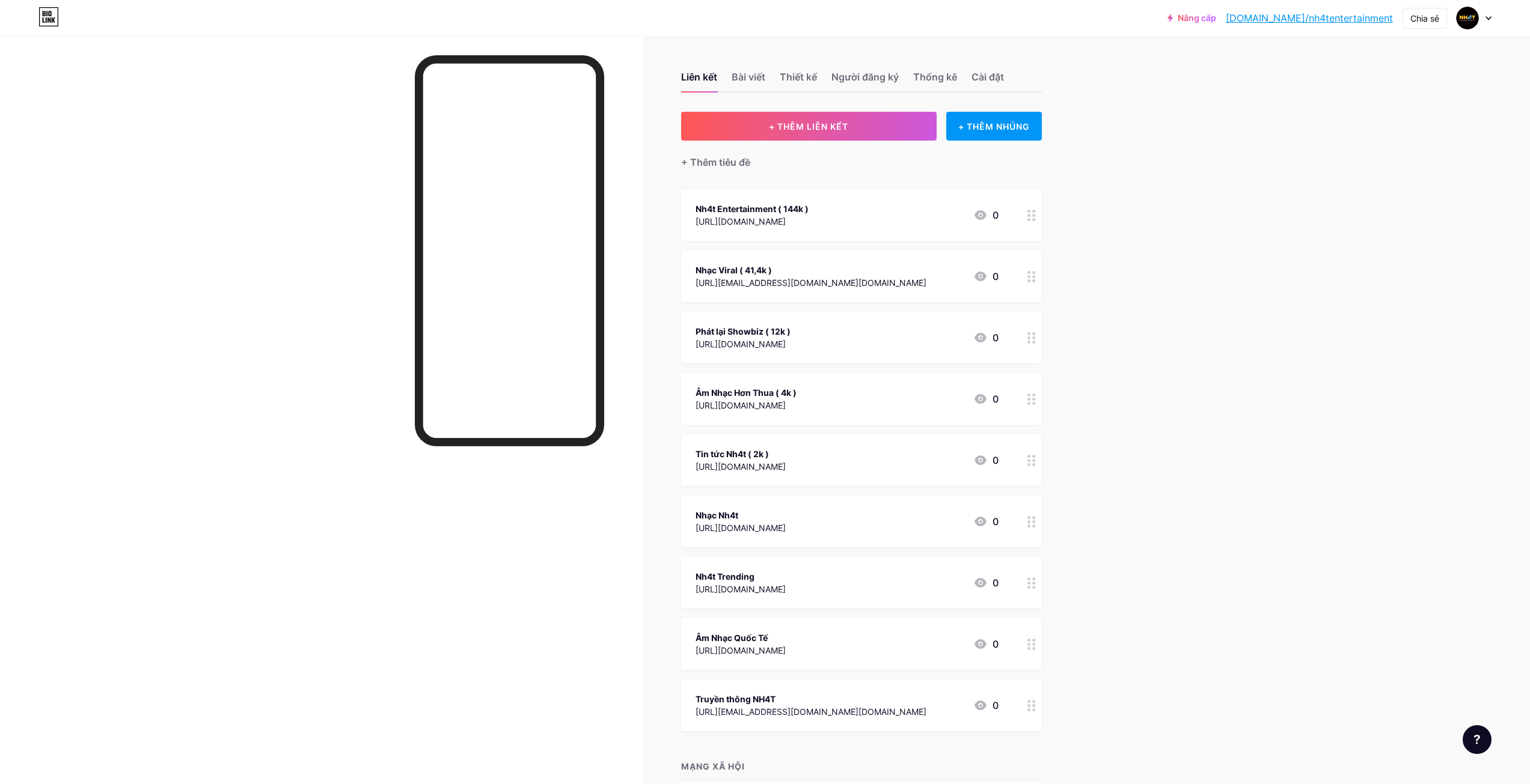
click at [786, 511] on div "Nhạc Nh4t" at bounding box center [740, 515] width 90 height 13
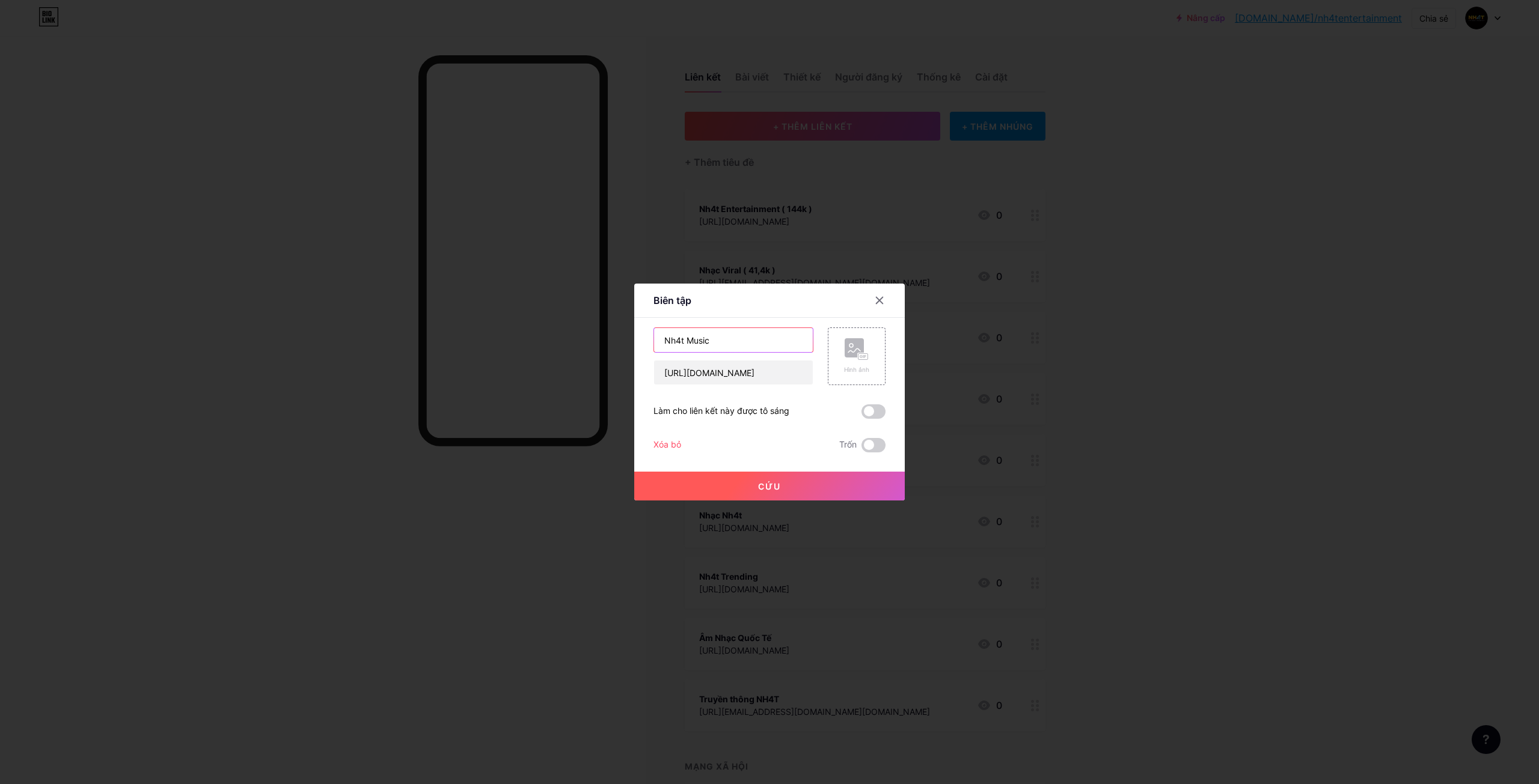
click at [731, 345] on input "Nh4t Music" at bounding box center [733, 340] width 159 height 24
drag, startPoint x: 1003, startPoint y: 403, endPoint x: 971, endPoint y: 440, distance: 48.9
click at [1003, 403] on div at bounding box center [769, 392] width 1539 height 784
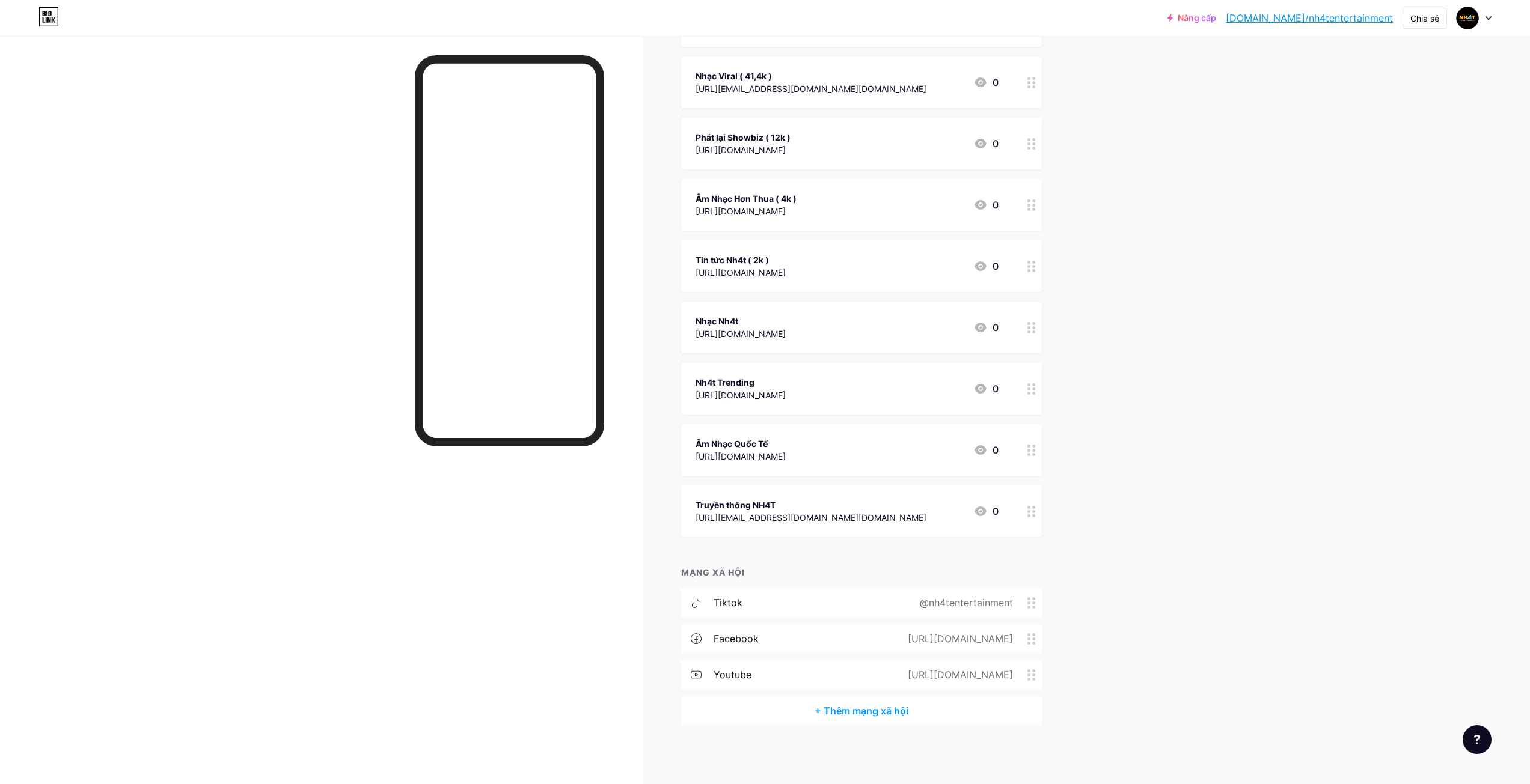
scroll to position [195, 0]
click at [769, 500] on font "Truyền thông NH4T" at bounding box center [735, 505] width 80 height 10
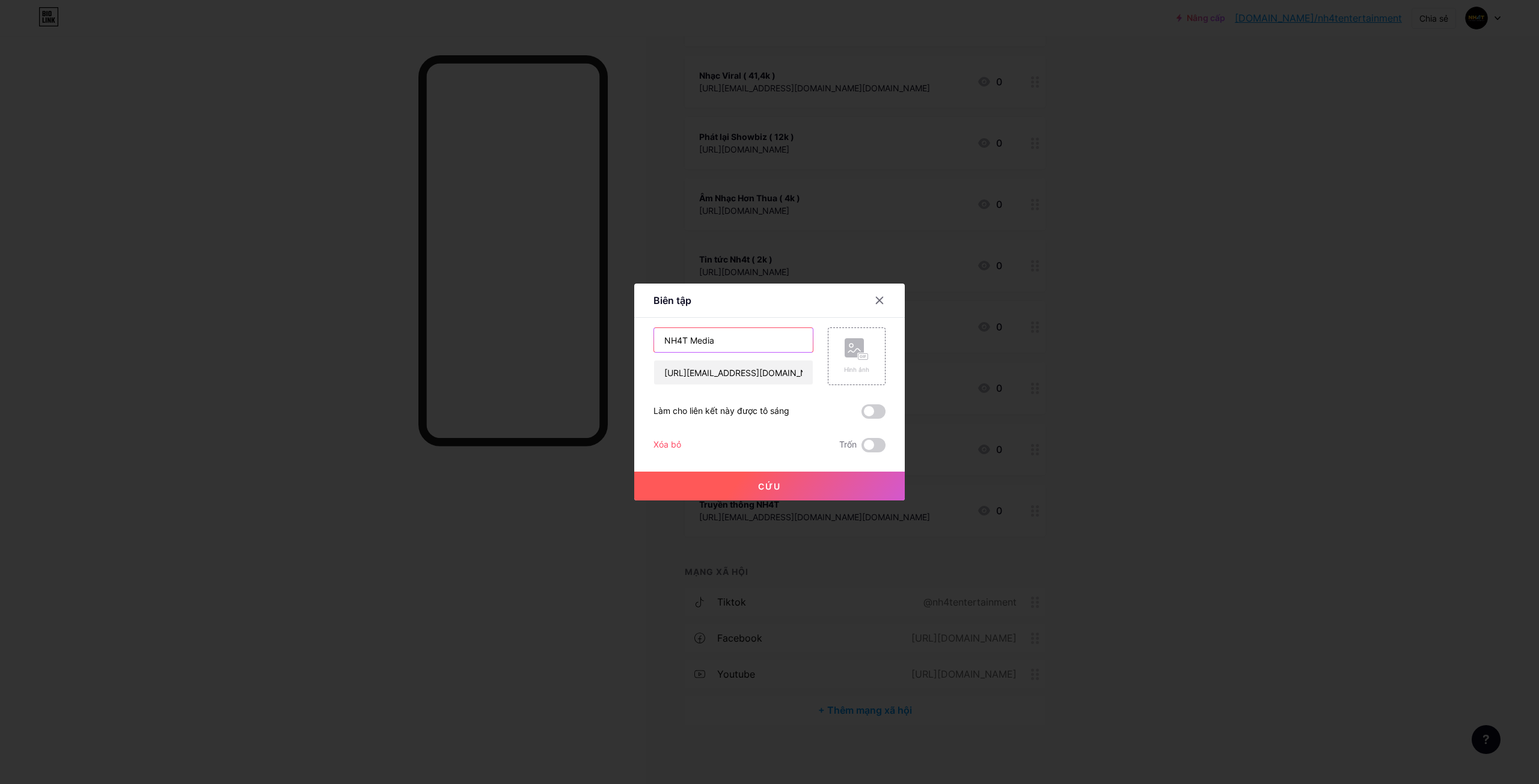
click at [756, 345] on input "NH4T Media" at bounding box center [733, 340] width 159 height 24
type input "NH4T Media ( 209k )"
click at [830, 490] on button "Cứu" at bounding box center [769, 486] width 271 height 29
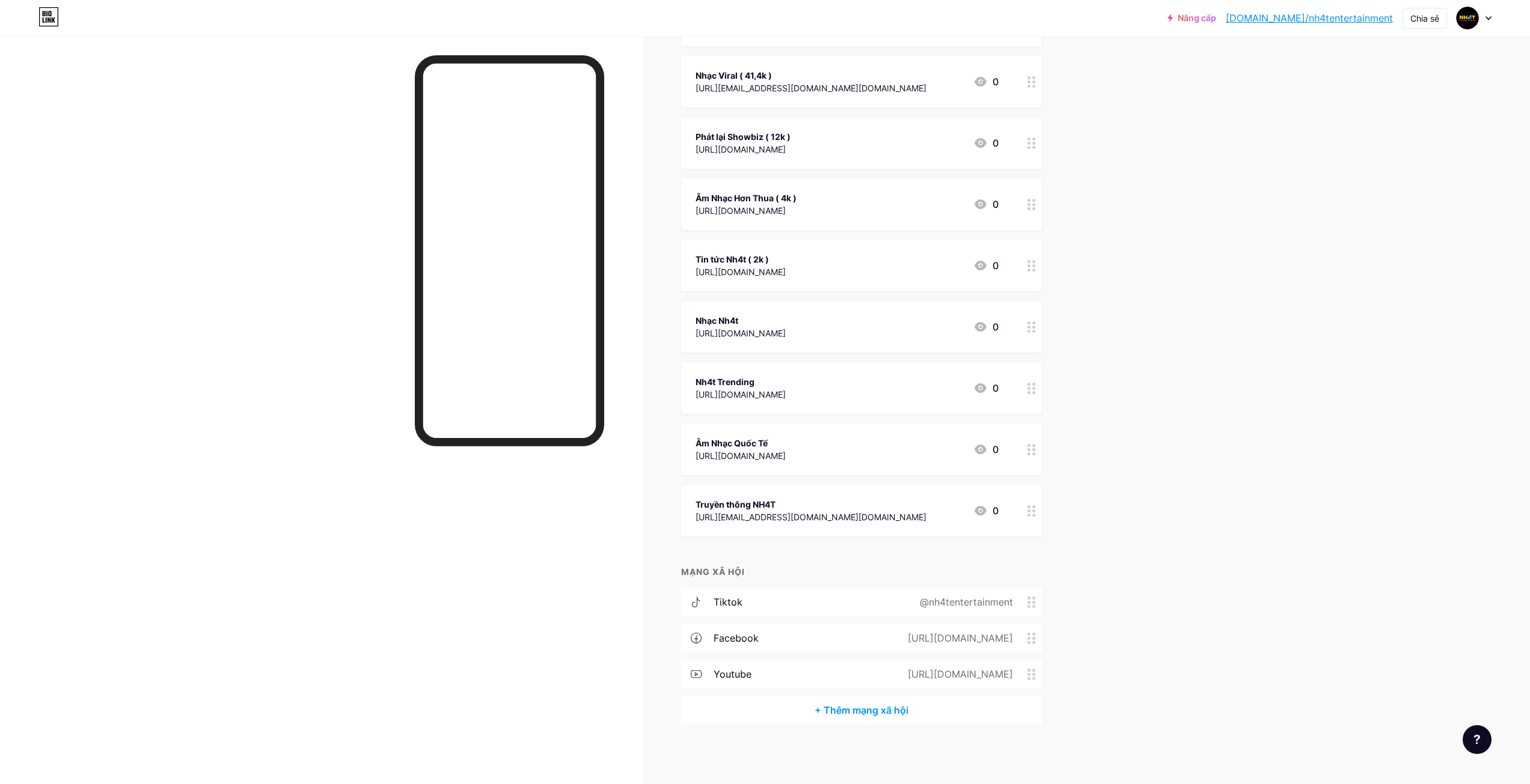
drag, startPoint x: 855, startPoint y: 508, endPoint x: 805, endPoint y: 75, distance: 435.9
click at [805, 75] on span "Nh4t Entertainment ( 144k ) [URL][DOMAIN_NAME] 0 Nhạc Viral ( 41,4k ) [URL][EMA…" at bounding box center [861, 266] width 360 height 542
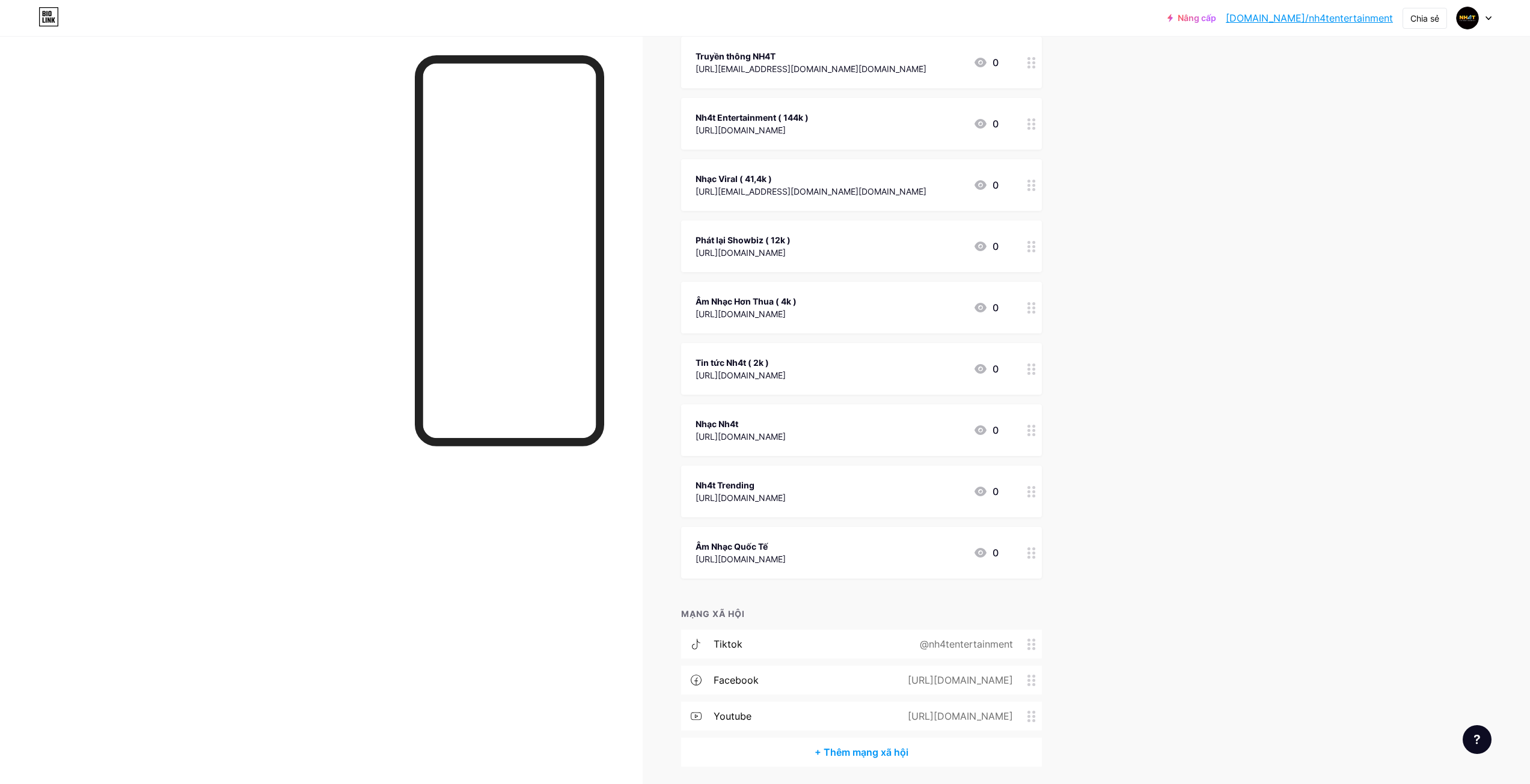
scroll to position [0, 0]
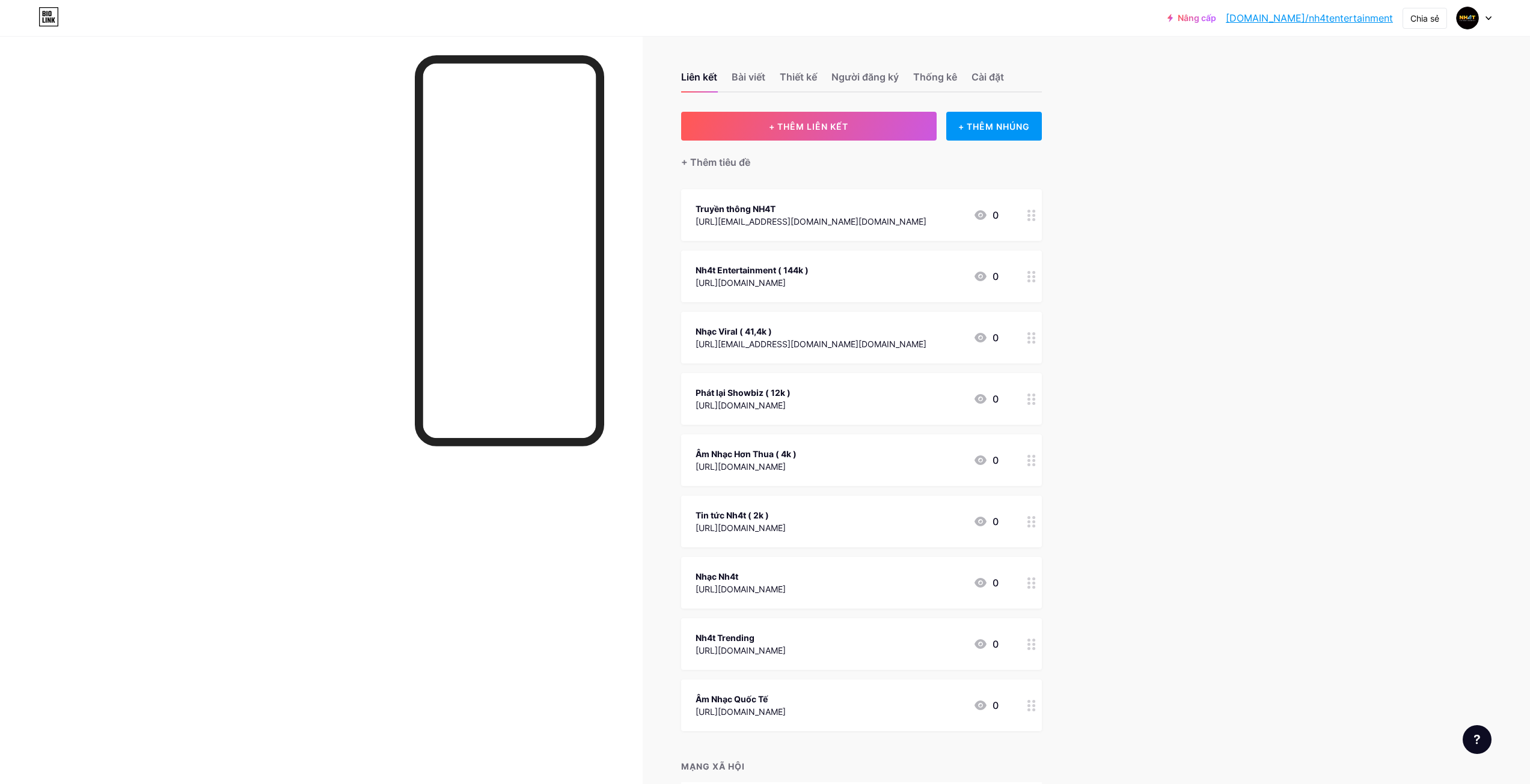
click at [1158, 348] on div "Nâng cấp [DOMAIN_NAME]/nh4ten... [DOMAIN_NAME]/nh4tentertainment Chia sẻ Chuyển…" at bounding box center [765, 489] width 1530 height 979
click at [865, 122] on button "+ ADD LINK" at bounding box center [809, 126] width 255 height 29
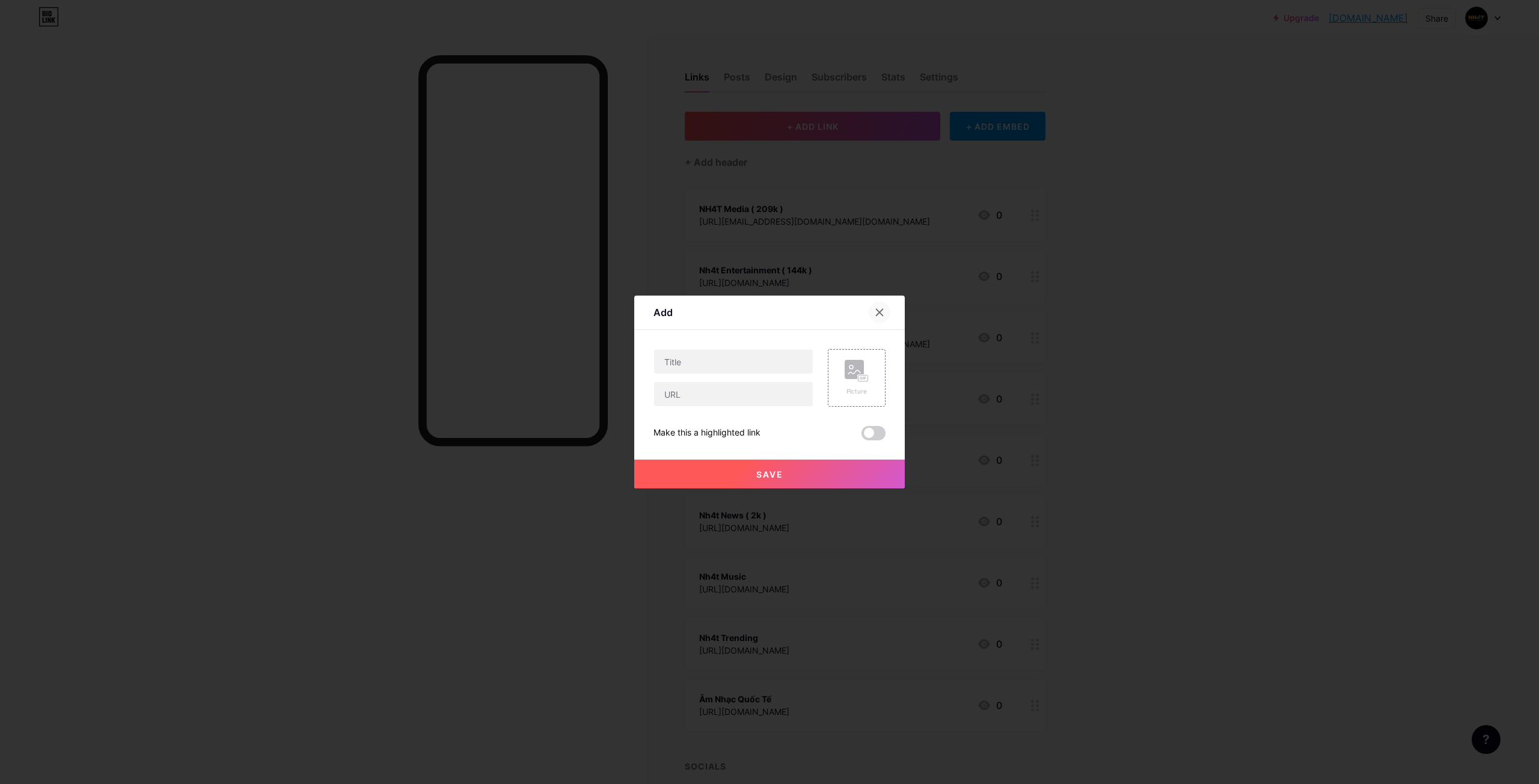
click at [872, 310] on div at bounding box center [879, 312] width 22 height 22
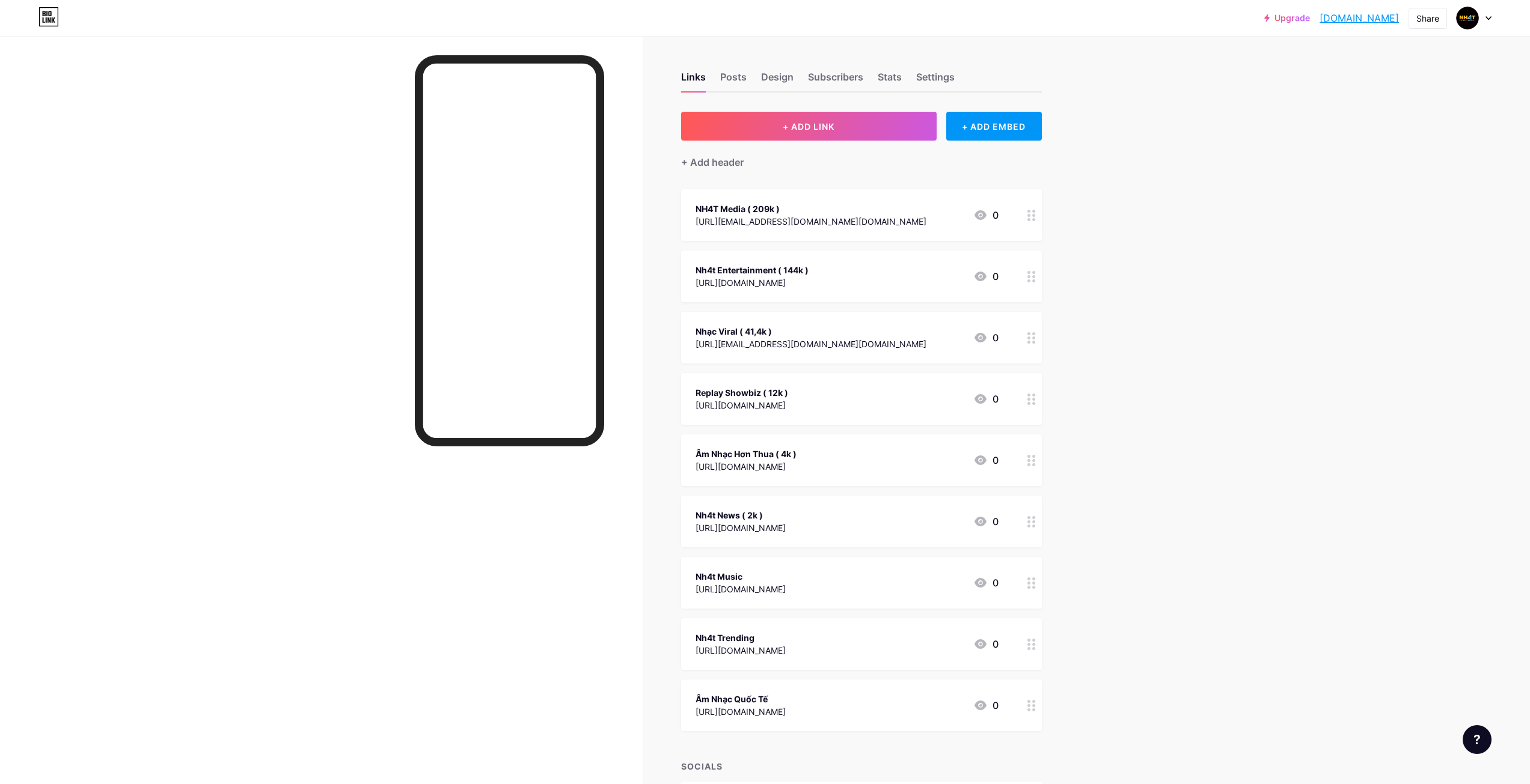
click at [828, 111] on div "Links Posts Design Subscribers Stats Settings + ADD LINK + ADD EMBED + Add head…" at bounding box center [546, 507] width 1093 height 944
click at [835, 132] on button "+ ADD LINK" at bounding box center [809, 126] width 255 height 29
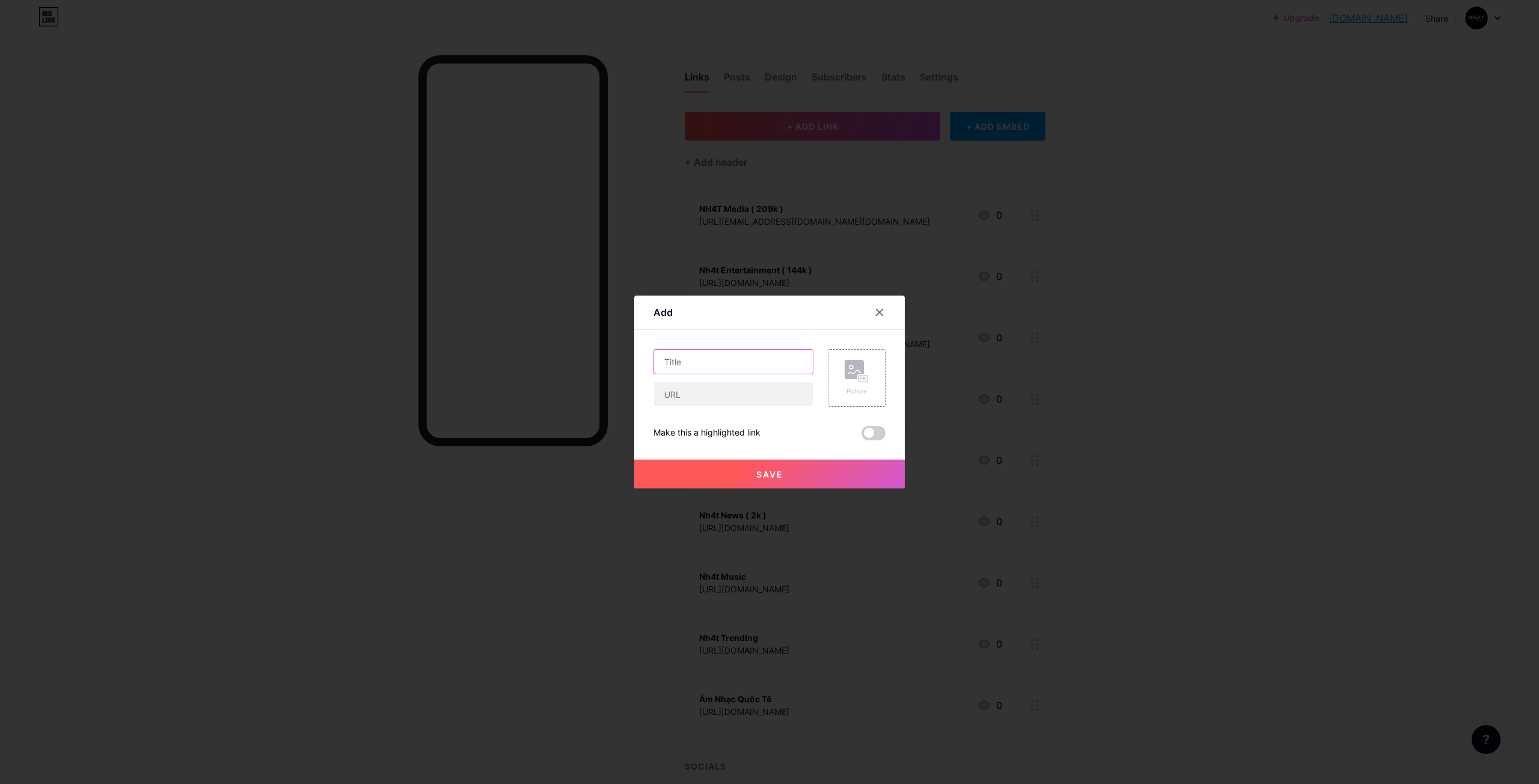
click at [745, 366] on input "text" at bounding box center [733, 362] width 159 height 24
type input "Page NH4T"
click at [738, 383] on input "text" at bounding box center [733, 394] width 159 height 24
paste input "https://www.facebook.com/odaynghetruelovemusic"
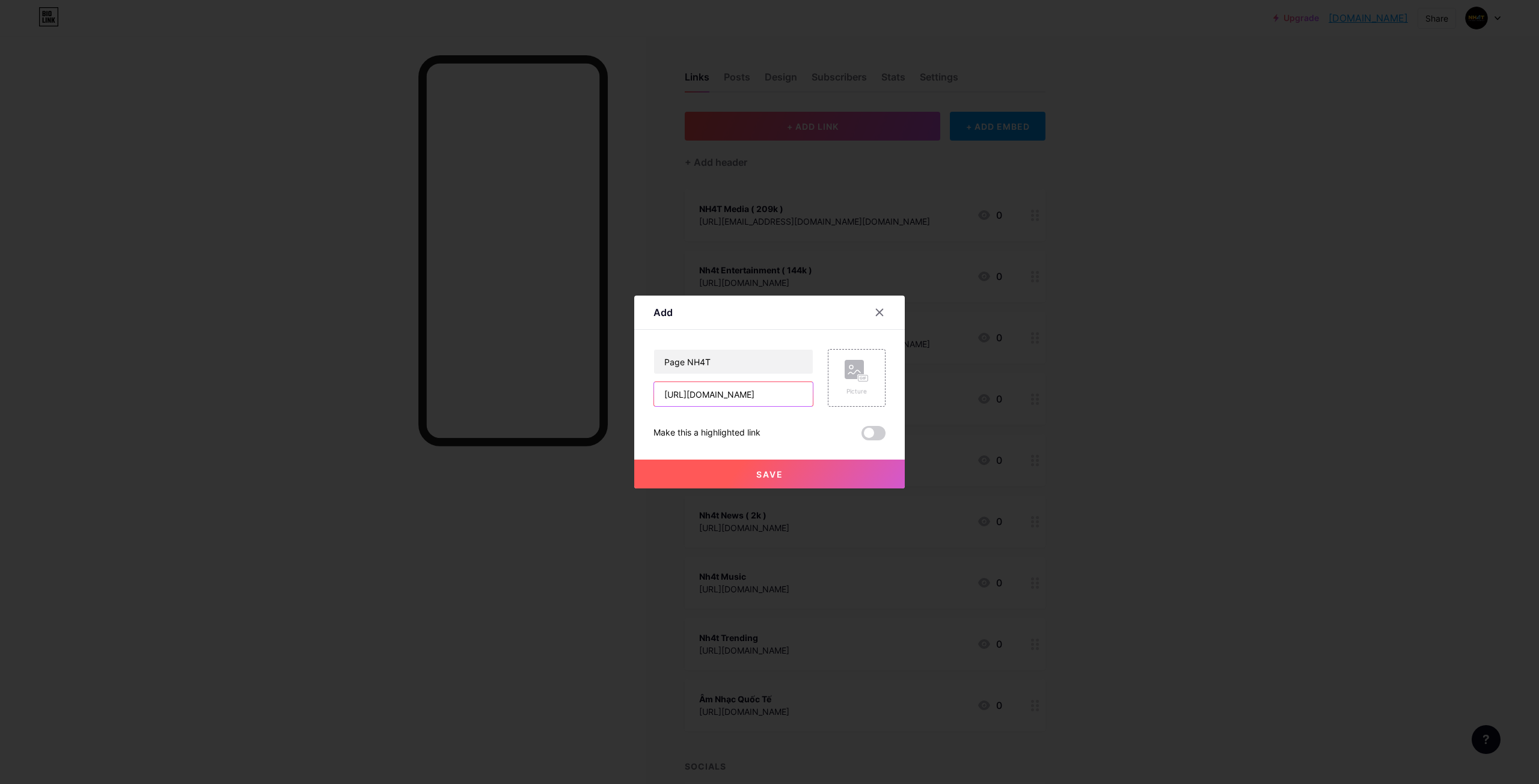
type input "https://www.facebook.com/odaynghetruelovemusic"
click at [741, 477] on button "Save" at bounding box center [769, 474] width 271 height 29
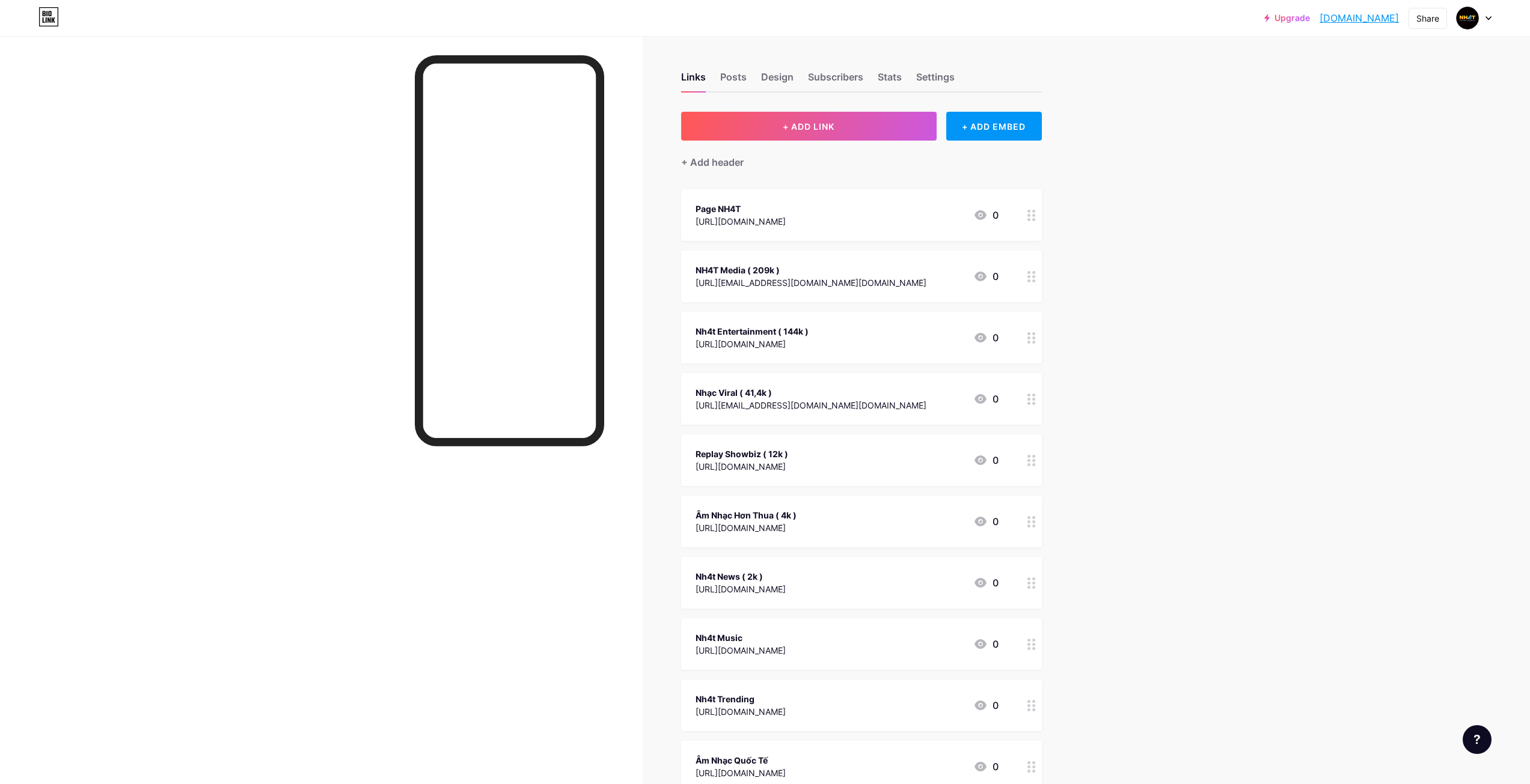
click at [1040, 524] on div at bounding box center [1031, 521] width 20 height 51
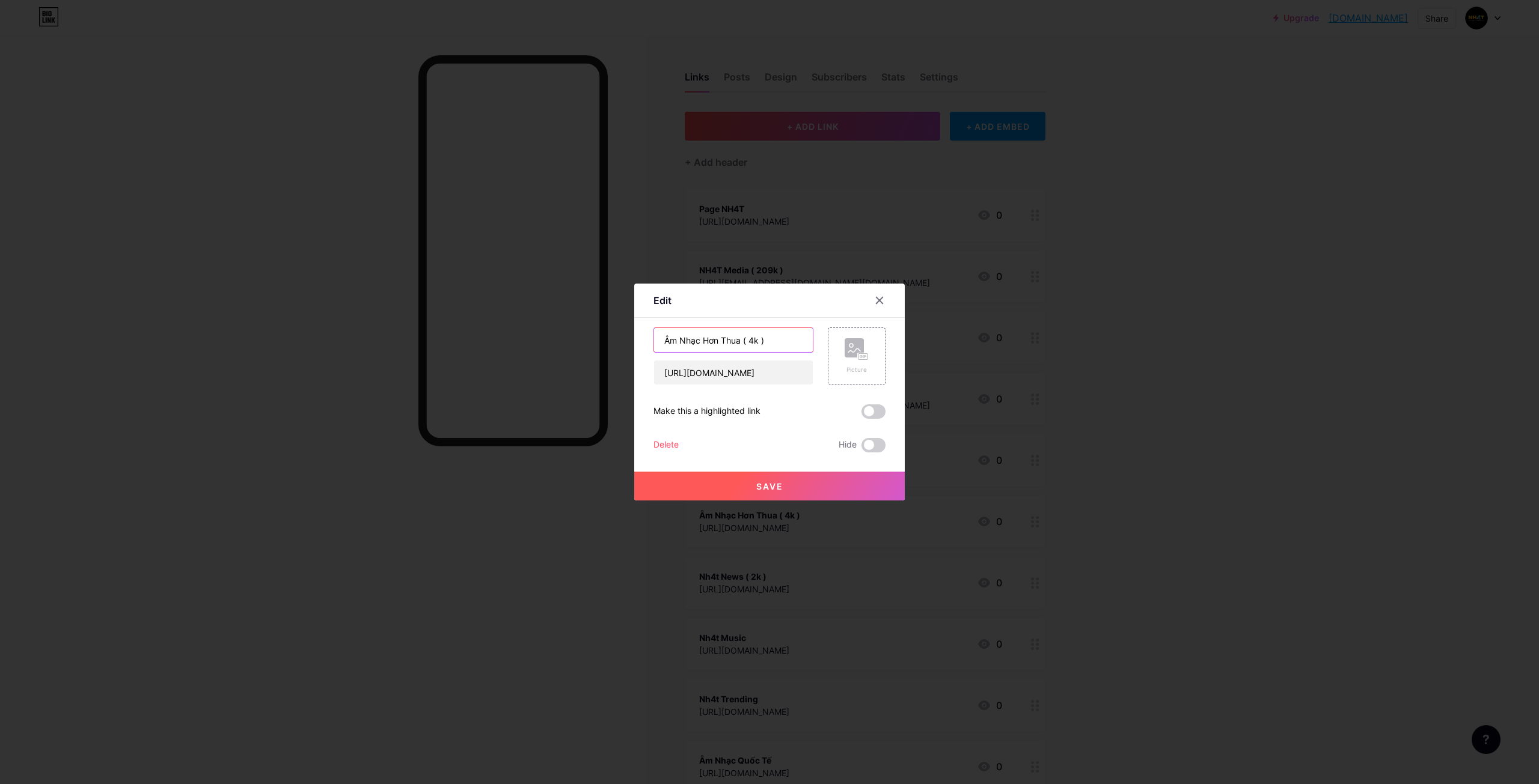
click at [757, 339] on input "Âm Nhạc Hơn Thua ( 4k )" at bounding box center [733, 340] width 159 height 24
click at [756, 342] on input "Âm Nhạc Hơn Thua ( 4k )" at bounding box center [733, 340] width 159 height 24
type input "Âm Nhạc Hơn Thua ( 5k )"
click at [801, 487] on button "Save" at bounding box center [769, 486] width 271 height 29
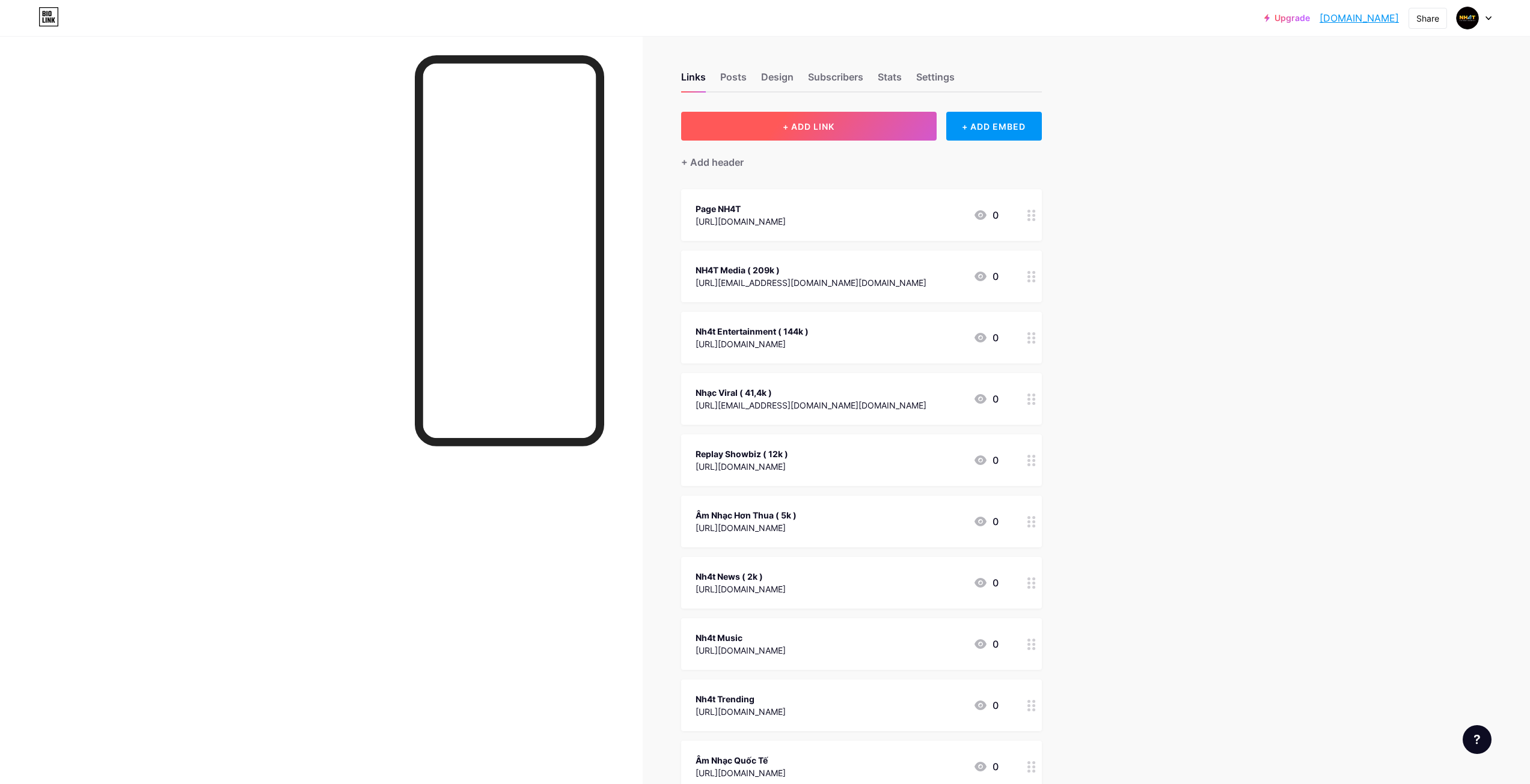
click at [929, 125] on button "+ ADD LINK" at bounding box center [809, 126] width 255 height 29
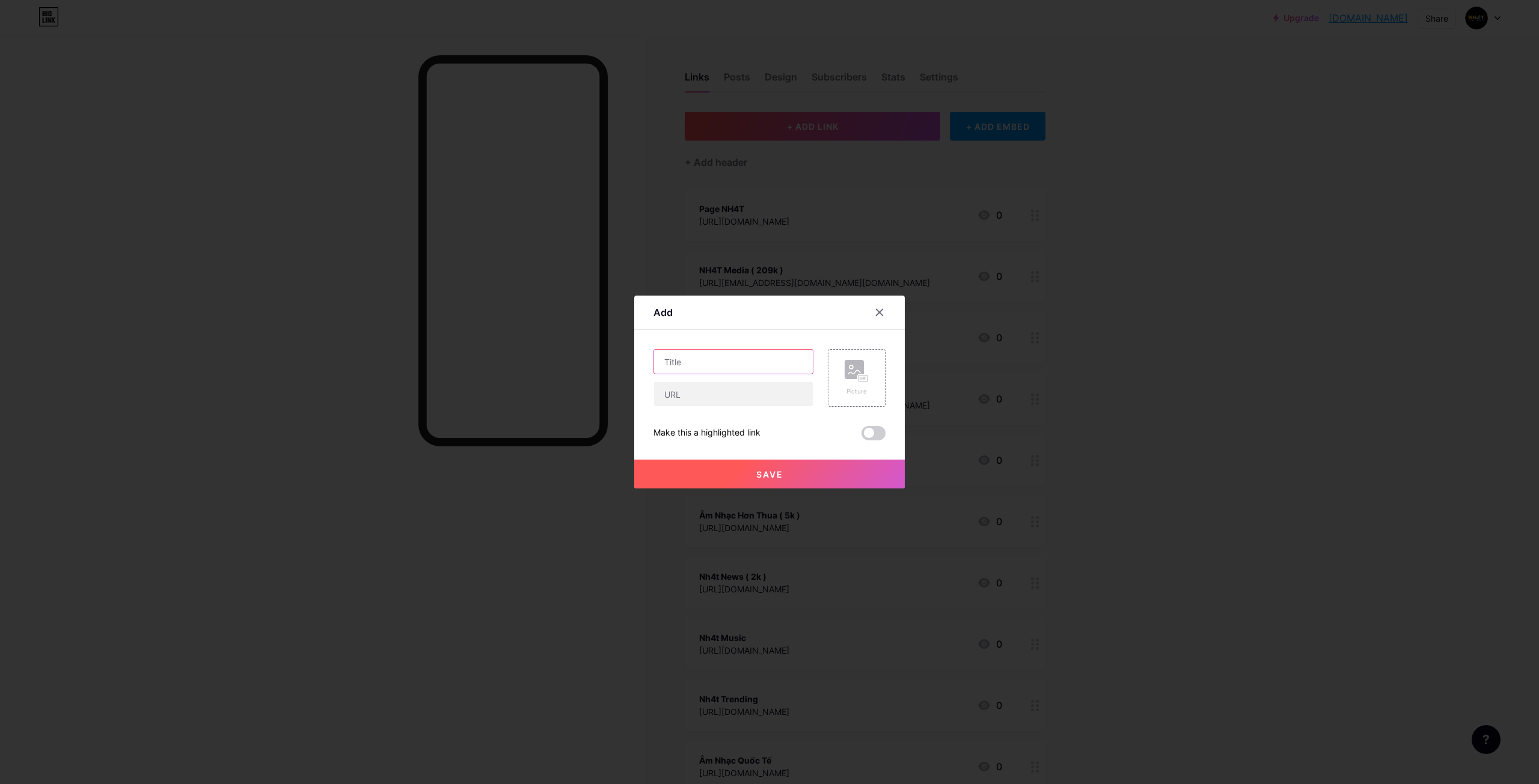
click at [725, 369] on input "text" at bounding box center [733, 362] width 159 height 24
type input "NH4T Show ( 96k )"
drag, startPoint x: 732, startPoint y: 398, endPoint x: 735, endPoint y: 407, distance: 9.5
click at [732, 398] on input "text" at bounding box center [733, 394] width 159 height 24
paste input "https://www.tiktok.com/@wenxun2005"
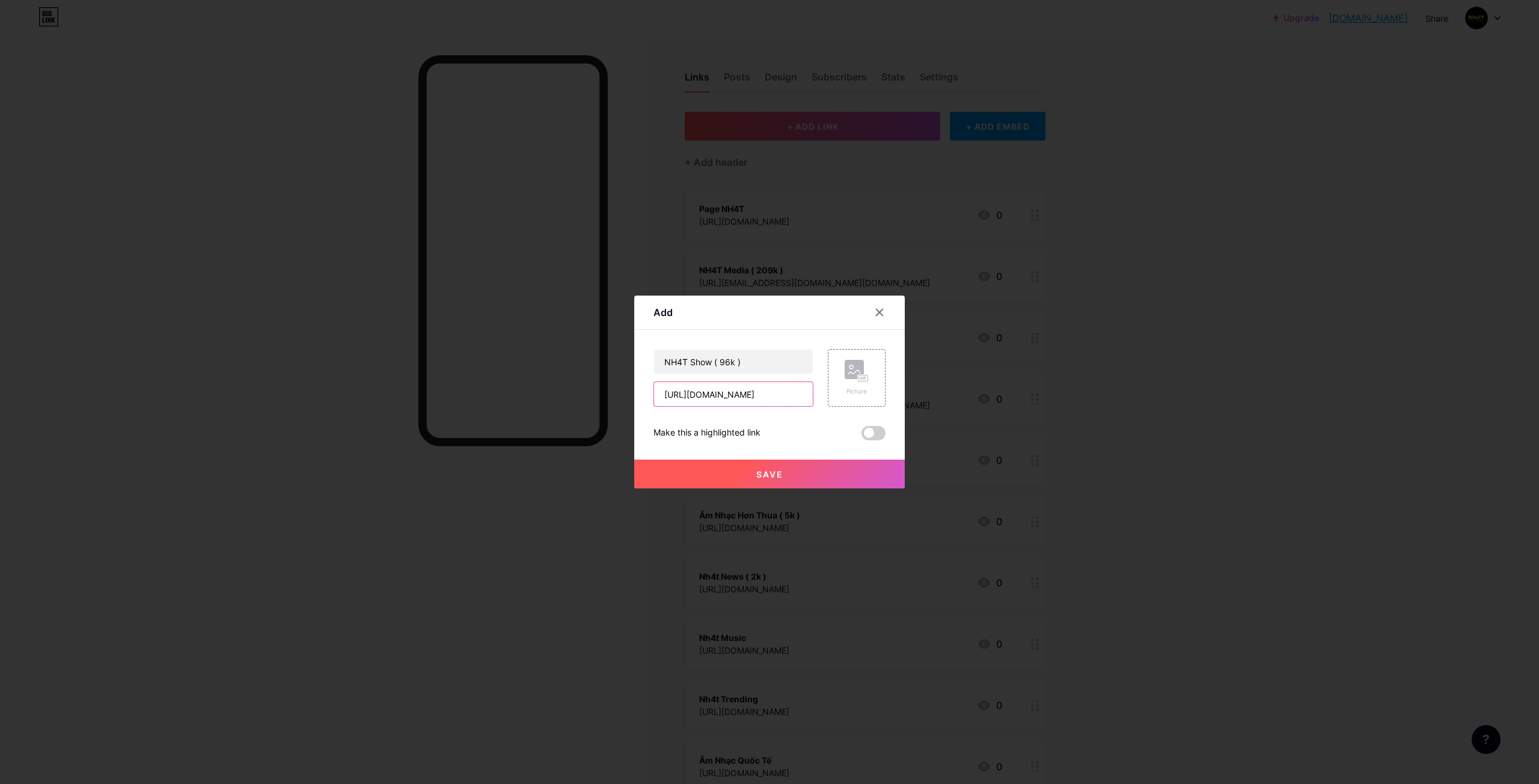
scroll to position [0, 17]
type input "https://www.tiktok.com/@wenxun2005"
click at [874, 475] on button "Save" at bounding box center [769, 474] width 271 height 29
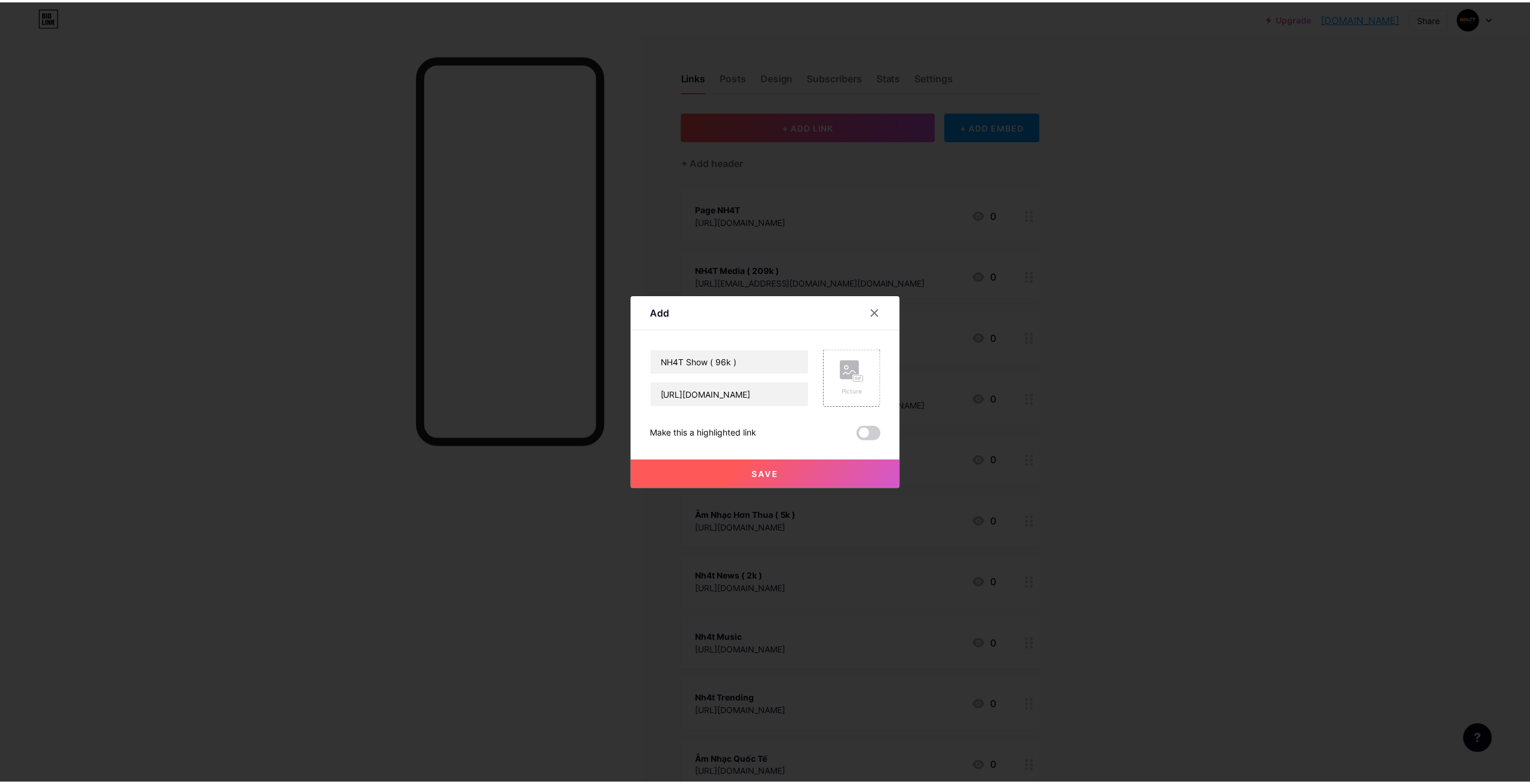
scroll to position [0, 0]
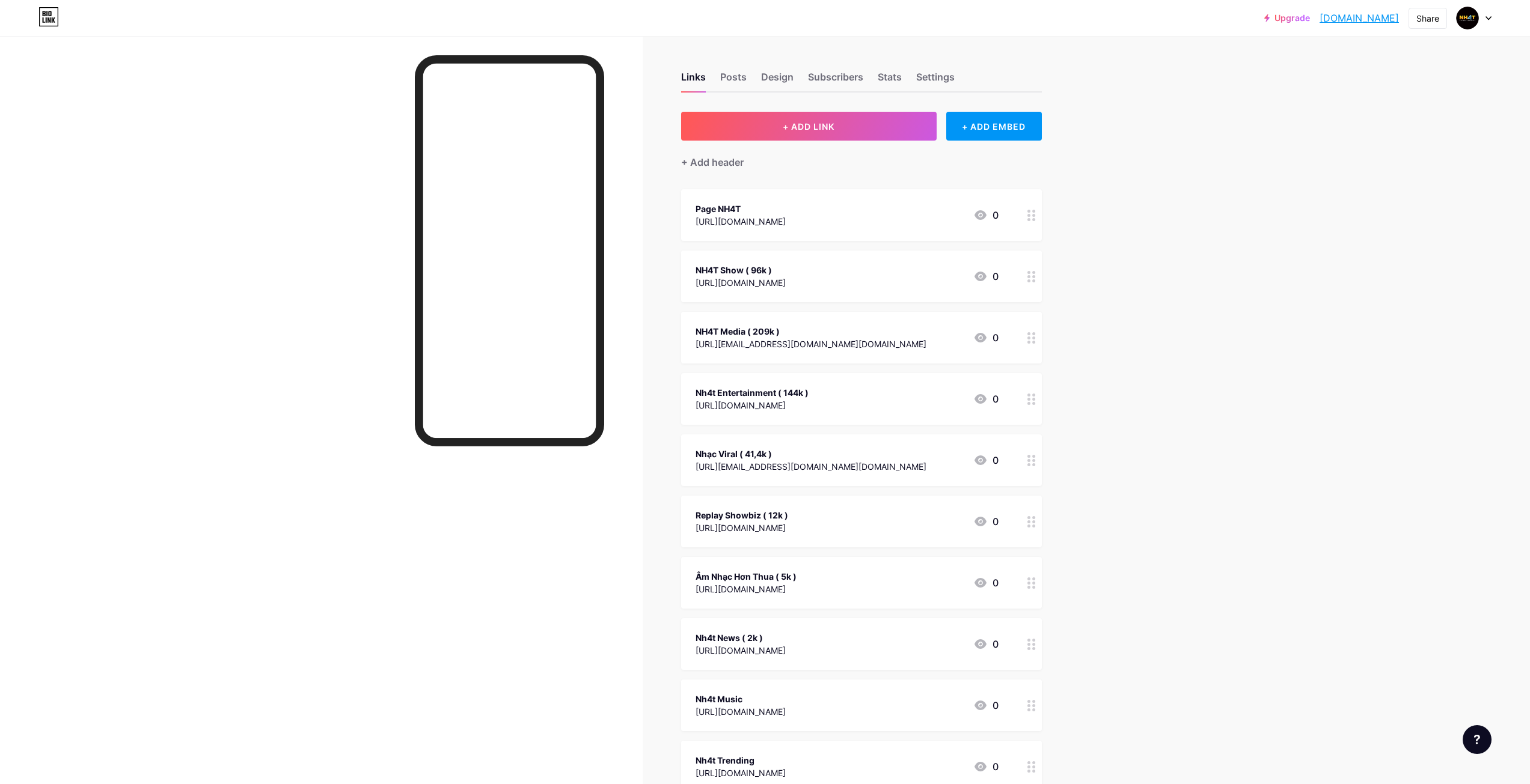
drag, startPoint x: 899, startPoint y: 319, endPoint x: 977, endPoint y: 301, distance: 80.0
click at [897, 376] on span "Page NH4T https://www.facebook.com/odaynghetruelovemusic 0 NH4T Show ( 96k ) ht…" at bounding box center [861, 521] width 360 height 665
click at [1314, 424] on div "Upgrade nh4tentertainme... nh4tentertainment.bio.link Share Switch accounts NH4…" at bounding box center [765, 551] width 1530 height 1103
click at [1030, 333] on div at bounding box center [1031, 337] width 20 height 51
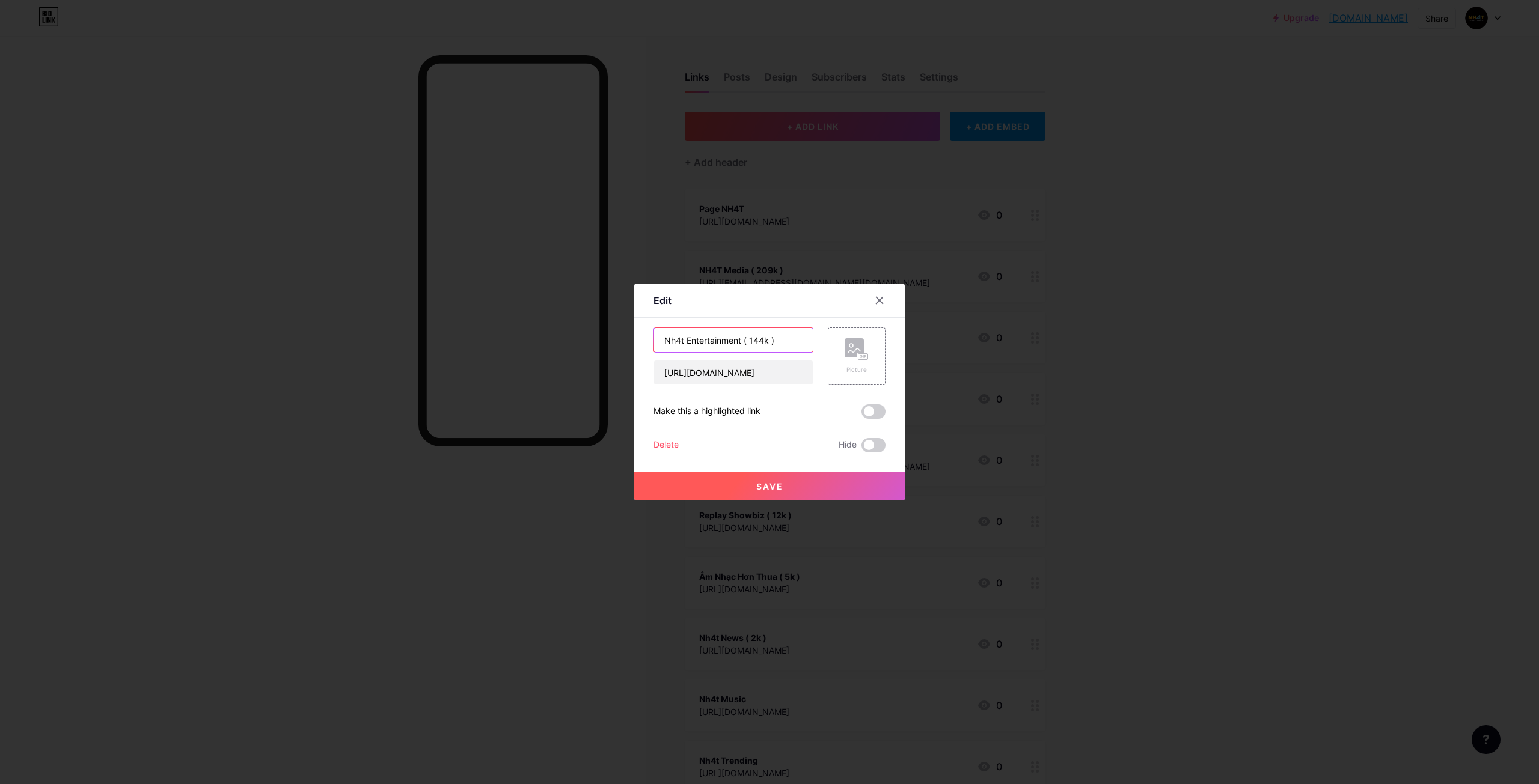
click at [677, 341] on input "Nh4t Entertainment ( 144k )" at bounding box center [733, 340] width 159 height 24
click at [677, 342] on input "Nh4t Entertainment ( 144k )" at bounding box center [733, 340] width 159 height 24
drag, startPoint x: 713, startPoint y: 342, endPoint x: 936, endPoint y: 513, distance: 281.0
click at [950, 571] on div "Edit Content YouTube Play YouTube video without leaving your page. ADD Vimeo Pl…" at bounding box center [769, 392] width 1539 height 784
click at [745, 339] on input "NH4T Entertainment ( 144k )" at bounding box center [733, 340] width 159 height 24
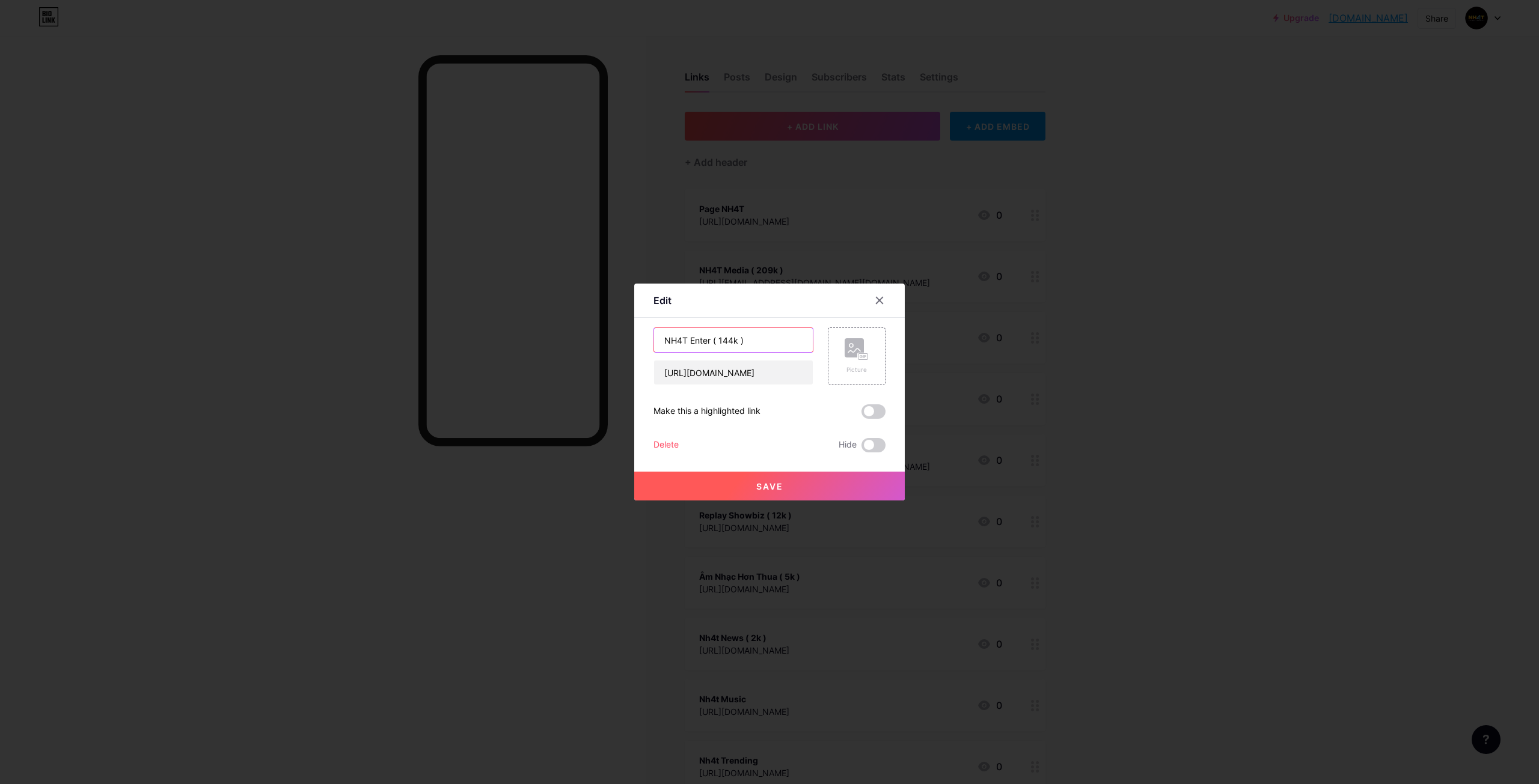
drag, startPoint x: 747, startPoint y: 339, endPoint x: 710, endPoint y: 344, distance: 37.3
click at [710, 344] on input "NH4T Enter ( 144k )" at bounding box center [733, 340] width 159 height 24
type input "NH4T Enter ( 144k )"
click at [815, 486] on button "Save" at bounding box center [769, 486] width 271 height 29
